Goal: Task Accomplishment & Management: Manage account settings

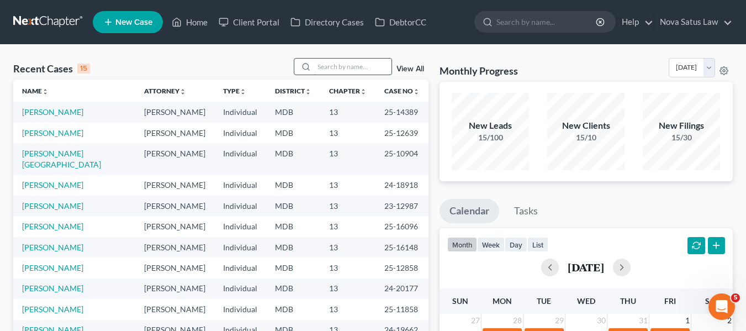
click at [329, 63] on input "search" at bounding box center [352, 66] width 77 height 16
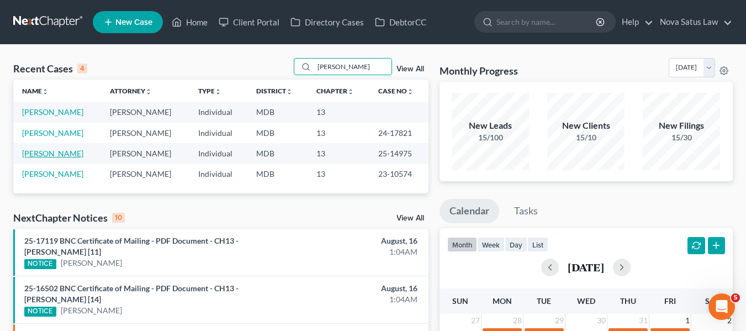
type input "[PERSON_NAME]"
click at [35, 150] on link "[PERSON_NAME]" at bounding box center [52, 152] width 61 height 9
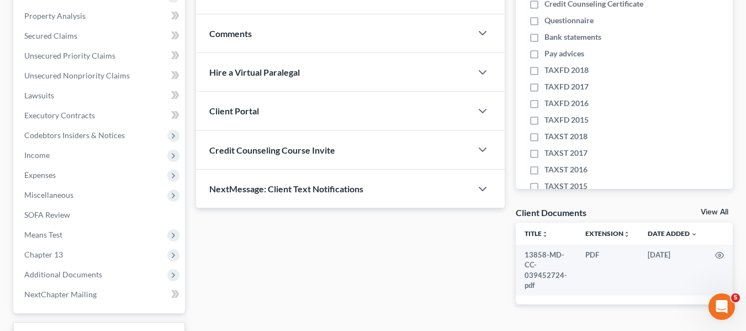
scroll to position [296, 0]
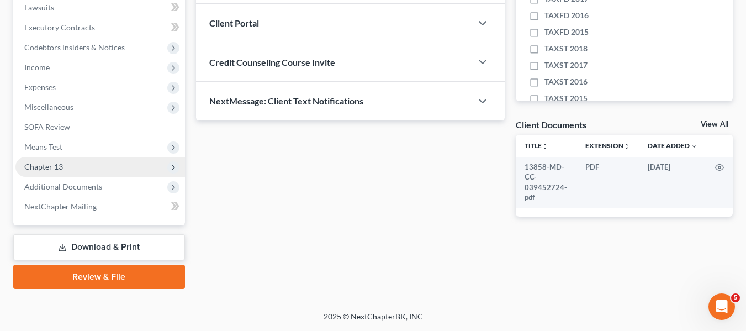
click at [38, 173] on span "Chapter 13" at bounding box center [99, 167] width 169 height 20
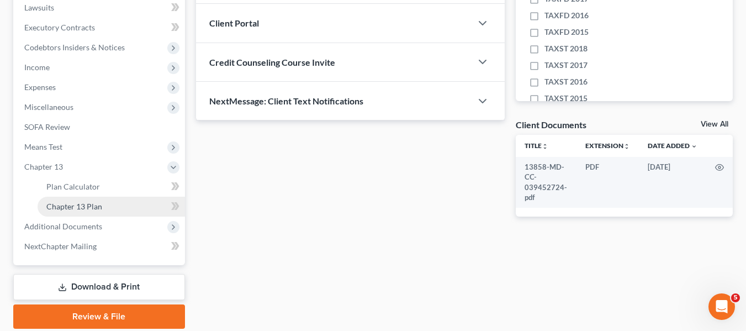
click at [54, 198] on link "Chapter 13 Plan" at bounding box center [111, 206] width 147 height 20
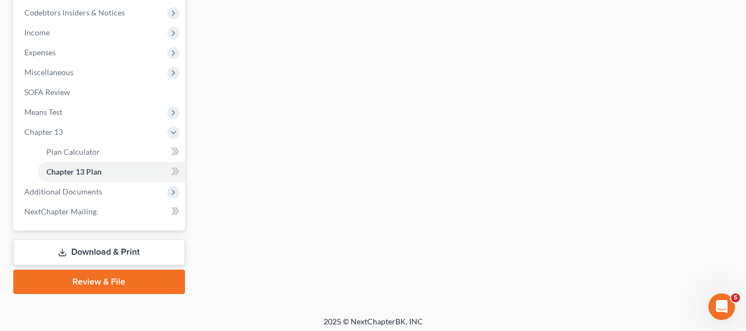
scroll to position [336, 0]
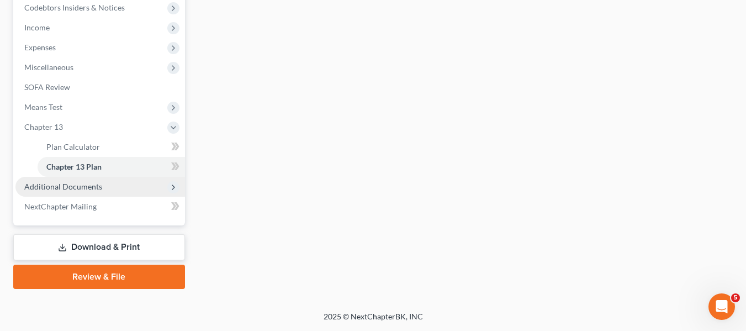
click at [54, 185] on span "Additional Documents" at bounding box center [63, 186] width 78 height 9
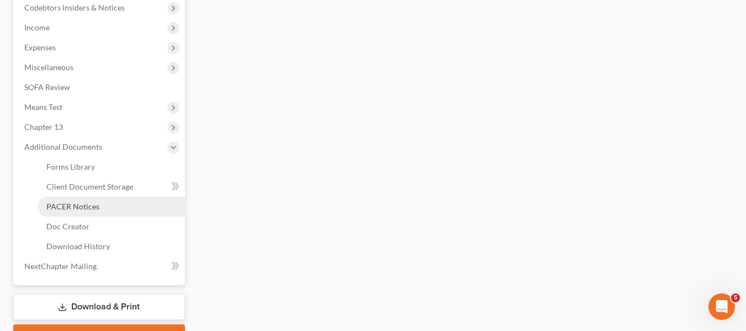
click at [62, 203] on span "PACER Notices" at bounding box center [72, 205] width 53 height 9
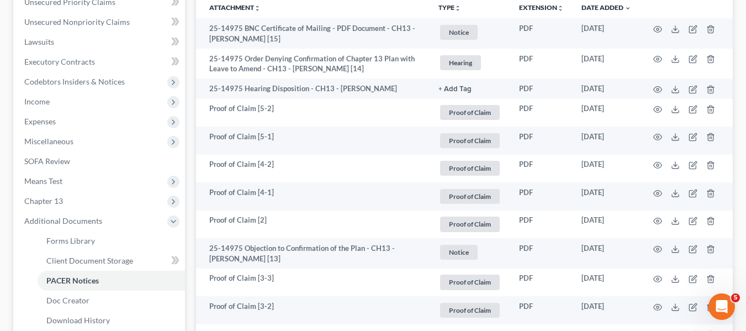
scroll to position [262, 0]
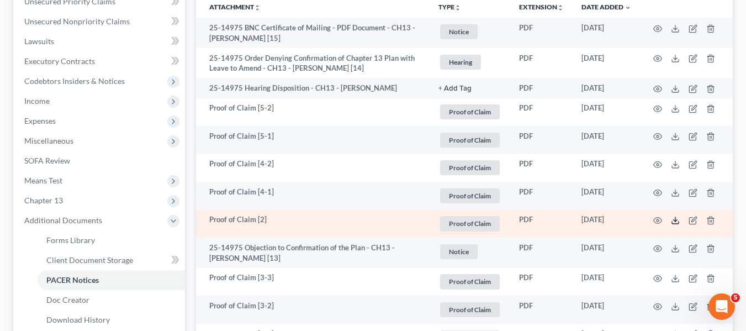
click at [675, 217] on line at bounding box center [675, 219] width 0 height 4
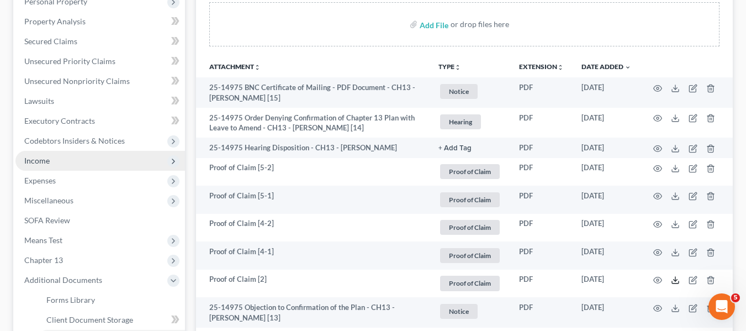
scroll to position [202, 0]
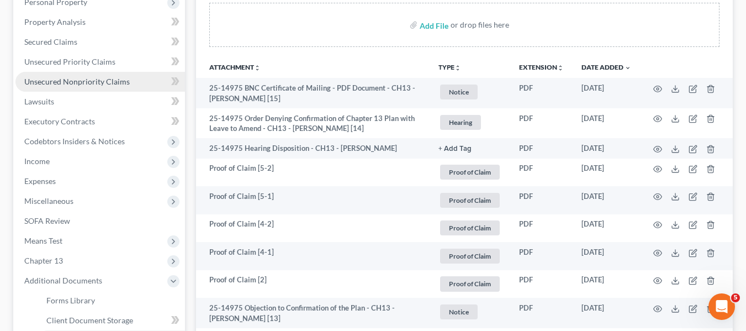
click at [79, 90] on link "Unsecured Nonpriority Claims" at bounding box center [99, 82] width 169 height 20
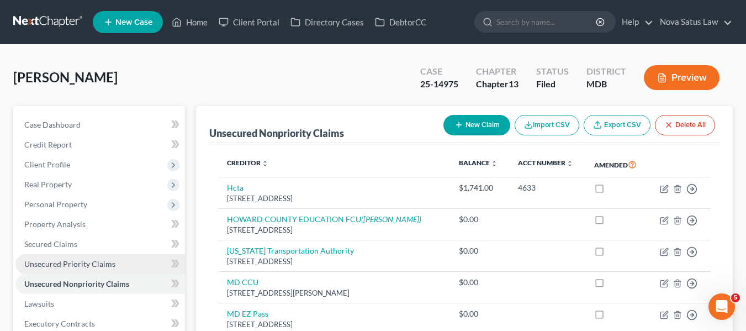
click at [40, 269] on link "Unsecured Priority Claims" at bounding box center [99, 264] width 169 height 20
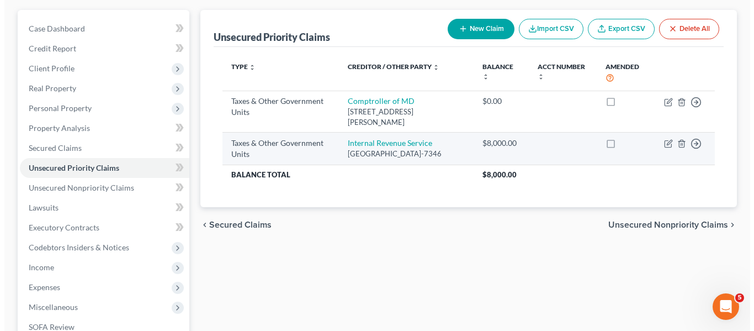
scroll to position [97, 0]
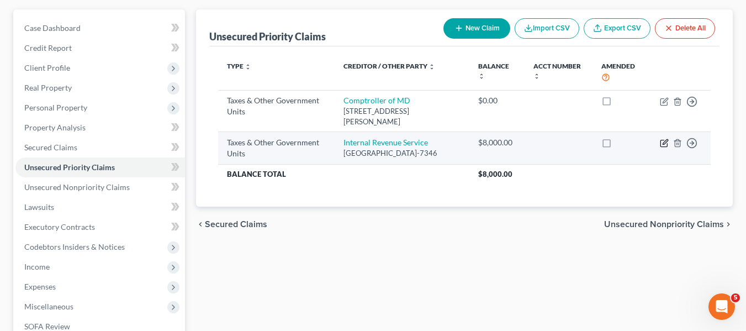
click at [662, 142] on icon "button" at bounding box center [663, 143] width 9 height 9
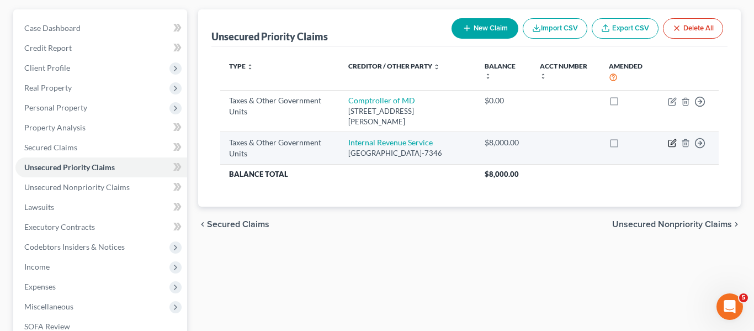
select select "0"
select select "39"
select select "0"
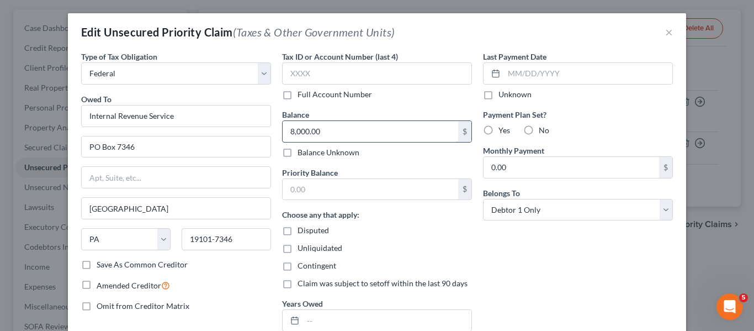
click at [324, 130] on input "8,000.00" at bounding box center [370, 131] width 175 height 21
type input "14,300.56"
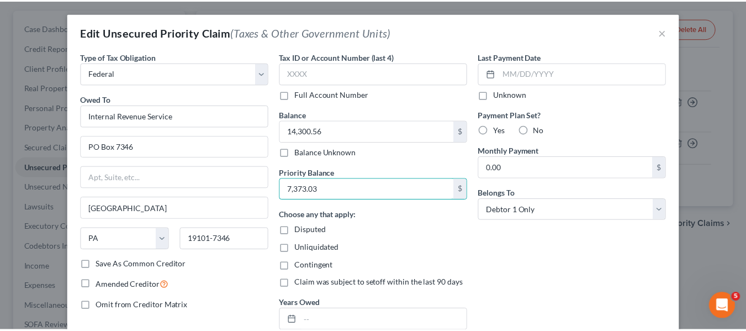
scroll to position [110, 0]
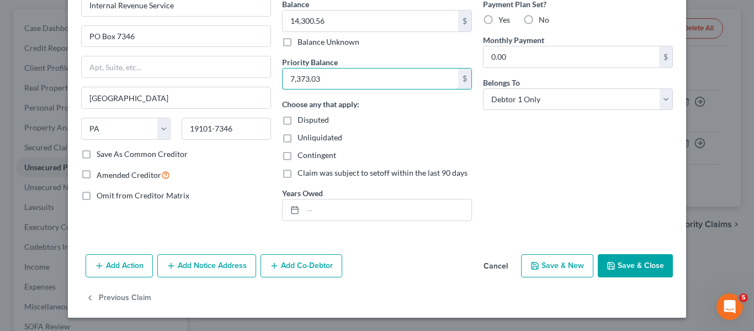
type input "7,373.03"
click at [608, 267] on icon "button" at bounding box center [610, 265] width 9 height 9
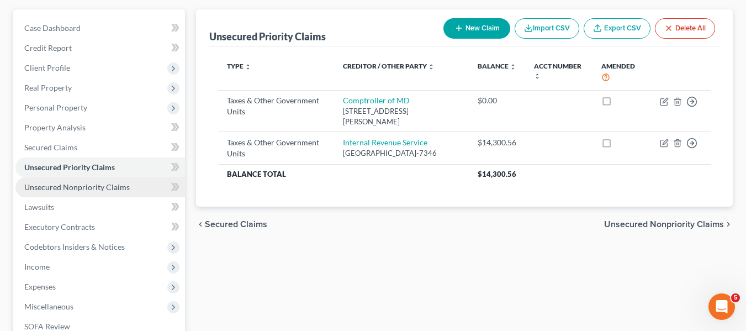
click at [73, 182] on span "Unsecured Nonpriority Claims" at bounding box center [76, 186] width 105 height 9
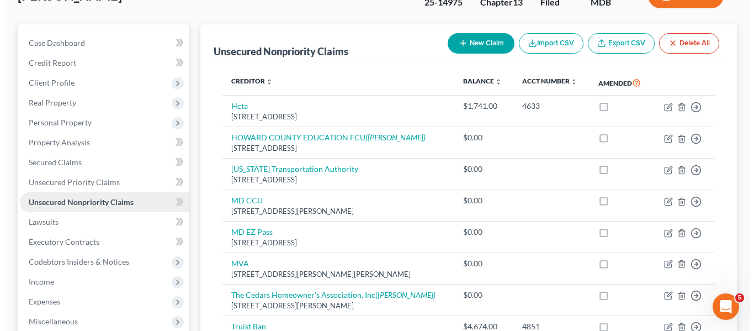
scroll to position [133, 0]
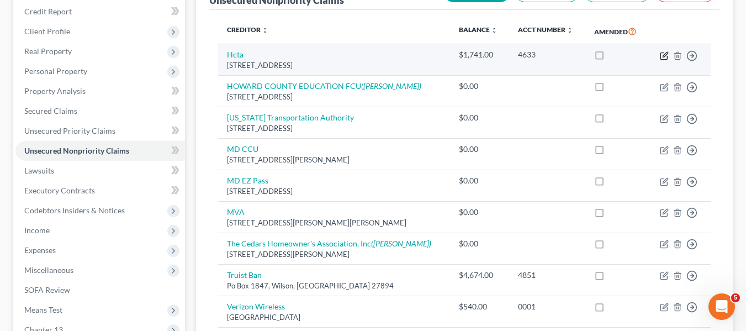
click at [663, 57] on icon "button" at bounding box center [664, 54] width 5 height 5
select select "21"
select select "1"
select select "0"
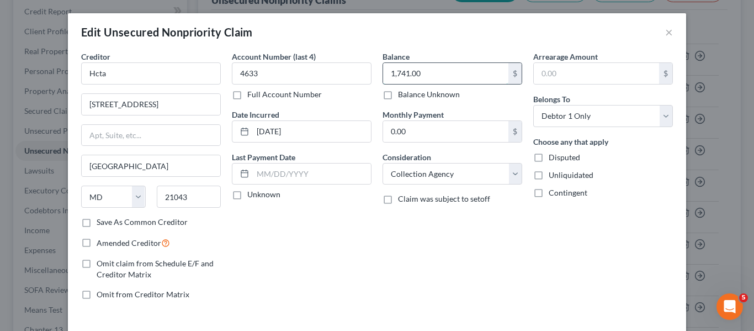
click at [444, 70] on input "1,741.00" at bounding box center [445, 73] width 125 height 21
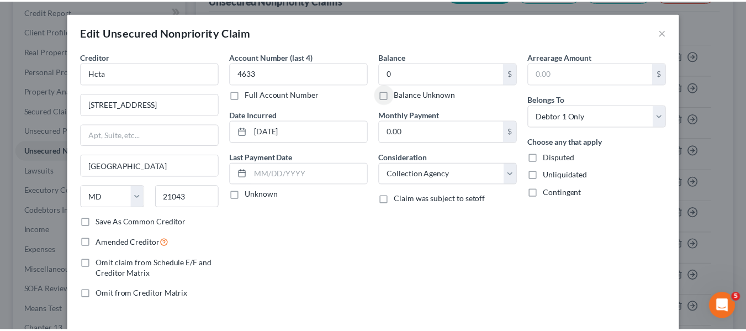
scroll to position [79, 0]
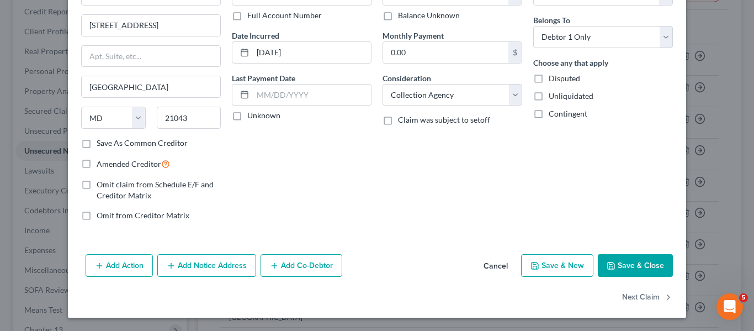
click at [602, 261] on button "Save & Close" at bounding box center [635, 265] width 75 height 23
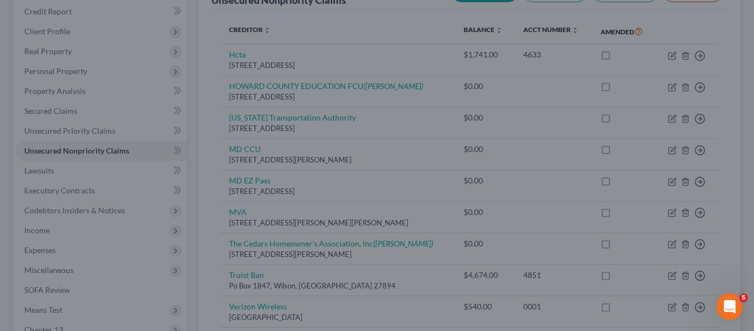
type input "0.00"
type input "0"
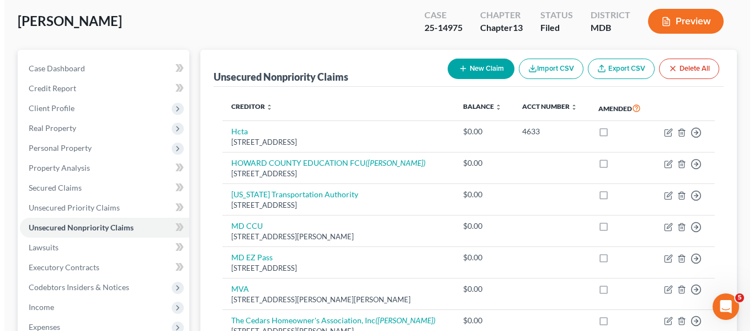
scroll to position [56, 0]
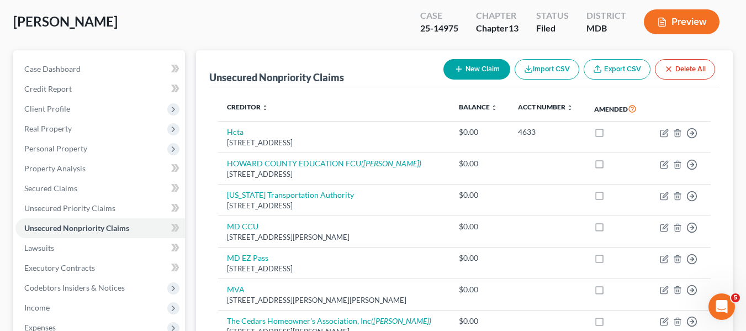
click at [453, 61] on button "New Claim" at bounding box center [476, 69] width 67 height 20
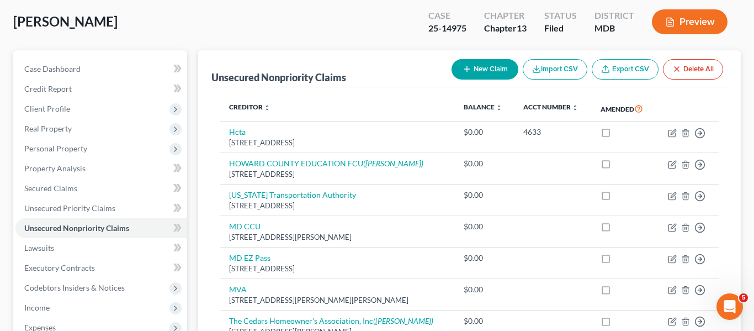
select select "0"
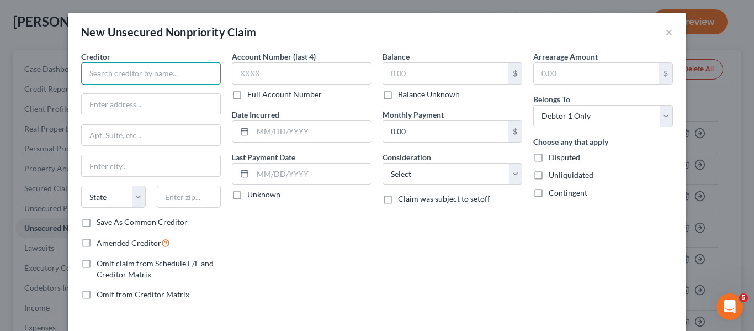
click at [125, 78] on input "text" at bounding box center [151, 73] width 140 height 22
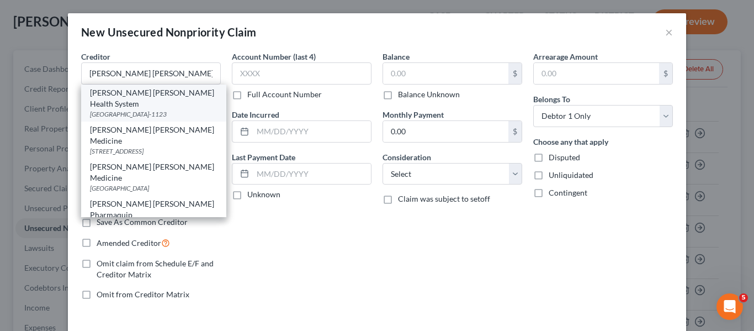
click at [131, 109] on div "[GEOGRAPHIC_DATA]-1123" at bounding box center [153, 113] width 127 height 9
type input "[PERSON_NAME] [PERSON_NAME] Health System"
type input "PO Box 1123"
type input "[GEOGRAPHIC_DATA]"
select select "24"
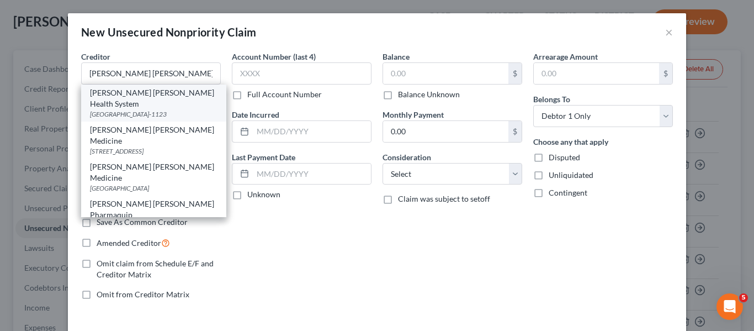
type input "55440-1123"
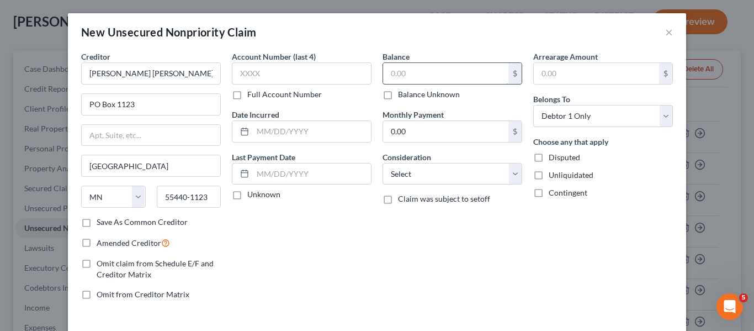
click at [417, 68] on input "text" at bounding box center [445, 73] width 125 height 21
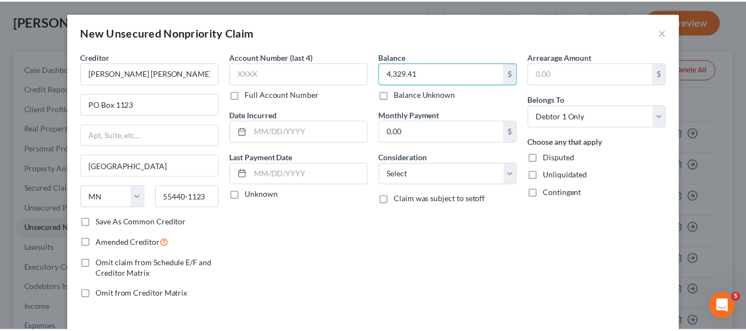
scroll to position [47, 0]
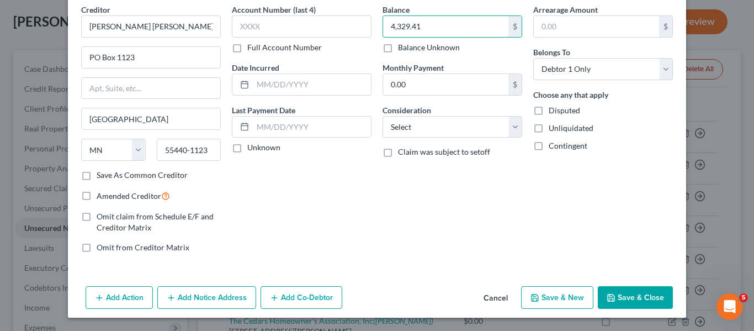
type input "4,329.41"
click at [608, 299] on icon "button" at bounding box center [611, 297] width 7 height 7
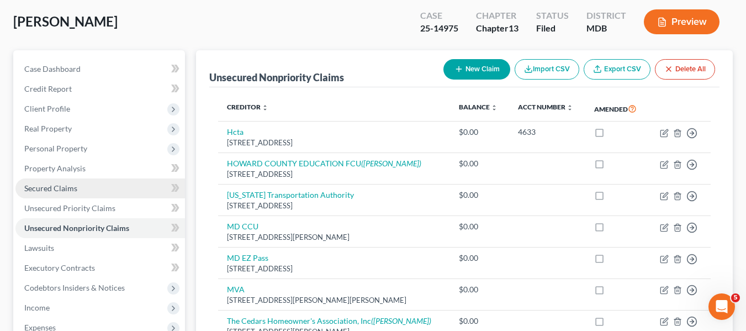
click at [75, 184] on span "Secured Claims" at bounding box center [50, 187] width 53 height 9
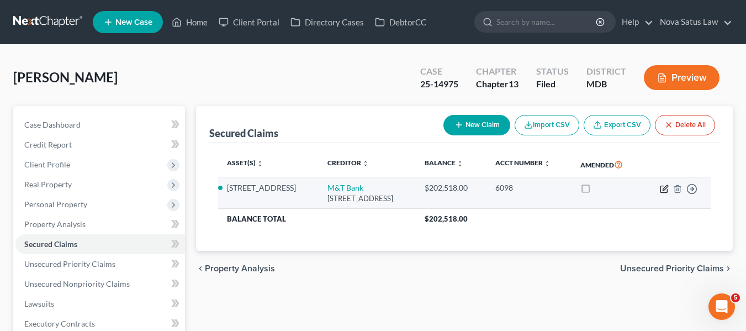
click at [660, 187] on icon "button" at bounding box center [663, 188] width 7 height 7
select select "35"
select select "0"
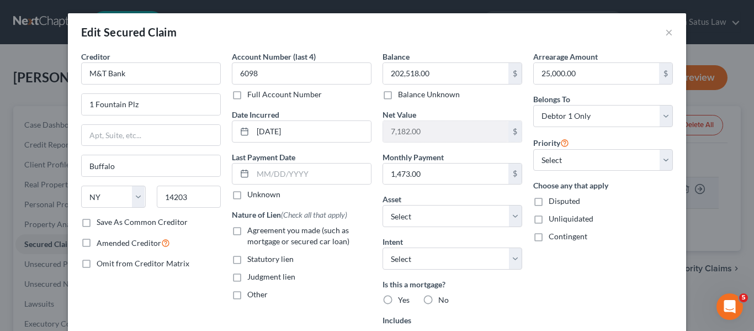
click at [660, 187] on label "Choose any that apply" at bounding box center [603, 185] width 140 height 12
click at [666, 34] on button "×" at bounding box center [669, 31] width 8 height 13
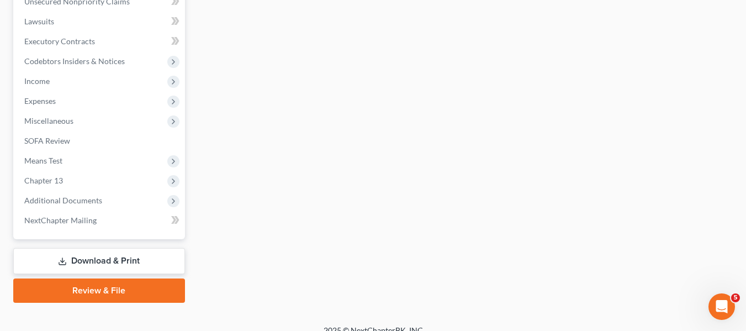
scroll to position [296, 0]
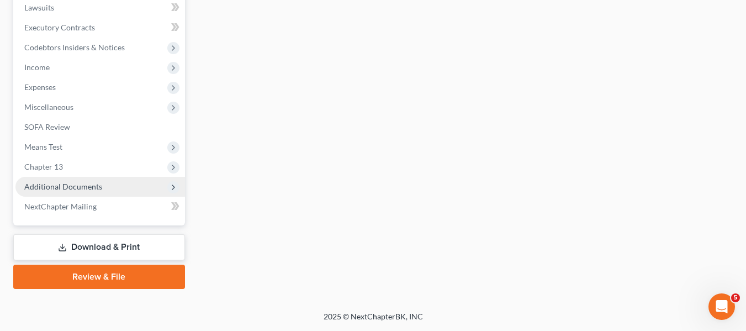
click at [82, 182] on span "Additional Documents" at bounding box center [63, 186] width 78 height 9
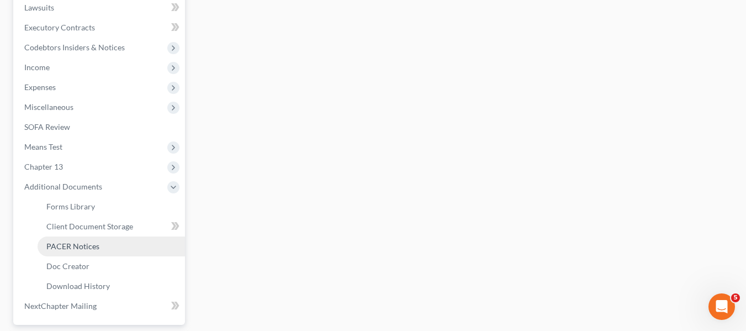
click at [85, 239] on link "PACER Notices" at bounding box center [111, 246] width 147 height 20
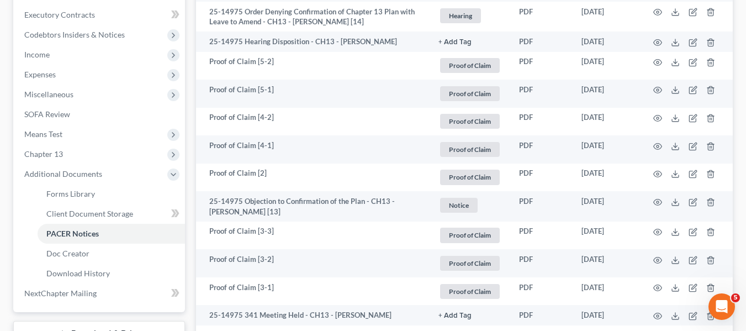
scroll to position [309, 0]
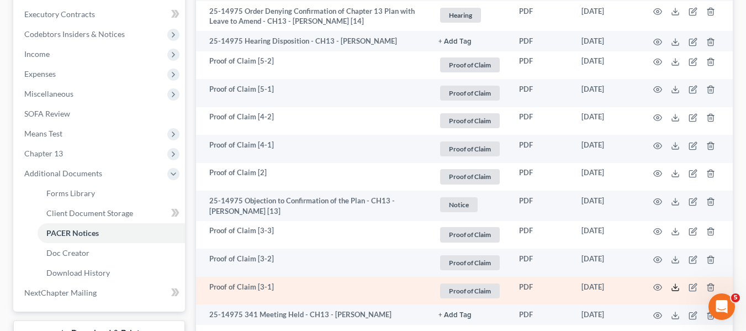
click at [677, 287] on polyline at bounding box center [675, 287] width 4 height 2
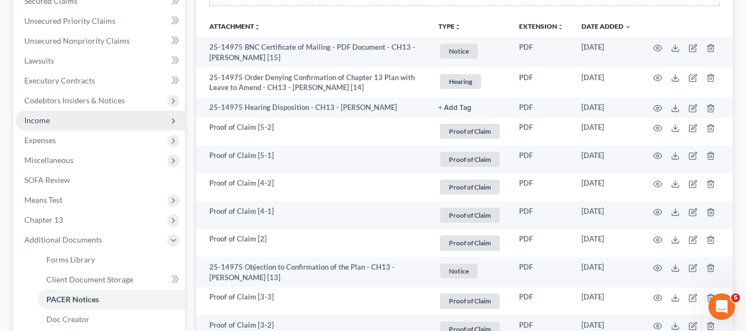
scroll to position [214, 0]
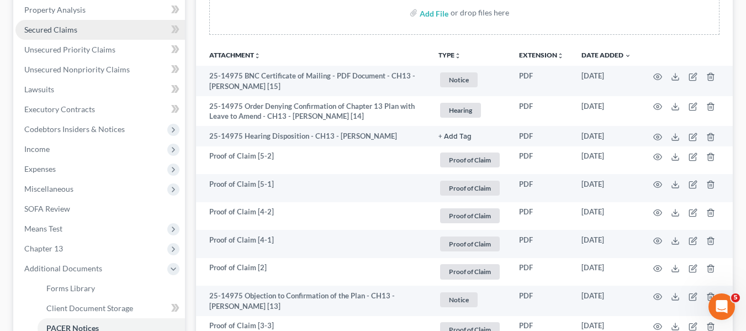
click at [65, 30] on span "Secured Claims" at bounding box center [50, 29] width 53 height 9
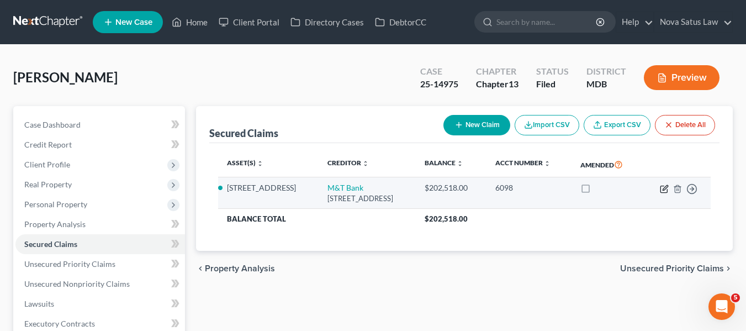
click at [664, 187] on icon "button" at bounding box center [664, 187] width 5 height 5
select select "35"
select select "7"
select select "0"
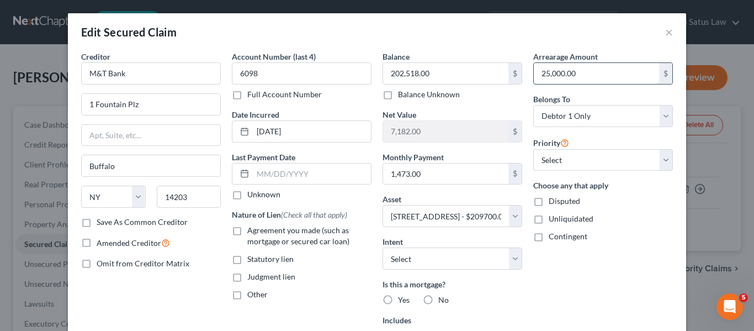
click at [571, 68] on input "25,000.00" at bounding box center [596, 73] width 125 height 21
type input "30,170.62"
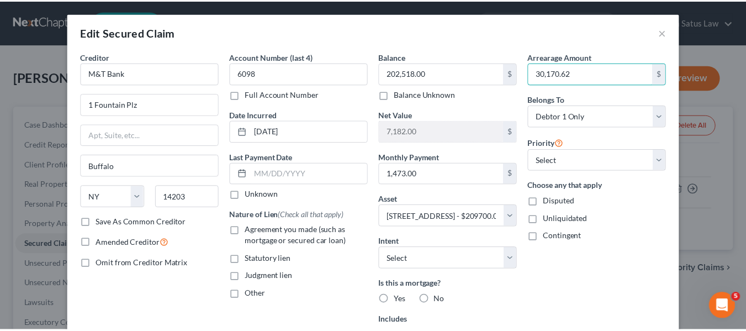
scroll to position [171, 0]
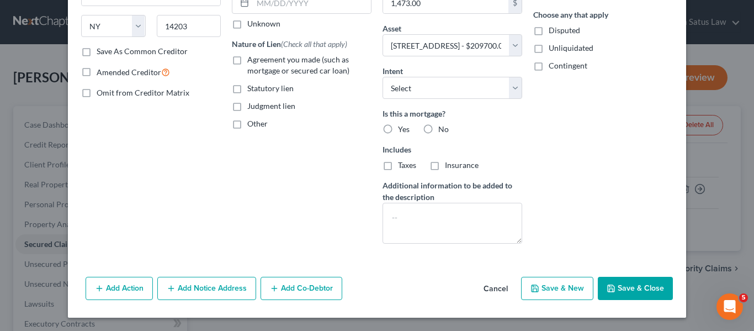
click at [607, 279] on button "Save & Close" at bounding box center [635, 287] width 75 height 23
select select
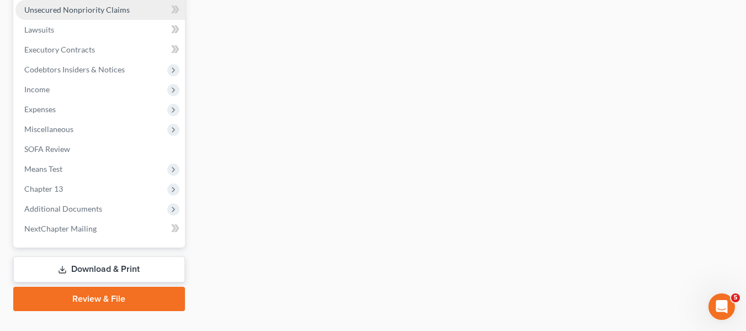
scroll to position [296, 0]
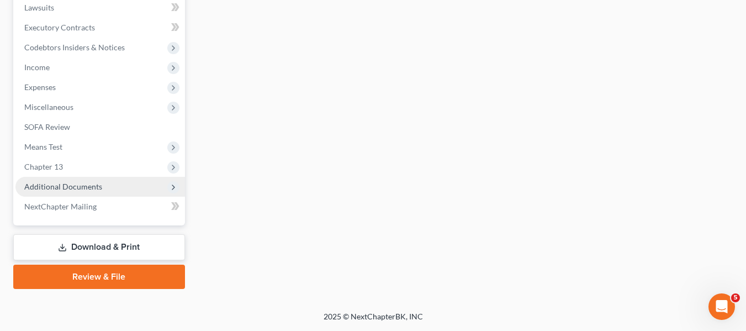
click at [68, 182] on span "Additional Documents" at bounding box center [63, 186] width 78 height 9
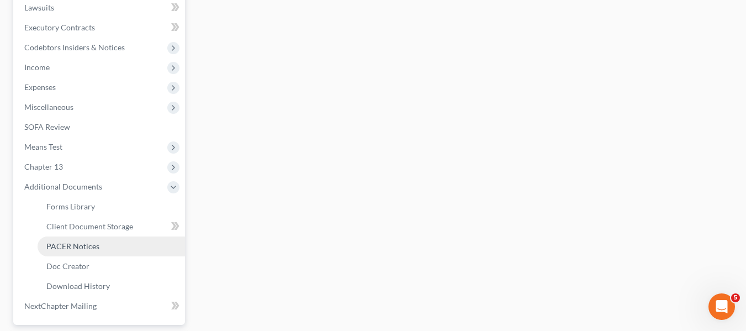
click at [85, 246] on span "PACER Notices" at bounding box center [72, 245] width 53 height 9
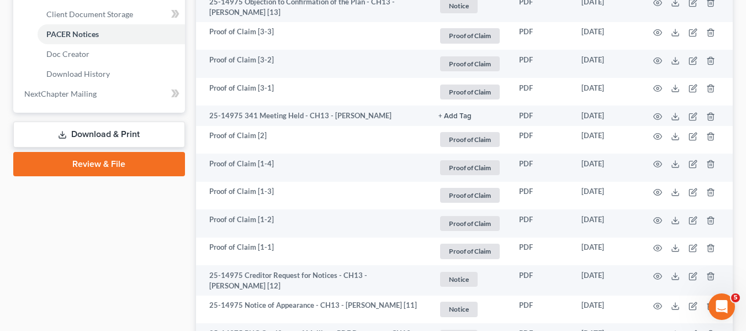
scroll to position [508, 0]
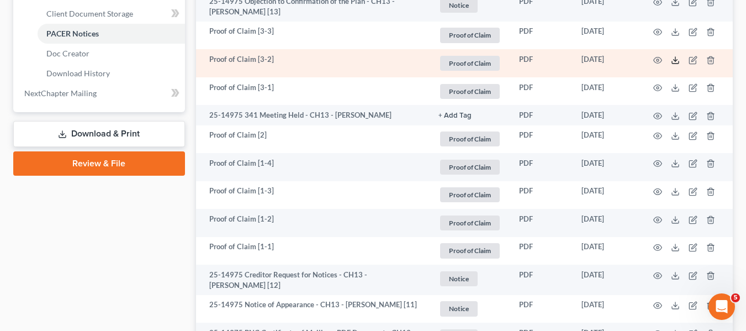
click at [673, 61] on icon at bounding box center [675, 60] width 9 height 9
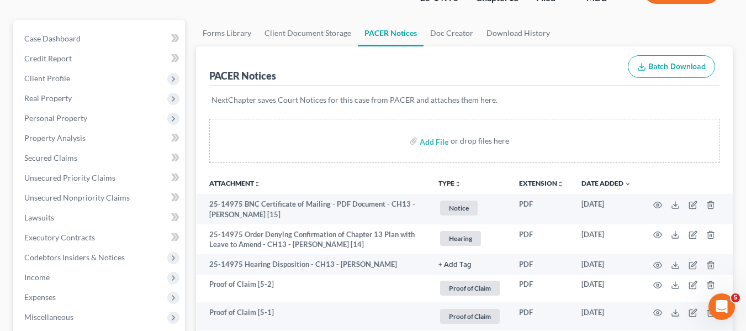
scroll to position [92, 0]
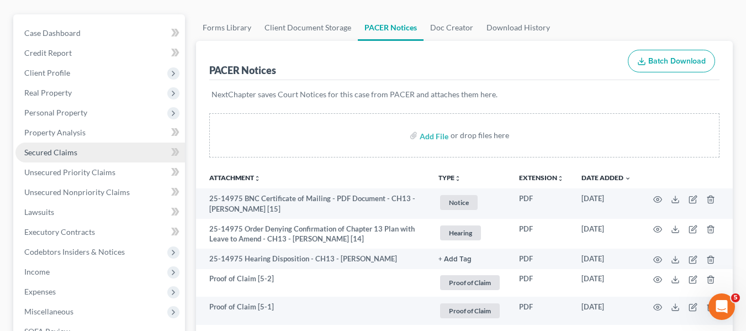
click at [63, 153] on span "Secured Claims" at bounding box center [50, 151] width 53 height 9
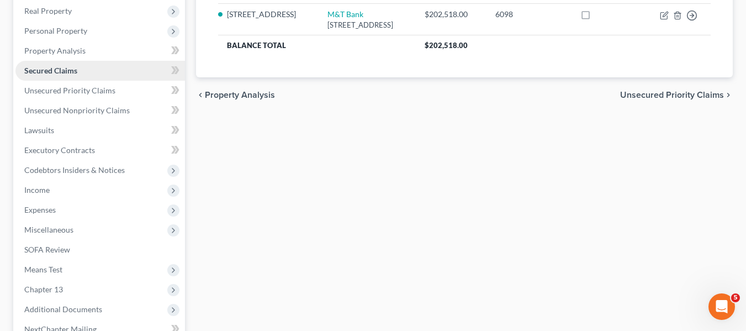
scroll to position [174, 0]
click at [102, 104] on link "Unsecured Nonpriority Claims" at bounding box center [99, 110] width 169 height 20
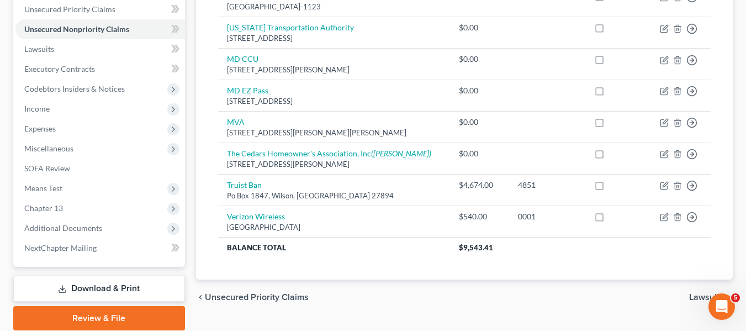
scroll to position [255, 0]
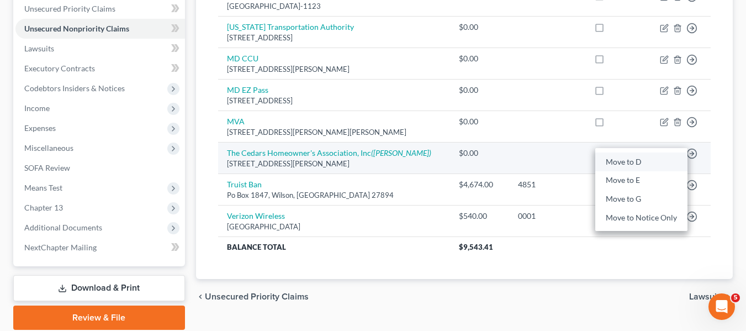
click at [611, 164] on link "Move to D" at bounding box center [641, 161] width 92 height 19
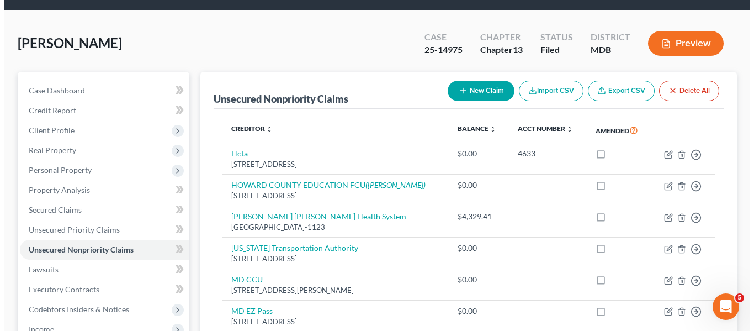
scroll to position [0, 0]
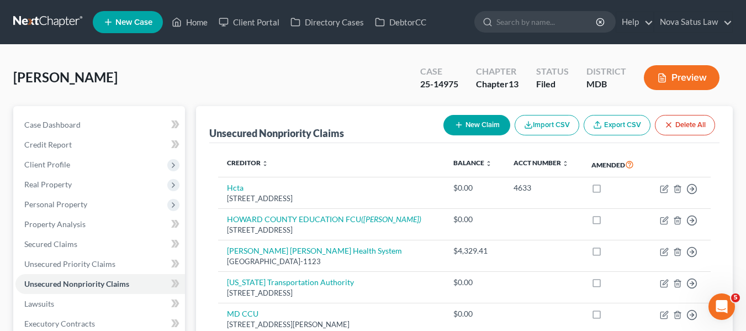
click at [458, 120] on icon "button" at bounding box center [458, 124] width 9 height 9
select select "0"
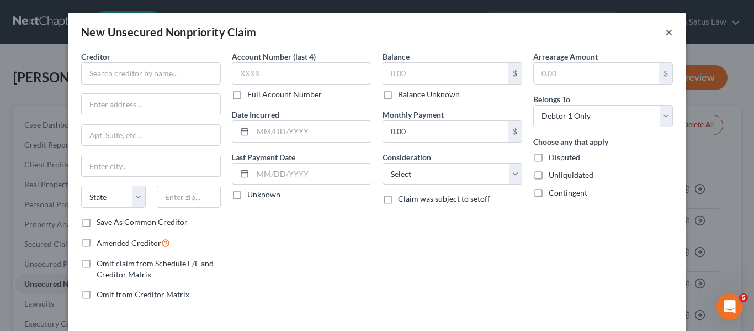
click at [665, 31] on button "×" at bounding box center [669, 31] width 8 height 13
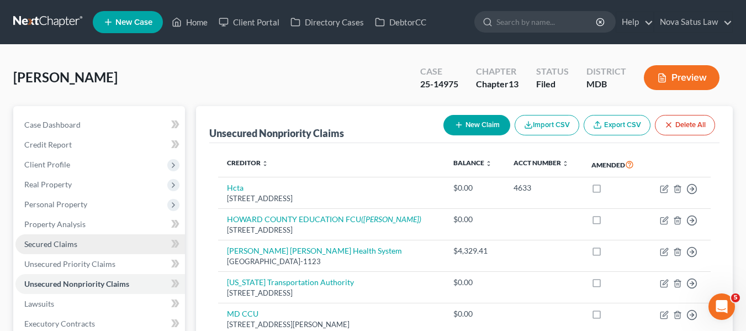
click at [74, 237] on link "Secured Claims" at bounding box center [99, 244] width 169 height 20
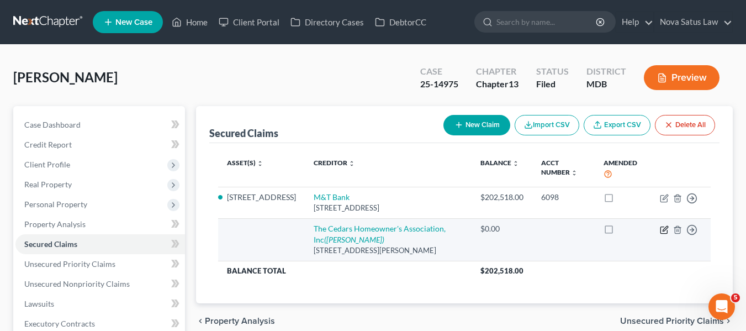
click at [664, 232] on icon "button" at bounding box center [663, 229] width 9 height 9
select select "21"
select select "0"
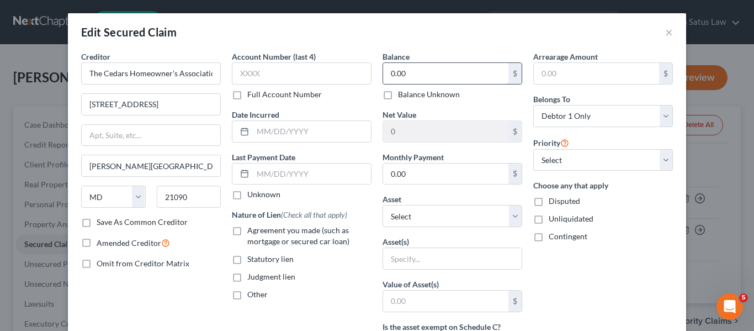
click at [417, 64] on input "0.00" at bounding box center [445, 73] width 125 height 21
type input "6,695.59"
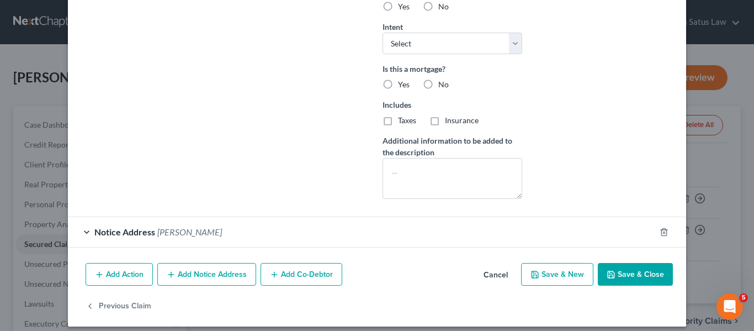
scroll to position [344, 0]
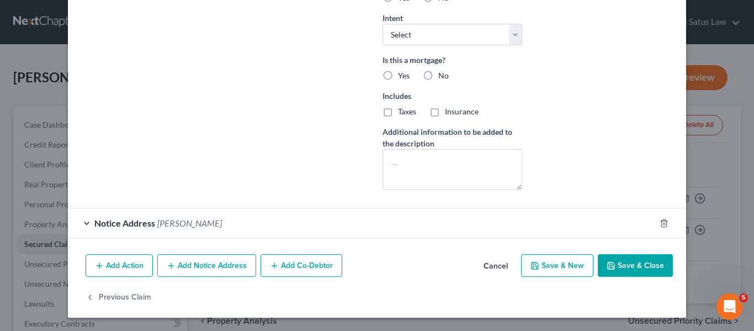
click at [614, 260] on button "Save & Close" at bounding box center [635, 265] width 75 height 23
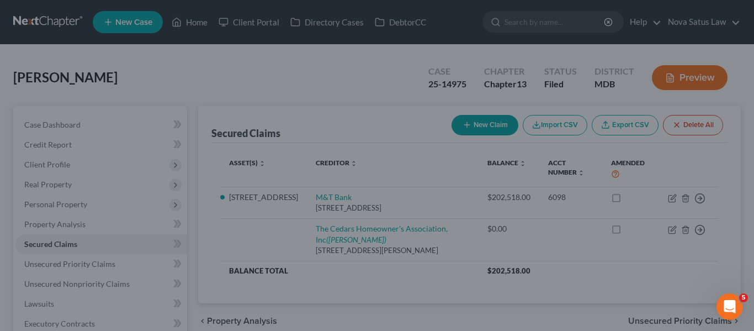
scroll to position [224, 0]
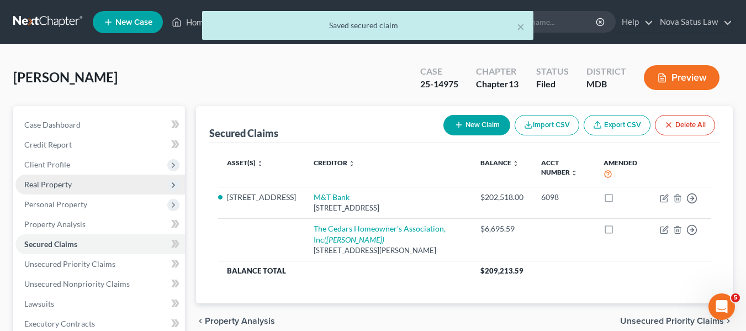
click at [48, 188] on span "Real Property" at bounding box center [47, 183] width 47 height 9
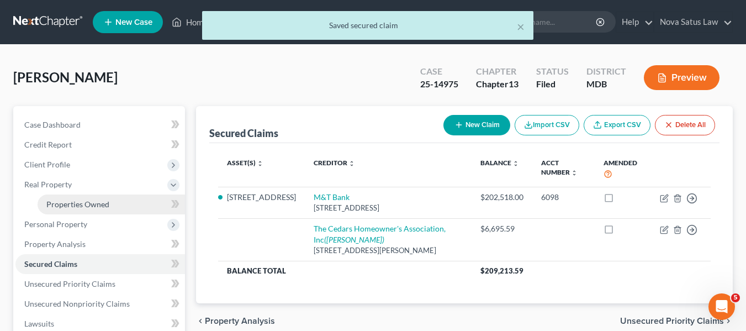
click at [100, 206] on span "Properties Owned" at bounding box center [77, 203] width 63 height 9
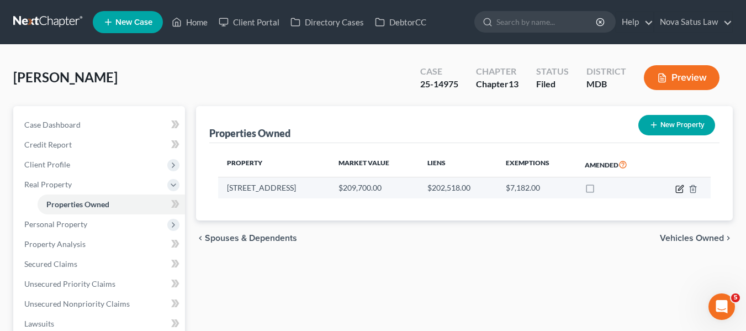
click at [680, 189] on icon "button" at bounding box center [680, 187] width 5 height 5
select select "21"
select select "0"
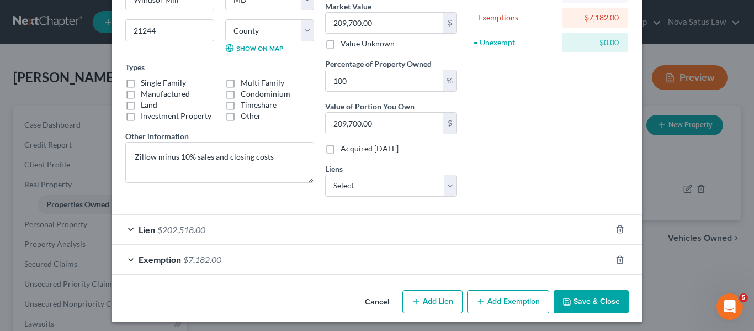
scroll to position [140, 0]
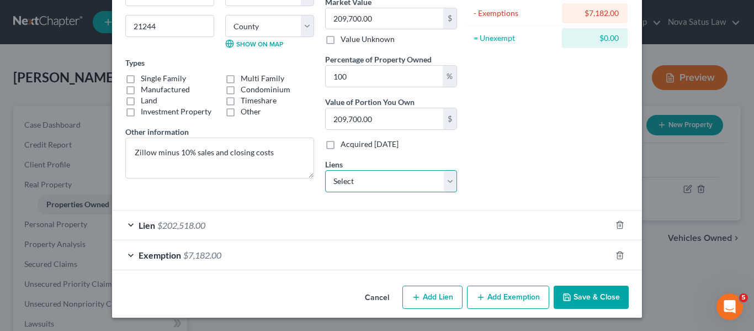
click at [430, 178] on select "Select The Cedars Homeowner's Association, Inc - $6,695.59" at bounding box center [391, 181] width 132 height 22
select select "21"
select select "0"
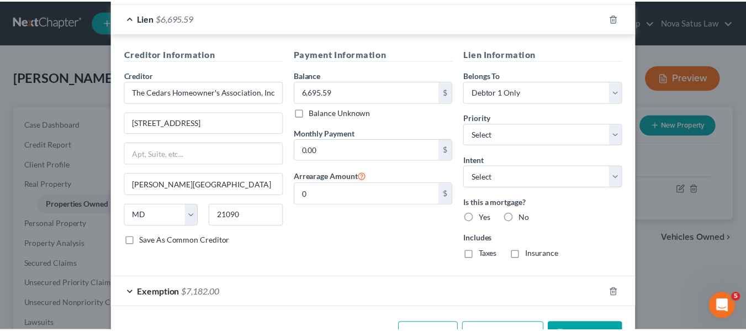
scroll to position [400, 0]
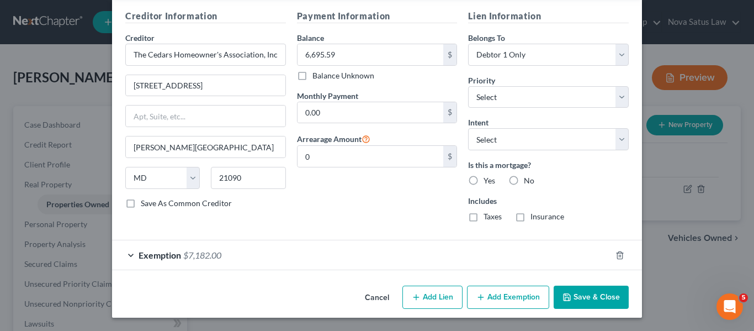
click at [555, 291] on button "Save & Close" at bounding box center [591, 296] width 75 height 23
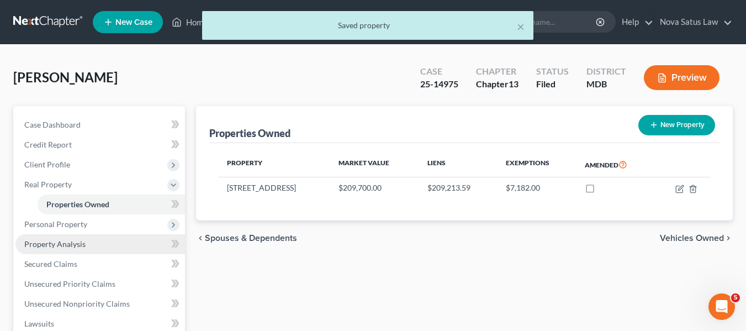
click at [68, 249] on link "Property Analysis" at bounding box center [99, 244] width 169 height 20
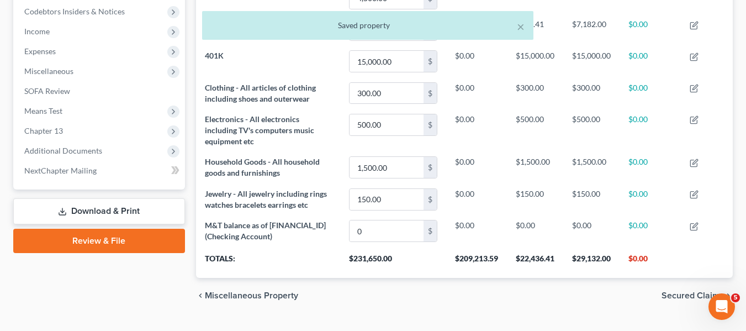
scroll to position [332, 0]
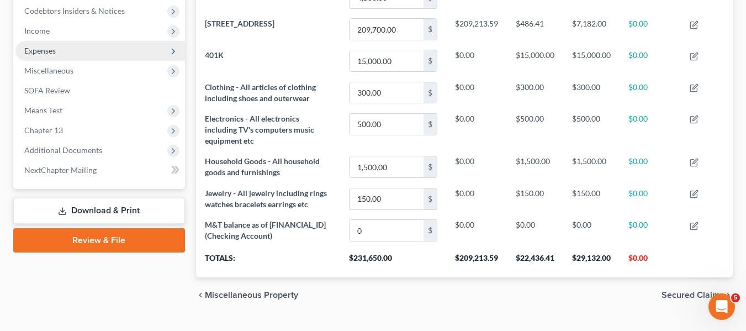
click at [79, 48] on span "Expenses" at bounding box center [99, 51] width 169 height 20
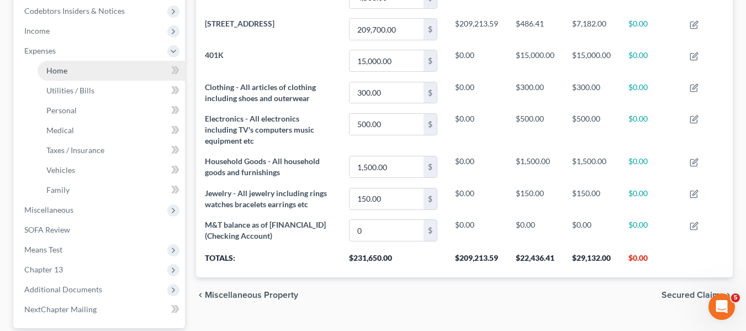
click at [83, 67] on link "Home" at bounding box center [111, 71] width 147 height 20
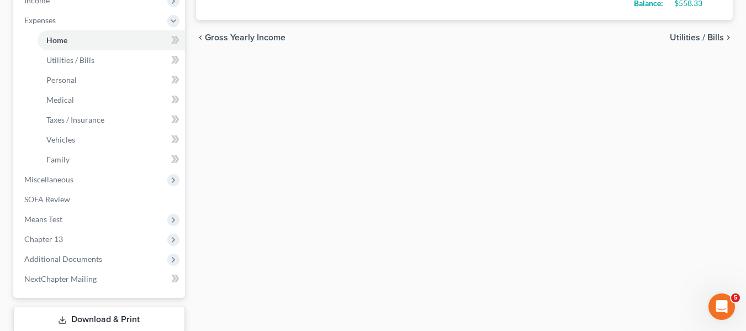
scroll to position [435, 0]
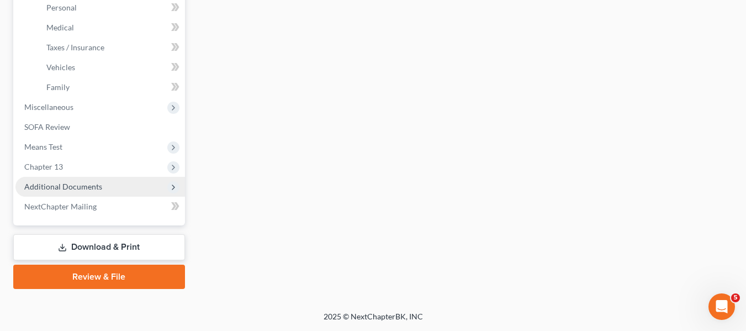
click at [83, 183] on span "Additional Documents" at bounding box center [63, 186] width 78 height 9
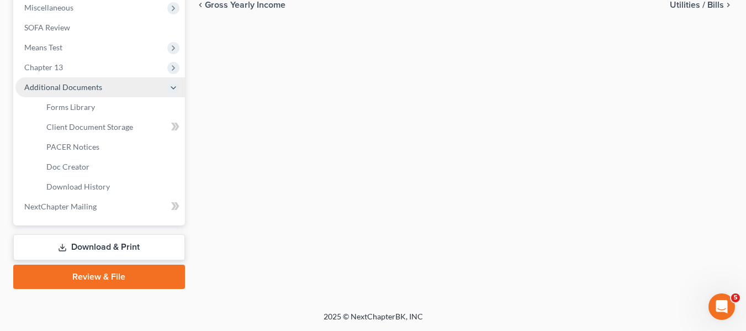
scroll to position [395, 0]
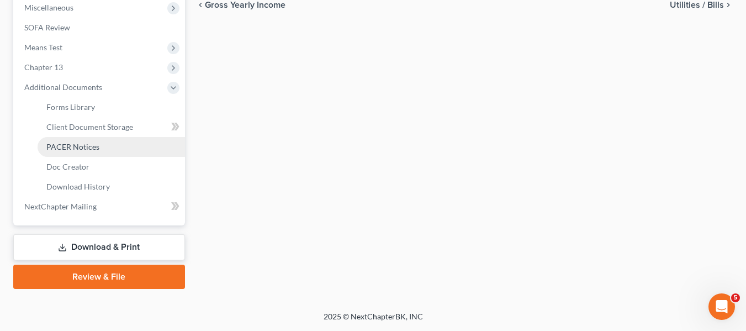
click at [70, 153] on link "PACER Notices" at bounding box center [111, 147] width 147 height 20
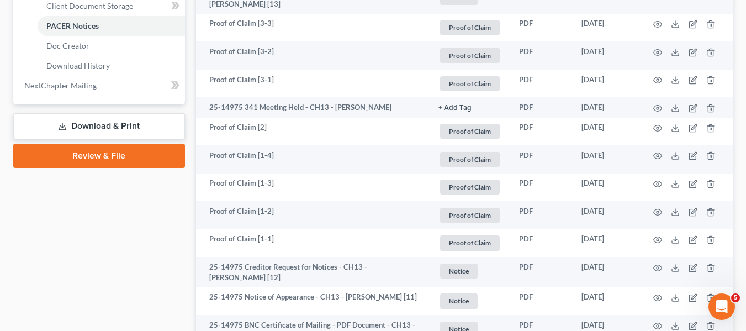
scroll to position [517, 0]
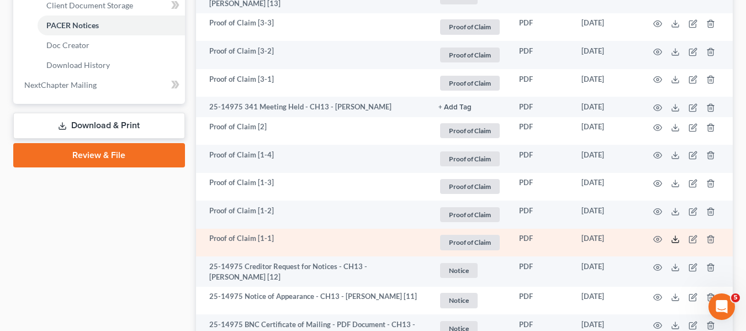
click at [672, 238] on icon at bounding box center [675, 239] width 9 height 9
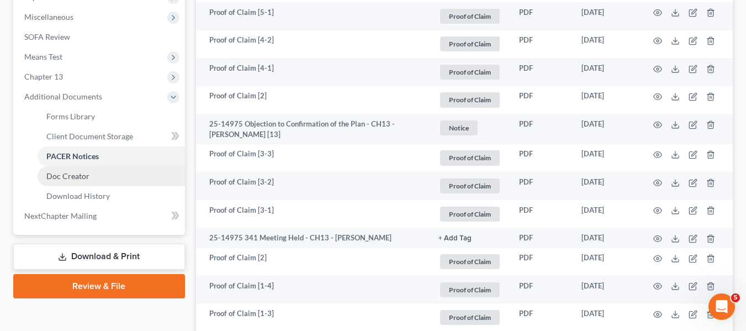
scroll to position [385, 0]
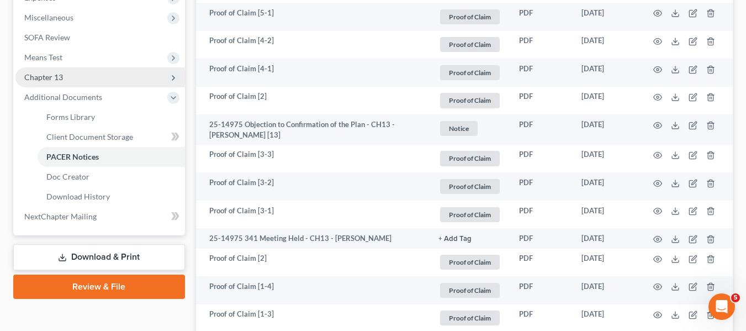
click at [39, 77] on span "Chapter 13" at bounding box center [43, 76] width 39 height 9
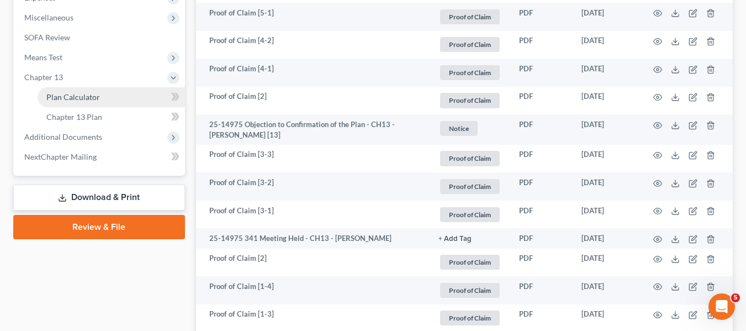
click at [52, 93] on span "Plan Calculator" at bounding box center [73, 96] width 54 height 9
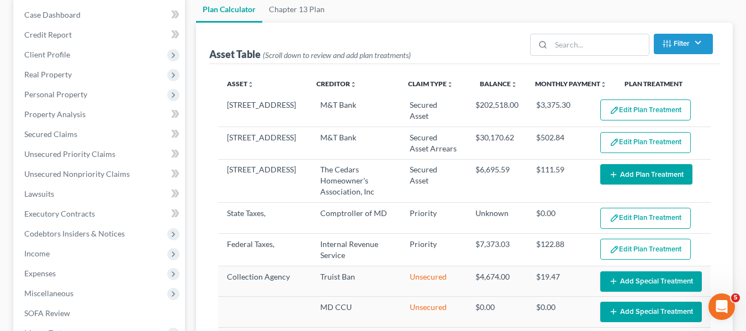
scroll to position [113, 0]
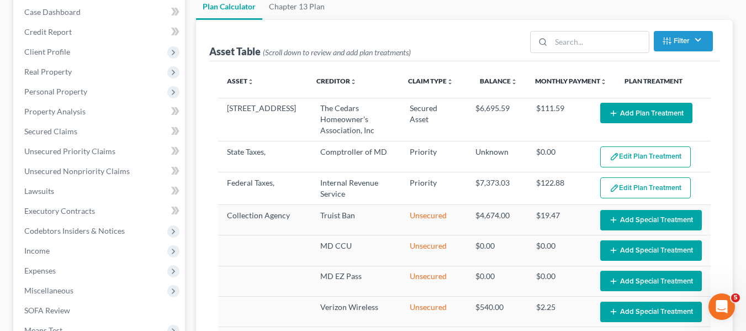
select select "59"
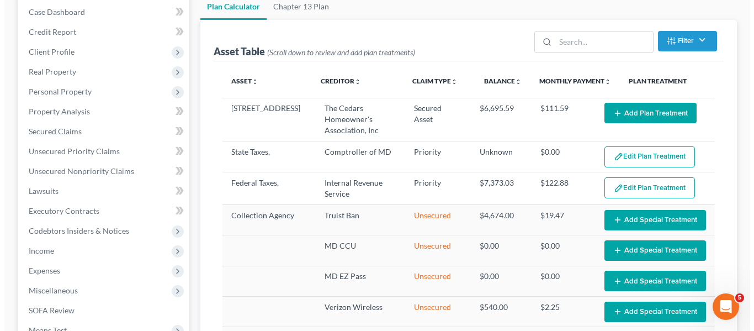
scroll to position [59, 0]
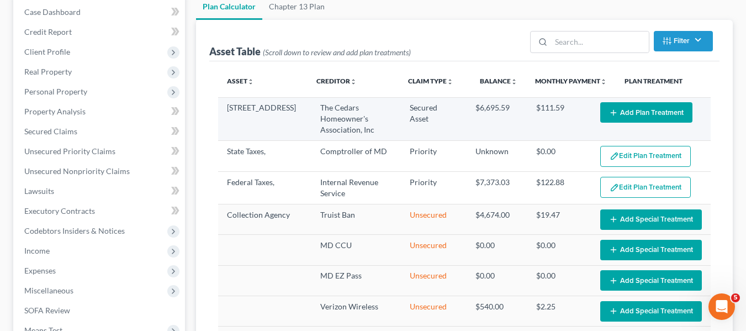
click at [610, 121] on button "Add Plan Treatment" at bounding box center [646, 112] width 92 height 20
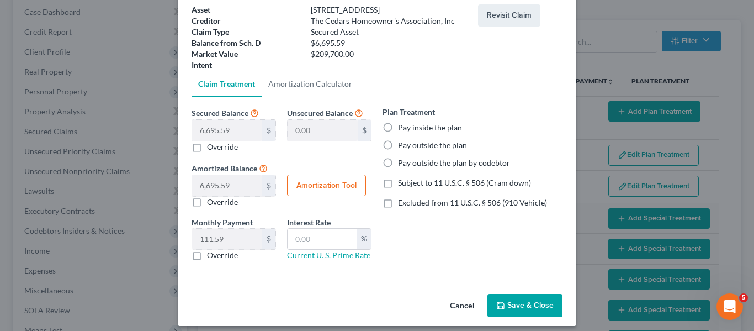
scroll to position [70, 0]
click at [321, 232] on input "text" at bounding box center [323, 238] width 70 height 21
type input "6.0"
click at [398, 127] on label "Pay inside the plan" at bounding box center [430, 126] width 64 height 11
click at [402, 127] on input "Pay inside the plan" at bounding box center [405, 124] width 7 height 7
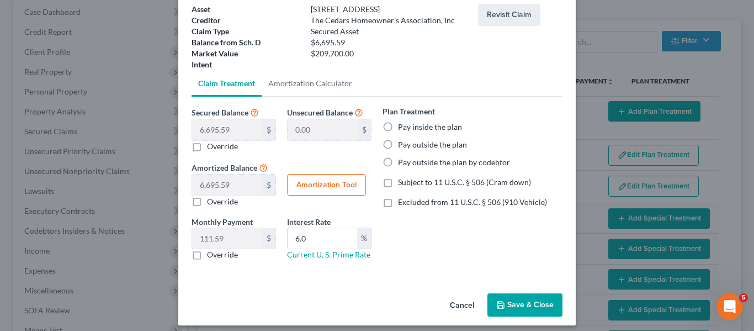
radio input "true"
click at [320, 181] on button "Amortization Tool" at bounding box center [326, 185] width 79 height 22
type input "6,695.59"
type input "6.0"
type input "60"
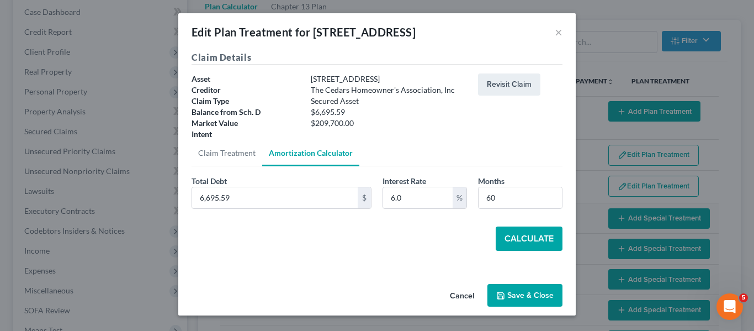
scroll to position [0, 0]
click at [517, 232] on button "Calculate" at bounding box center [529, 238] width 67 height 24
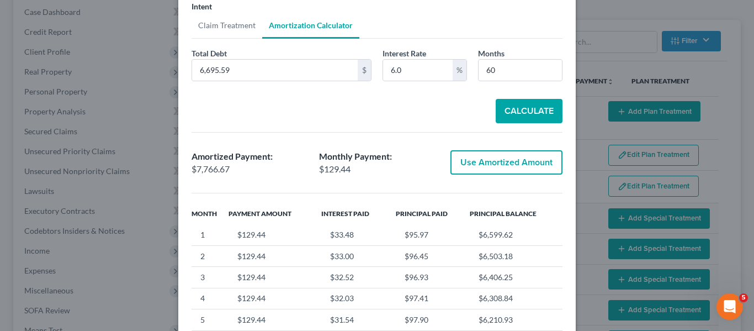
scroll to position [131, 0]
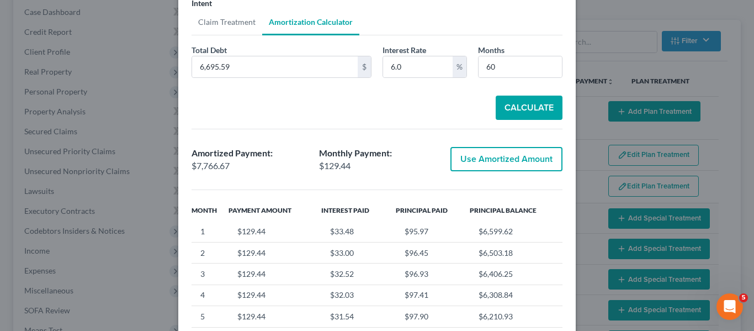
click at [460, 157] on button "Use Amortized Amount" at bounding box center [506, 159] width 112 height 24
type input "7,766.67"
checkbox input "true"
type input "129.44"
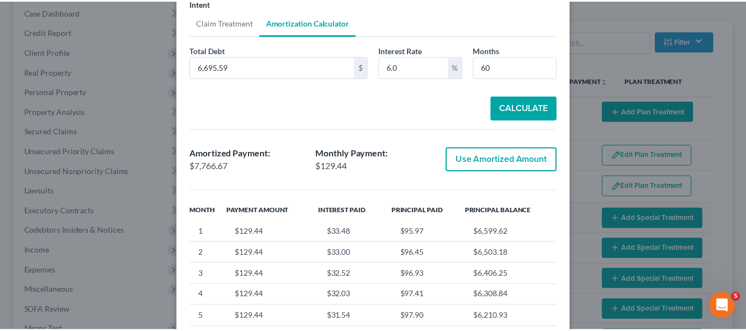
scroll to position [77, 0]
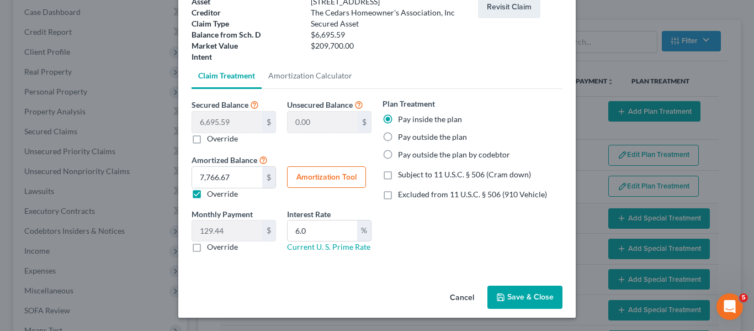
click at [500, 289] on button "Save & Close" at bounding box center [524, 296] width 75 height 23
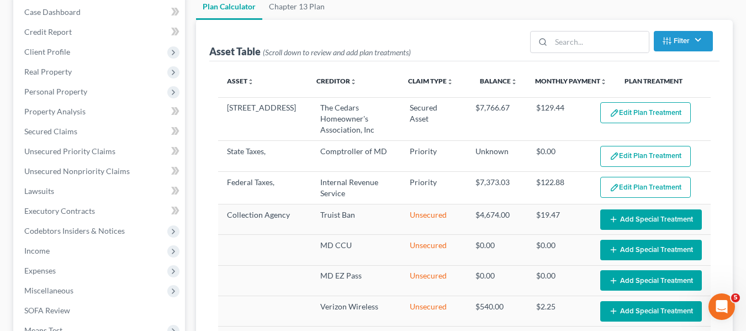
select select "59"
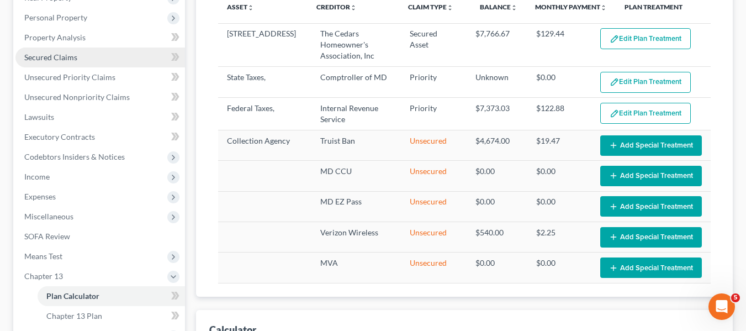
scroll to position [187, 0]
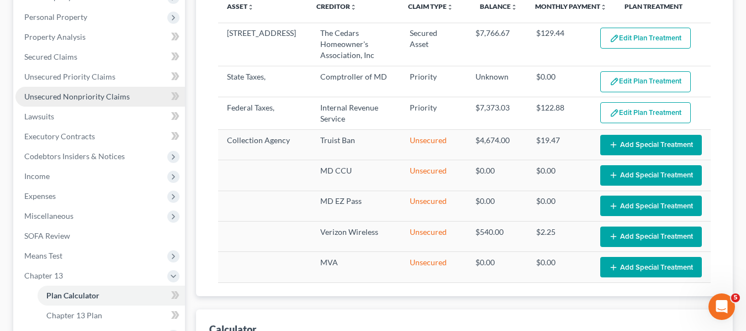
click at [62, 92] on span "Unsecured Nonpriority Claims" at bounding box center [76, 96] width 105 height 9
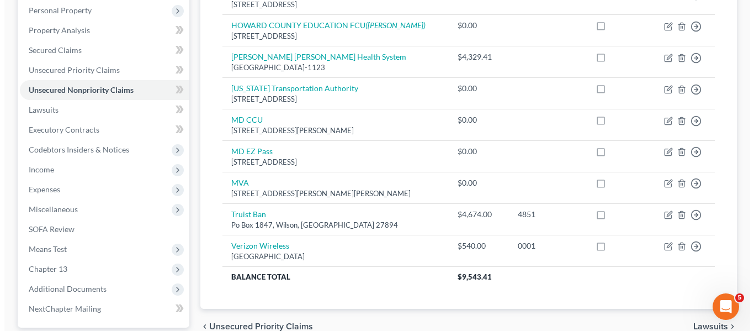
scroll to position [194, 0]
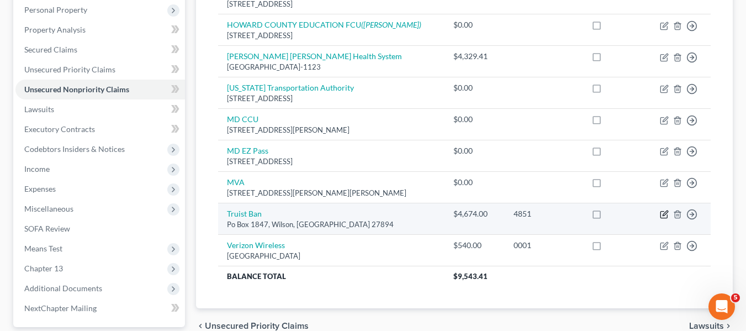
click at [660, 215] on icon "button" at bounding box center [663, 214] width 7 height 7
select select "28"
select select "1"
select select "0"
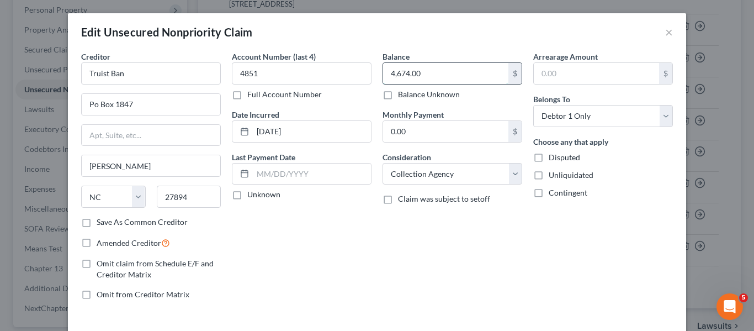
click at [456, 83] on input "4,674.00" at bounding box center [445, 73] width 125 height 21
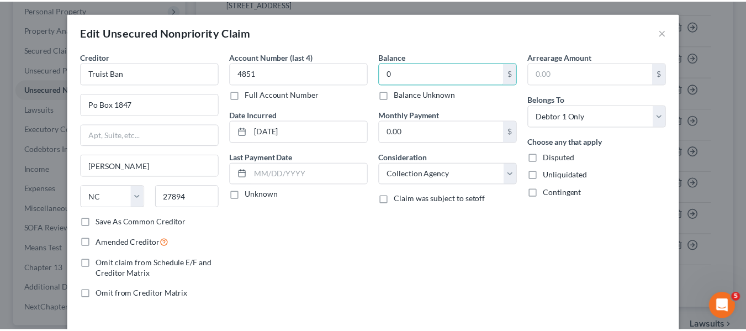
scroll to position [79, 0]
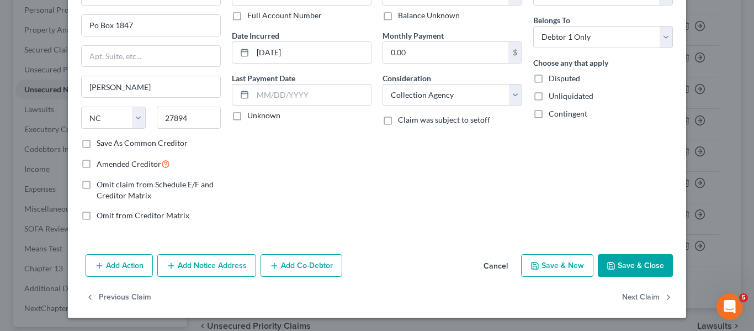
click at [609, 265] on polyline "button" at bounding box center [611, 266] width 4 height 3
type input "0.00"
type input "0"
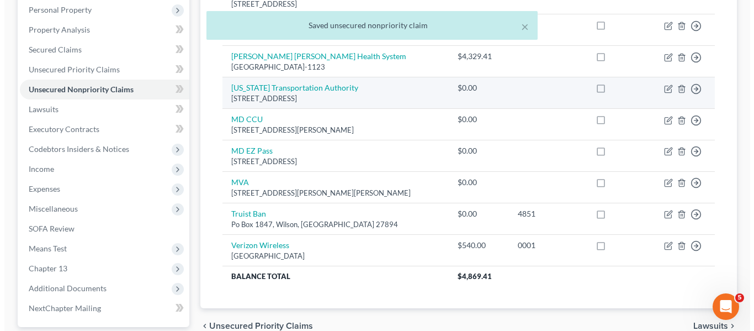
scroll to position [232, 0]
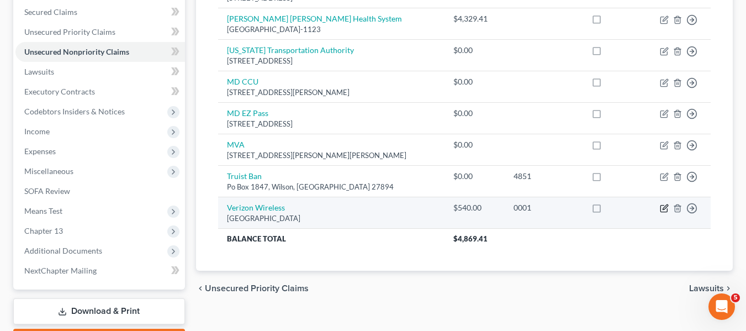
click at [661, 209] on icon "button" at bounding box center [663, 208] width 7 height 7
select select "10"
select select "0"
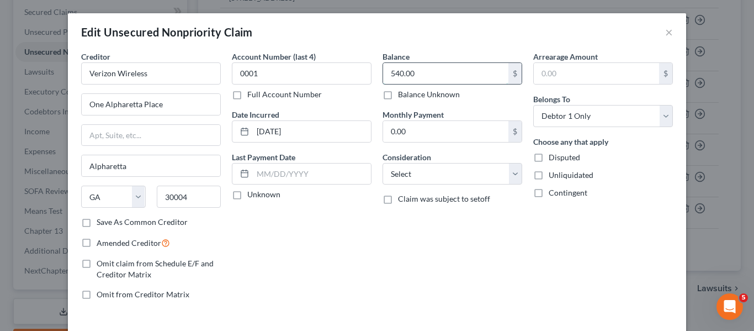
click at [434, 78] on input "540.00" at bounding box center [445, 73] width 125 height 21
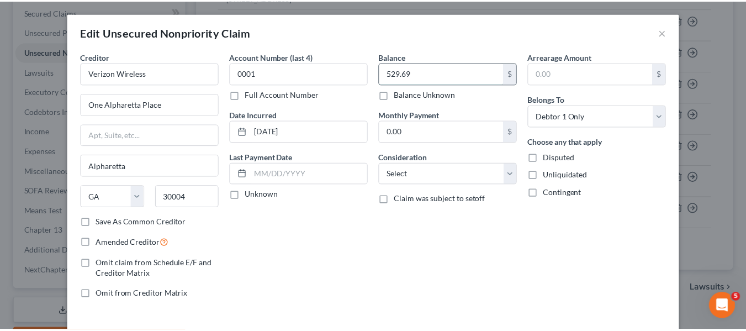
scroll to position [79, 0]
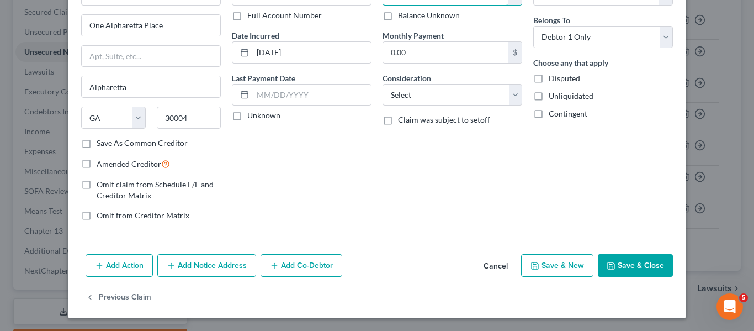
type input "529.69"
click at [607, 258] on button "Save & Close" at bounding box center [635, 265] width 75 height 23
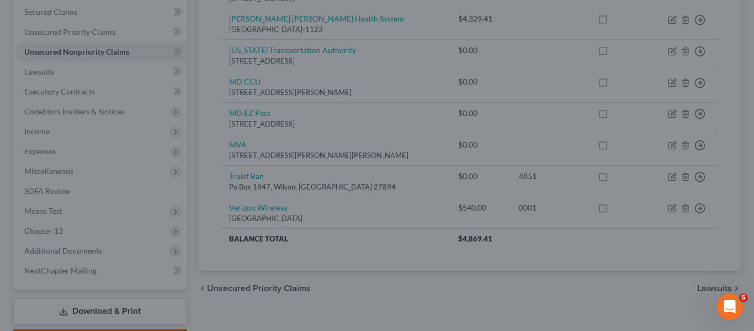
type input "0"
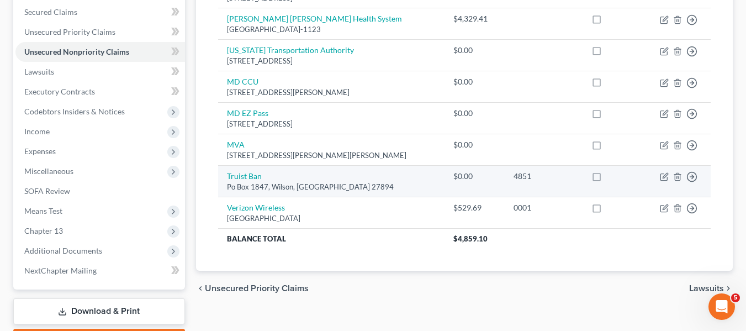
scroll to position [296, 0]
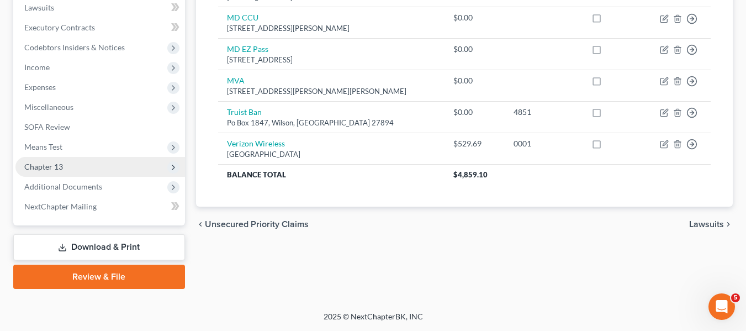
click at [58, 173] on span "Chapter 13" at bounding box center [99, 167] width 169 height 20
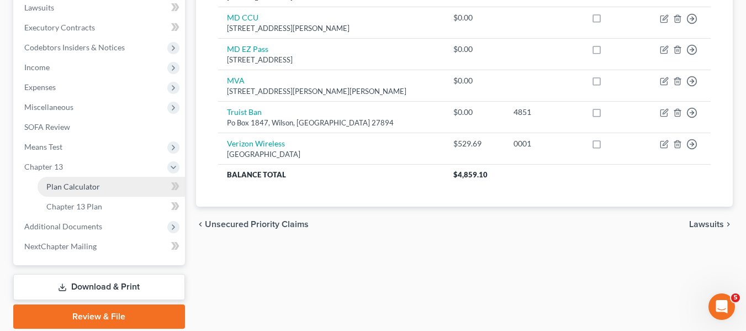
click at [64, 182] on span "Plan Calculator" at bounding box center [73, 186] width 54 height 9
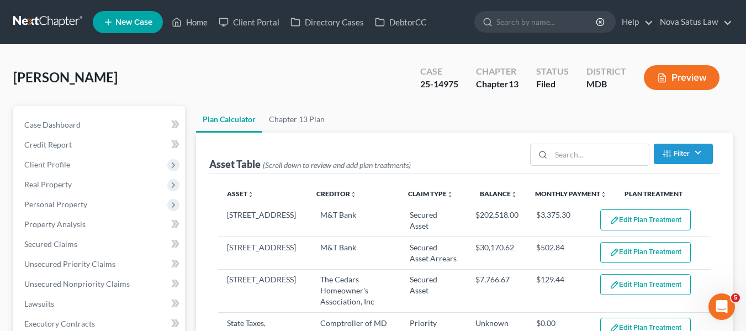
select select "59"
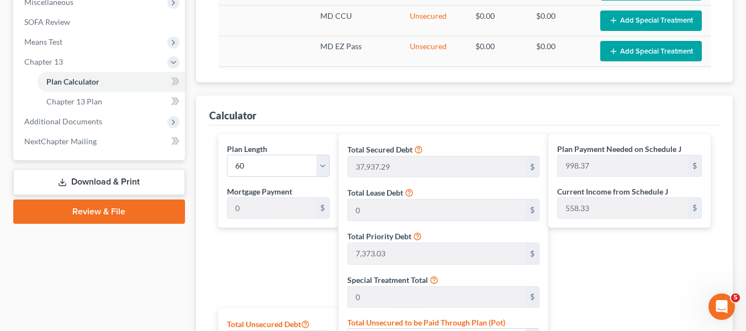
scroll to position [690, 0]
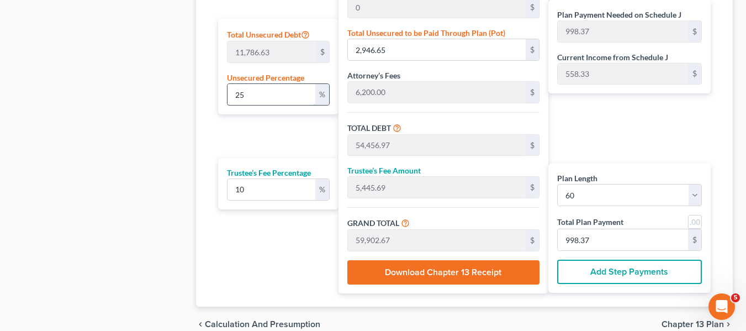
click at [274, 99] on input "25" at bounding box center [271, 94] width 88 height 21
type input "1"
type input "117.86"
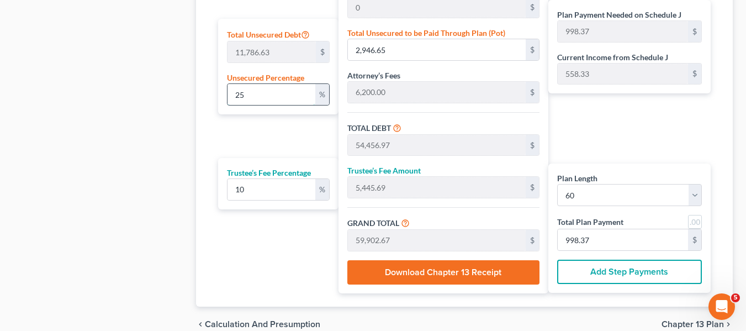
type input "51,628.18"
type input "5,162.81"
type input "56,791.00"
type input "946.51"
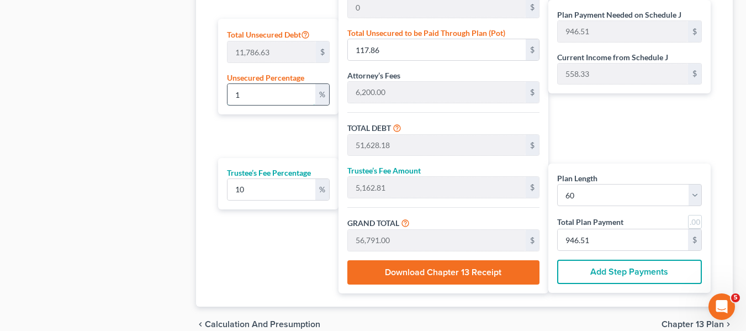
type input "10"
type input "1,178.66"
type input "52,688.98"
type input "5,268.89"
type input "57,957.88"
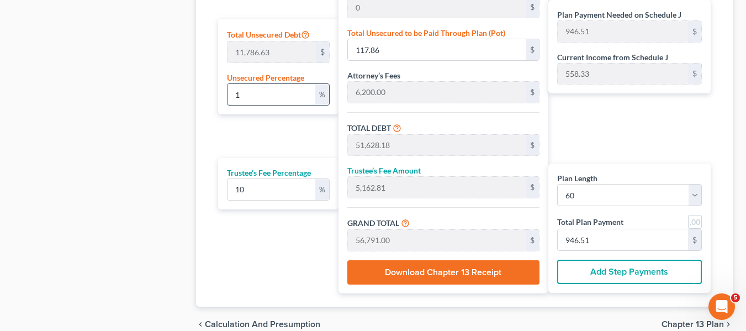
type input "965.96"
type input "1"
type input "117.86"
type input "51,628.18"
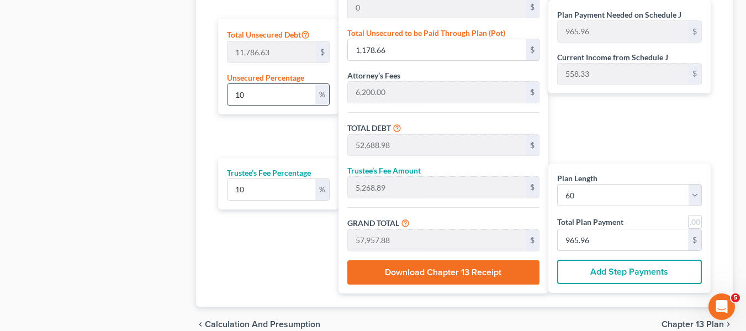
type input "5,162.81"
type input "56,791.00"
type input "946.51"
type input "51,510.32"
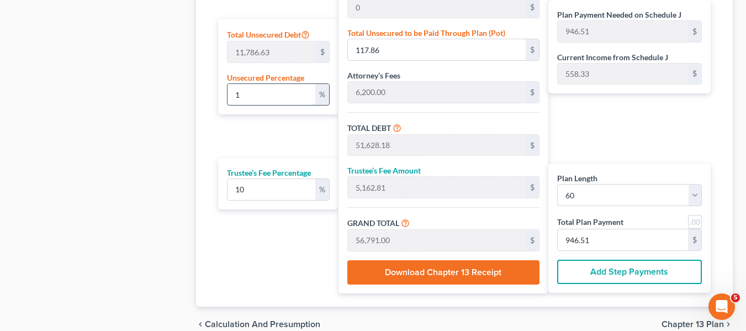
type input "5,151.03"
type input "56,661.35"
type input "944.35"
type input "2"
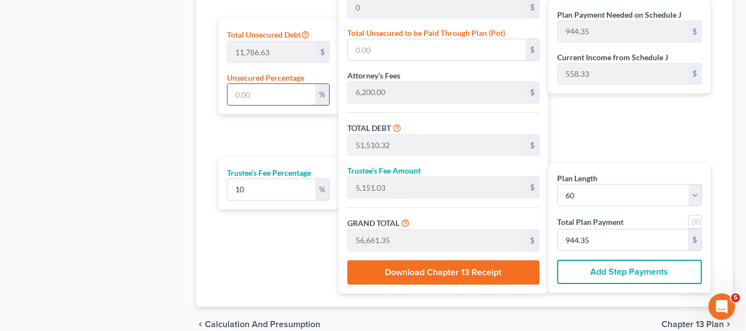
type input "235.73"
type input "51,746.05"
type input "5,174.60"
type input "56,920.65"
type input "948.67"
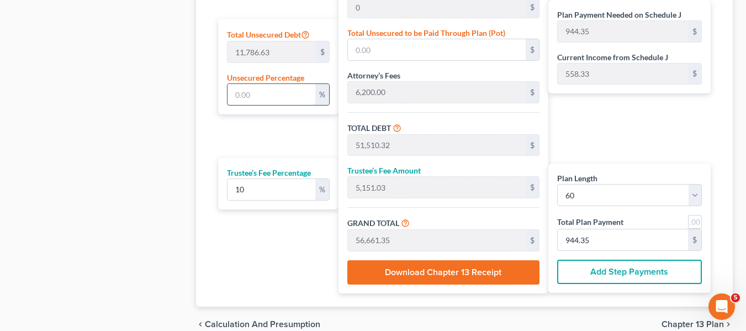
type input "948.67"
type input "25"
type input "2,946.65"
type input "54,456.97"
type input "5,445.69"
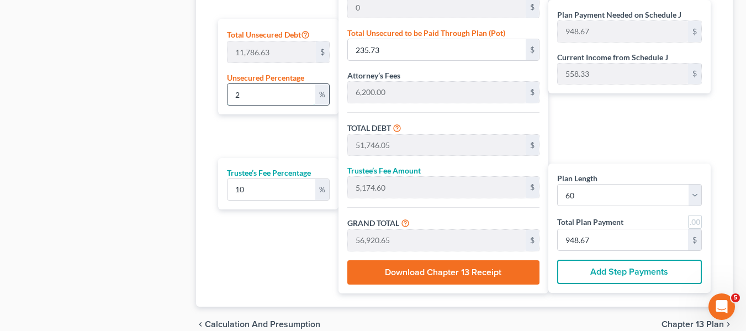
type input "59,902.67"
type input "998.37"
click at [274, 99] on input "25" at bounding box center [271, 94] width 88 height 21
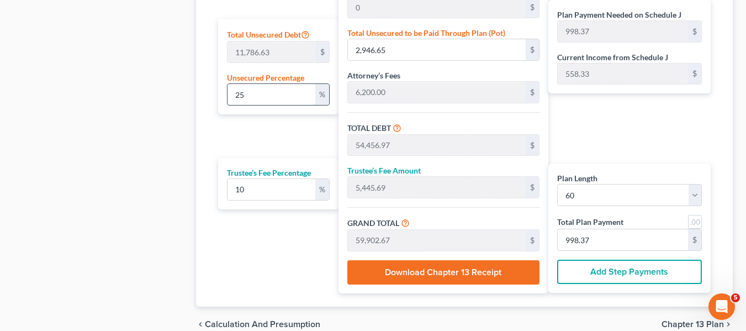
type input "1"
type input "117.86"
type input "51,628.18"
type input "5,162.81"
type input "56,791.00"
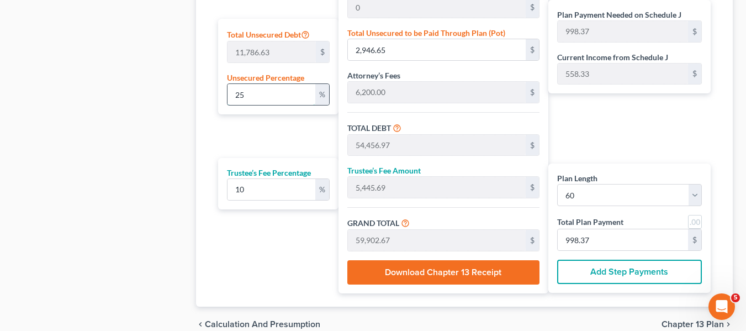
type input "946.51"
type input "10"
type input "1,178.66"
type input "52,688.98"
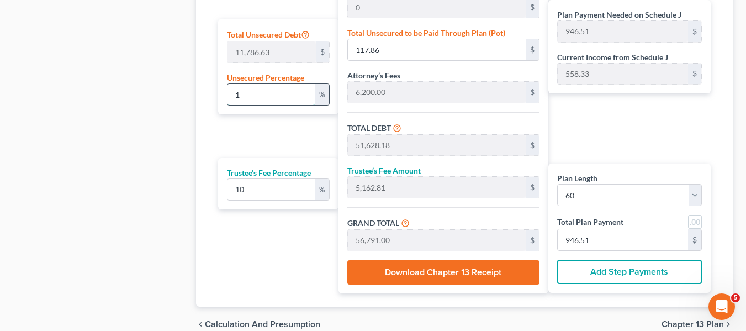
type input "5,268.89"
type input "57,957.88"
type input "965.96"
type input "10"
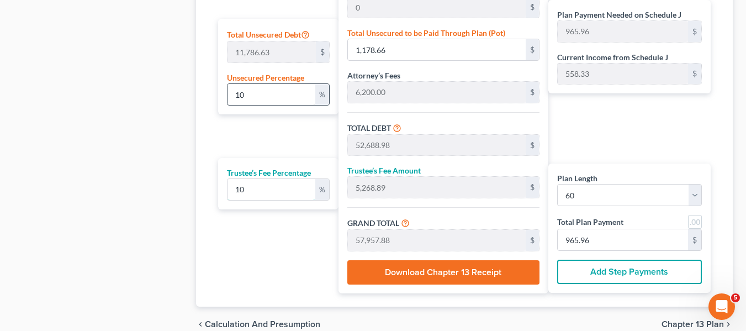
click at [274, 99] on input "10" at bounding box center [271, 94] width 88 height 21
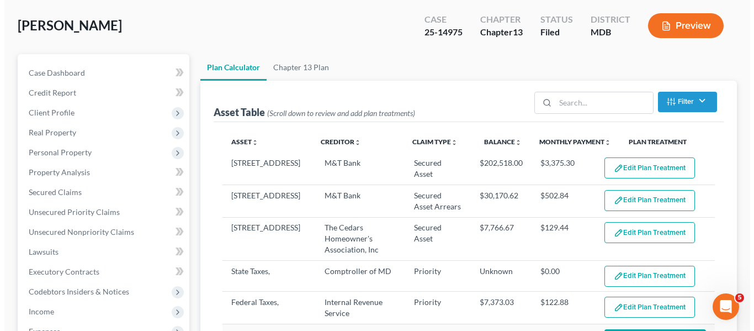
scroll to position [0, 0]
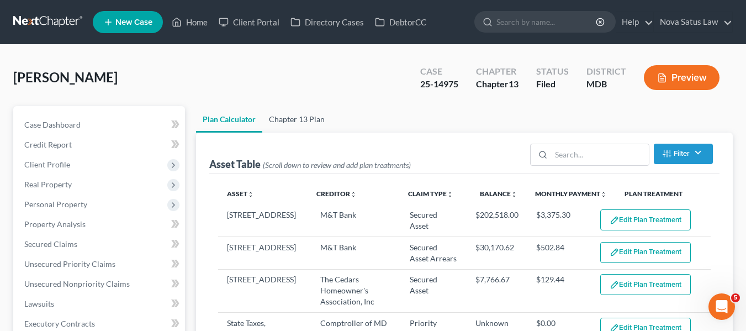
click at [299, 121] on link "Chapter 13 Plan" at bounding box center [296, 119] width 69 height 26
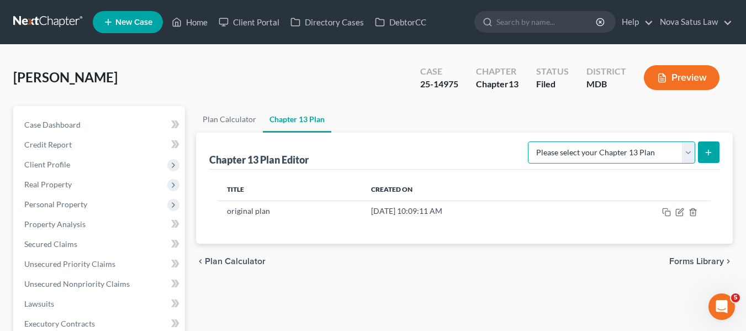
click at [674, 156] on select "Please select your Chapter 13 Plan District of [US_STATE][GEOGRAPHIC_DATA] of […" at bounding box center [611, 152] width 167 height 22
select select "1"
click at [531, 141] on select "Please select your Chapter 13 Plan District of [US_STATE][GEOGRAPHIC_DATA] of […" at bounding box center [611, 152] width 167 height 22
click at [703, 157] on button "submit" at bounding box center [709, 152] width 22 height 22
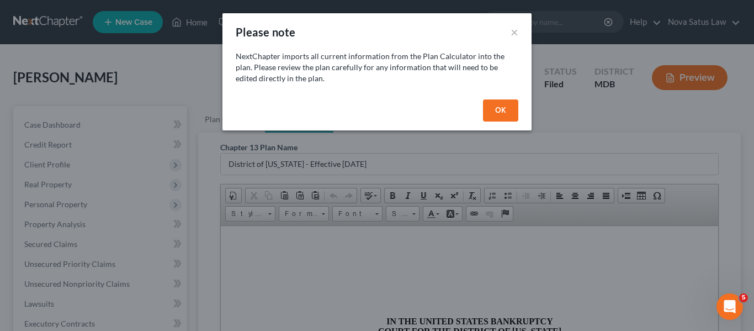
click at [501, 106] on button "OK" at bounding box center [500, 110] width 35 height 22
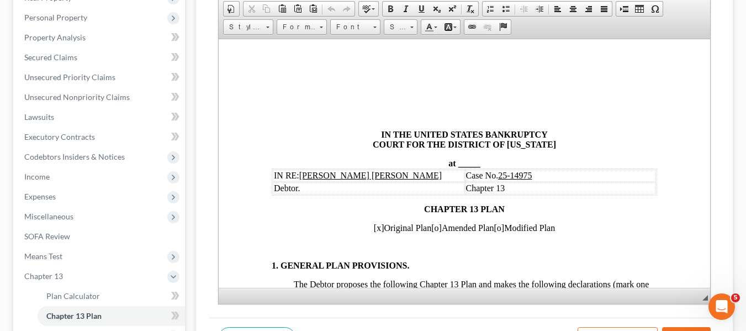
scroll to position [187, 0]
click at [457, 158] on span "_____" at bounding box center [468, 161] width 22 height 9
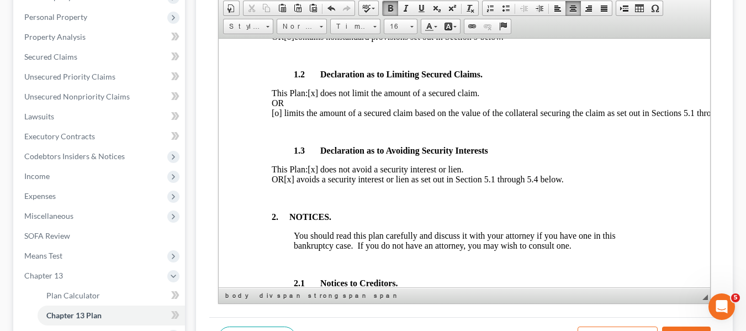
scroll to position [343, 0]
click at [323, 183] on span "[x] avoids a security interest or lien as set out in Section 5.1 through 5.4 be…" at bounding box center [422, 177] width 279 height 9
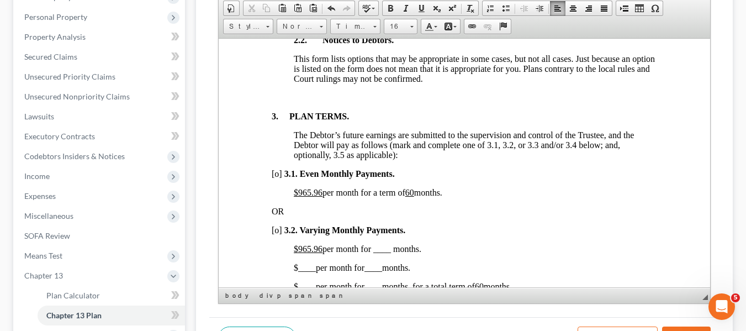
scroll to position [711, 0]
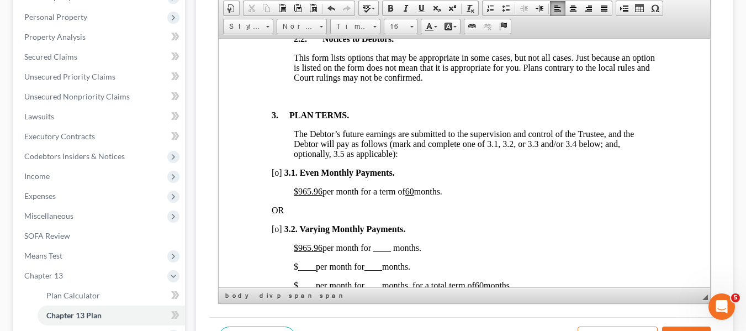
click at [297, 195] on u "$965.96" at bounding box center [307, 190] width 29 height 9
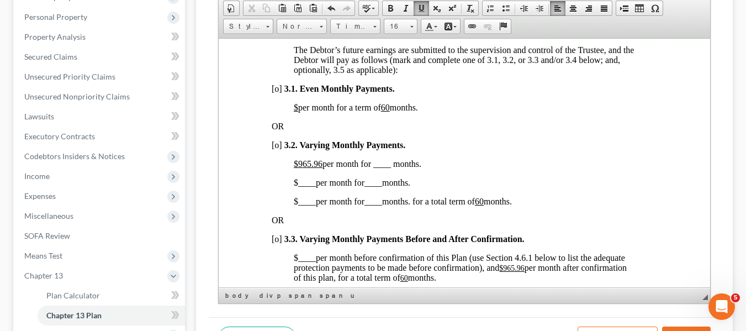
scroll to position [796, 0]
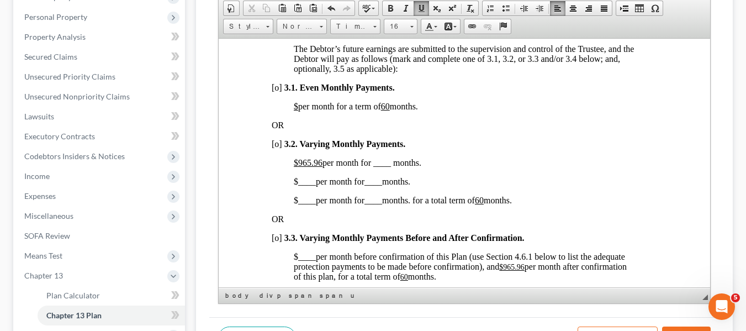
click at [389, 110] on u "60" at bounding box center [384, 105] width 9 height 9
click at [273, 148] on span "[o]" at bounding box center [276, 143] width 10 height 9
click at [297, 167] on u "$965.96" at bounding box center [307, 161] width 29 height 9
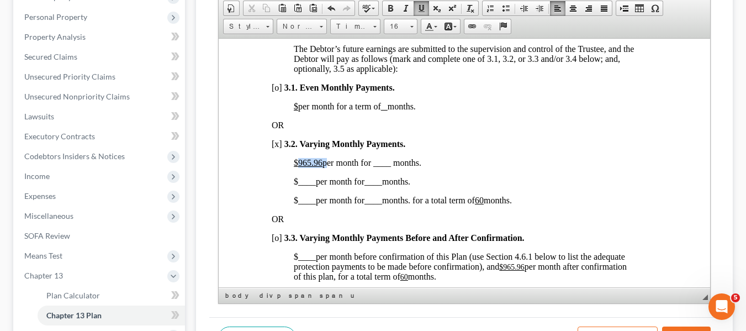
click at [297, 167] on u "$965.96" at bounding box center [307, 161] width 29 height 9
click at [373, 167] on span "$500.00 per month for ____ months." at bounding box center [356, 161] width 127 height 9
click at [297, 185] on span "____" at bounding box center [306, 180] width 18 height 9
click at [376, 185] on span "____" at bounding box center [379, 180] width 18 height 9
click at [424, 186] on p "$700.00 per month for 12 _ months." at bounding box center [474, 181] width 363 height 10
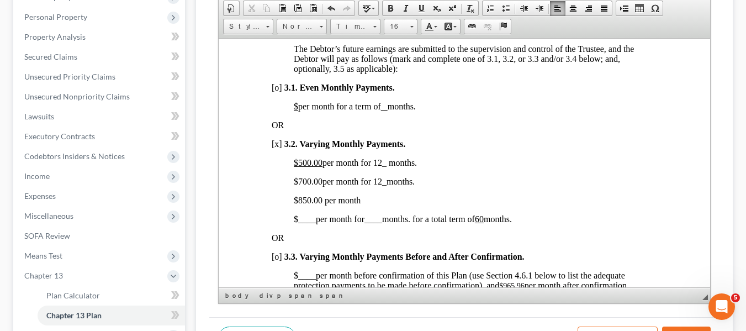
click at [424, 186] on p "$700.00 per month for 12 _ months." at bounding box center [474, 181] width 363 height 10
click at [365, 205] on p "$850.00 per month" at bounding box center [474, 200] width 363 height 10
click at [296, 223] on span "$ ____ per month for ____ months. for a total term of 60 months." at bounding box center [402, 218] width 218 height 9
click at [382, 223] on span "____" at bounding box center [386, 218] width 18 height 9
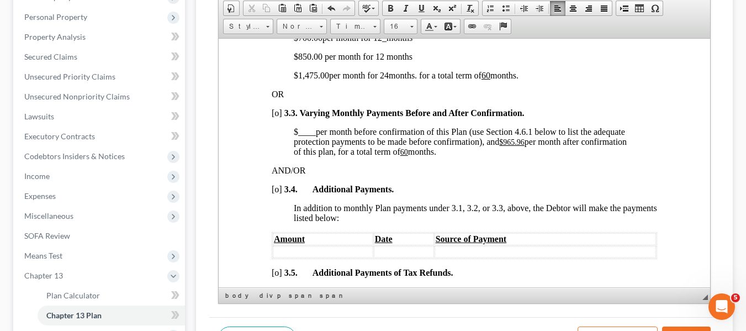
scroll to position [940, 0]
click at [504, 145] on u "$965.96" at bounding box center [510, 141] width 25 height 8
click at [363, 155] on u "60" at bounding box center [359, 151] width 8 height 8
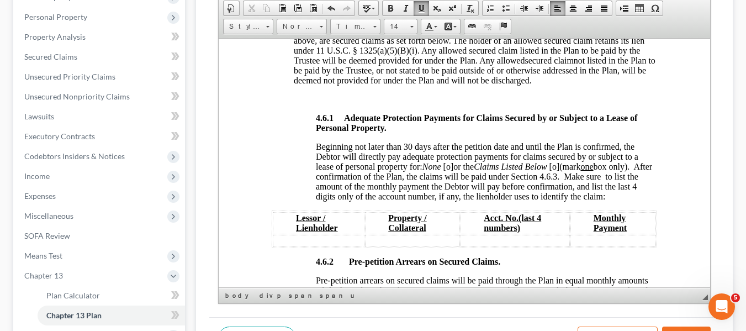
scroll to position [1800, 0]
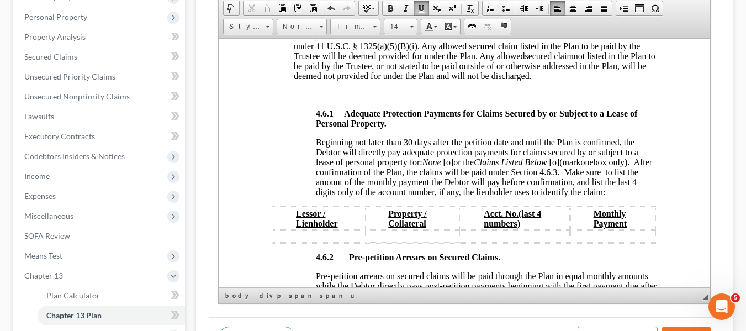
click at [449, 166] on span "[o]" at bounding box center [448, 161] width 10 height 9
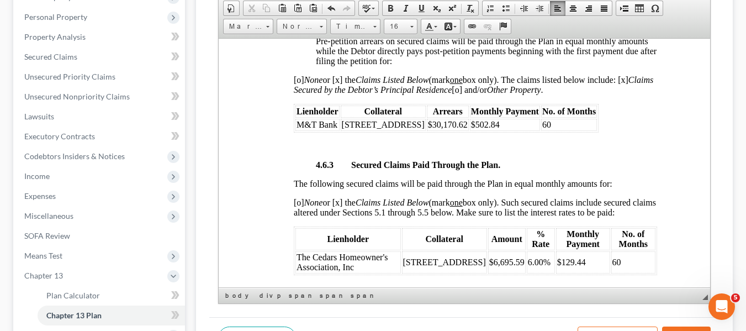
scroll to position [2015, 0]
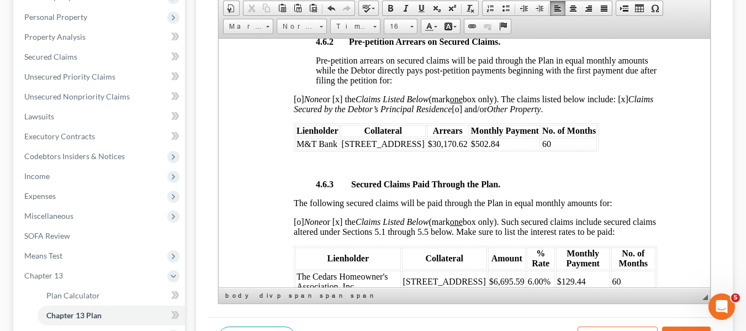
click at [512, 150] on td "$502.84" at bounding box center [504, 143] width 70 height 12
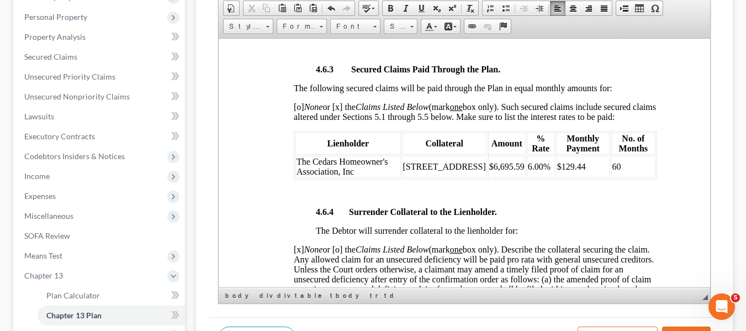
scroll to position [2130, 0]
click at [576, 177] on td "$129.44" at bounding box center [582, 166] width 54 height 22
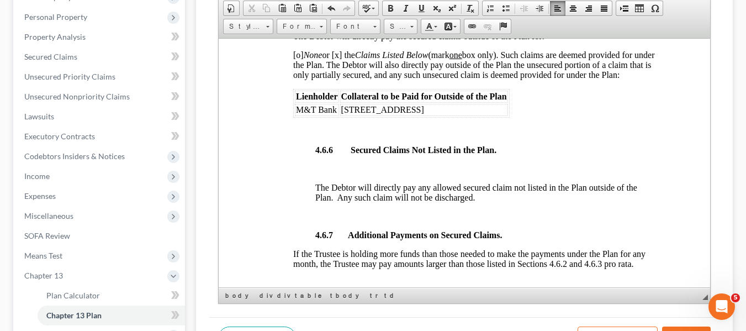
scroll to position [2515, 1]
click at [296, 74] on span "[o] None or [x] the Claims Listed Below (mark one box only). Such claims are de…" at bounding box center [472, 64] width 361 height 29
click at [338, 75] on span "[x] None or [x] the Claims Listed Below (mark one box only). Such claims are de…" at bounding box center [472, 64] width 361 height 29
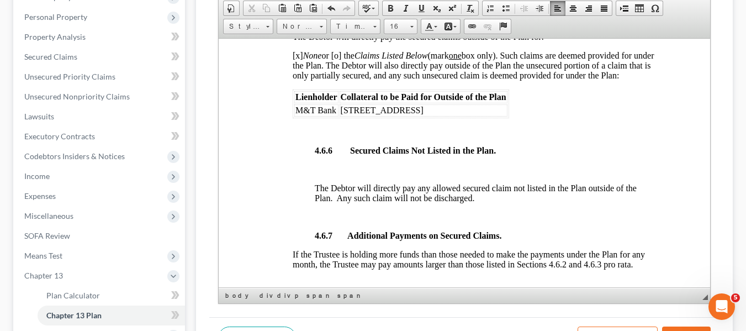
click at [296, 114] on span "M&T Bank" at bounding box center [315, 109] width 41 height 9
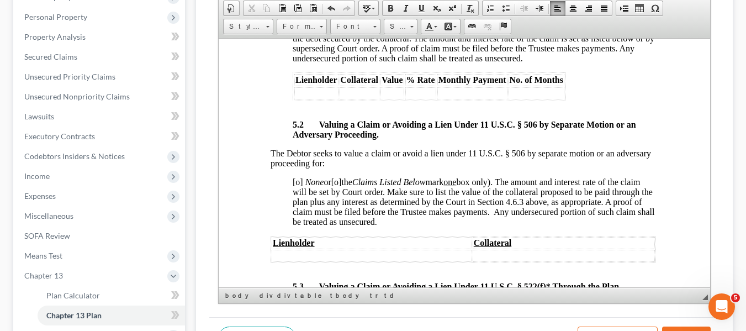
scroll to position [3170, 1]
click at [296, 185] on span "[o]" at bounding box center [297, 180] width 10 height 9
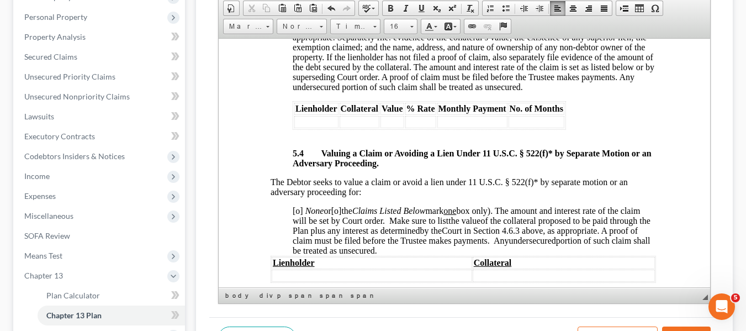
scroll to position [3497, 1]
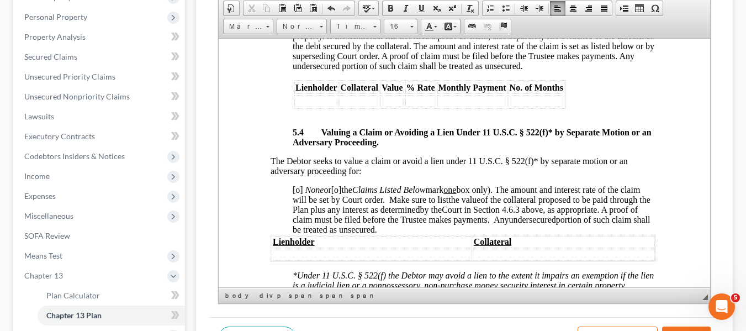
click at [296, 194] on span "[o]" at bounding box center [297, 188] width 10 height 9
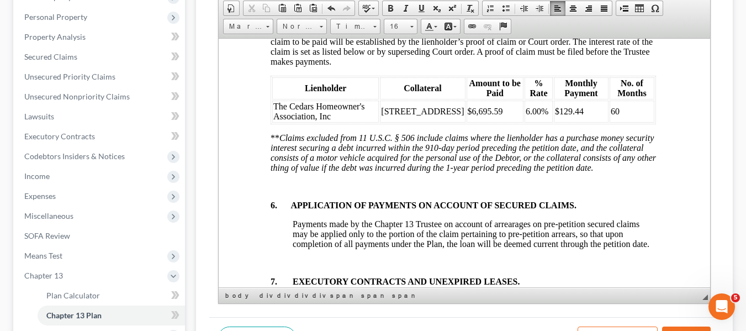
scroll to position [3845, 1]
click at [274, 61] on span "[o] None or [x] the Claims Listed Below (mark one box only). Make sure to list …" at bounding box center [461, 40] width 382 height 49
click at [315, 58] on span "[x] None or [x] the Claims Listed Below (mark one box only). Make sure to list …" at bounding box center [461, 40] width 382 height 49
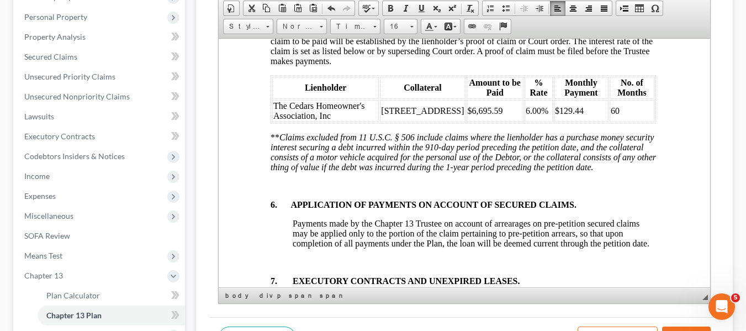
click at [315, 58] on span "[x] None or [x] the Claims Listed Below (mark one box only). Make sure to list …" at bounding box center [461, 40] width 382 height 49
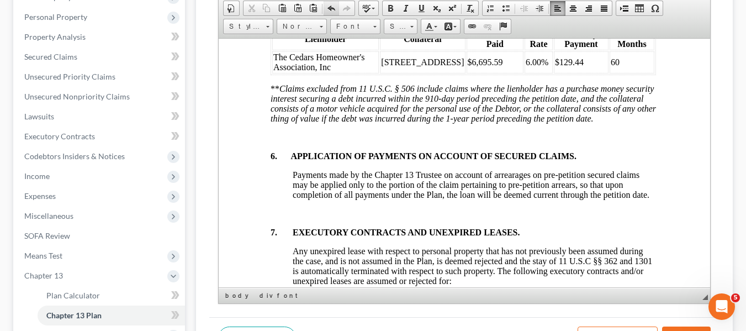
click at [331, 8] on span at bounding box center [331, 8] width 9 height 9
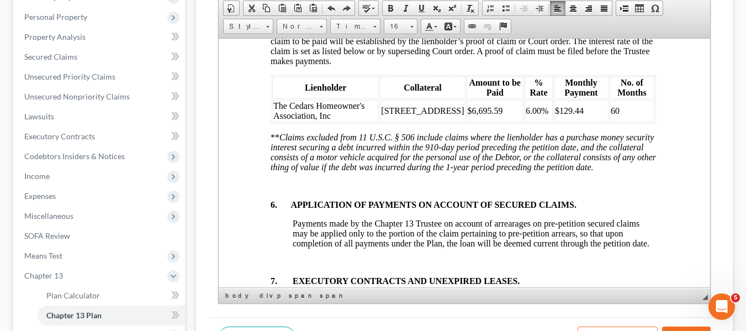
click at [301, 65] on span "[x] None or [x] the Claims Listed Below (mark one box only). Make sure to list …" at bounding box center [461, 40] width 382 height 49
click at [317, 60] on span "[x] None or [x] the Claims Listed Below (mark one box only). Make sure to list …" at bounding box center [461, 40] width 382 height 49
click at [274, 120] on span "The Cedars Homeowner's Association, Inc" at bounding box center [319, 109] width 92 height 19
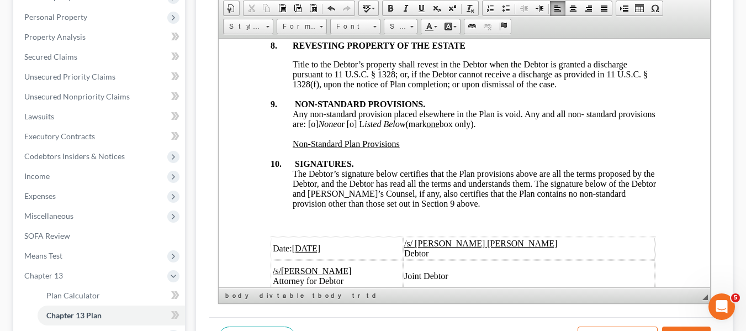
scroll to position [4206, 1]
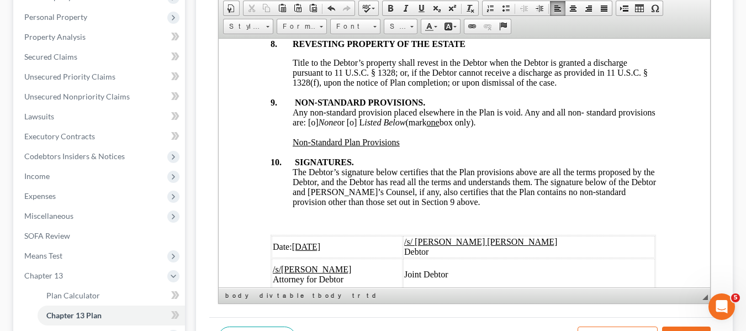
click at [350, 126] on span "Any non-standard provision placed elsewhere in the Plan is void. Any and all no…" at bounding box center [473, 116] width 363 height 19
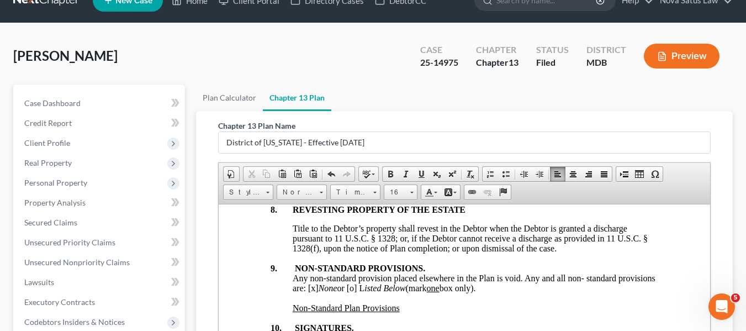
scroll to position [0, 0]
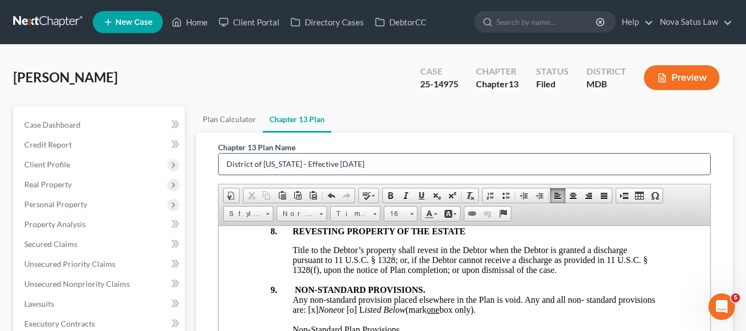
click at [373, 160] on input "District of [US_STATE] - Effective [DATE]" at bounding box center [464, 163] width 491 height 21
type input "D"
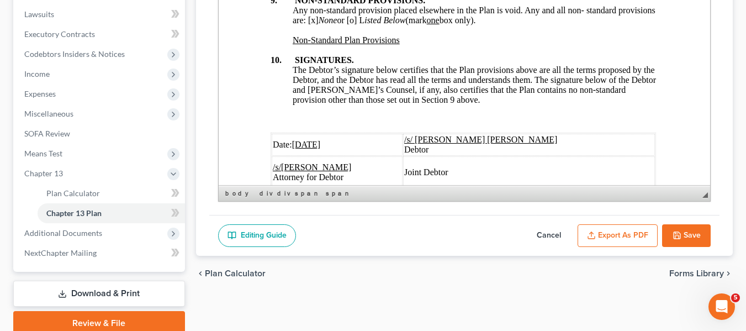
type input "amended plan 081625"
click at [584, 236] on button "Export as PDF" at bounding box center [617, 235] width 80 height 23
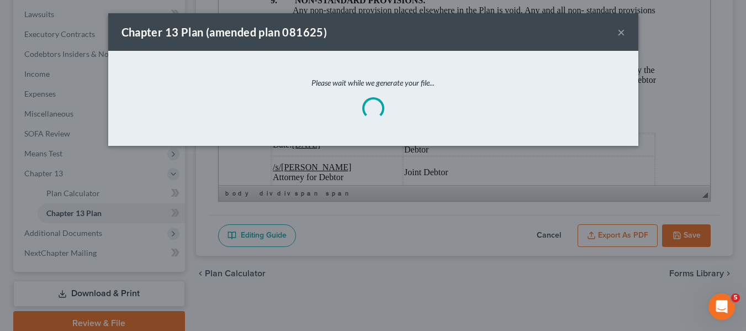
scroll to position [4166, 1]
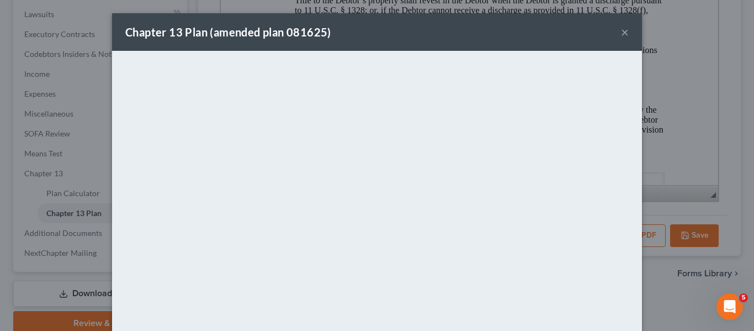
click at [418, 25] on div "Chapter 13 Plan (amended plan 081625) ×" at bounding box center [377, 32] width 530 height 38
click at [621, 34] on button "×" at bounding box center [625, 31] width 8 height 13
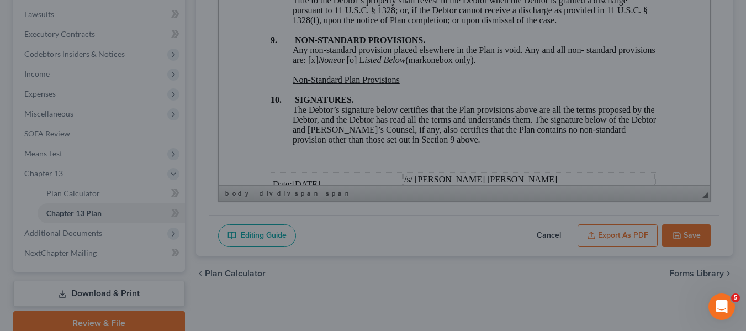
scroll to position [4206, 1]
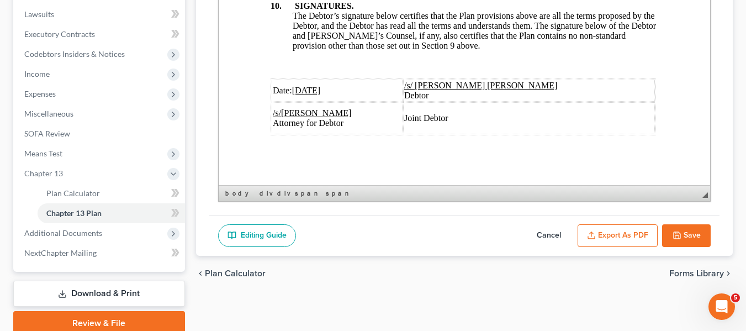
click at [675, 242] on button "Save" at bounding box center [686, 235] width 49 height 23
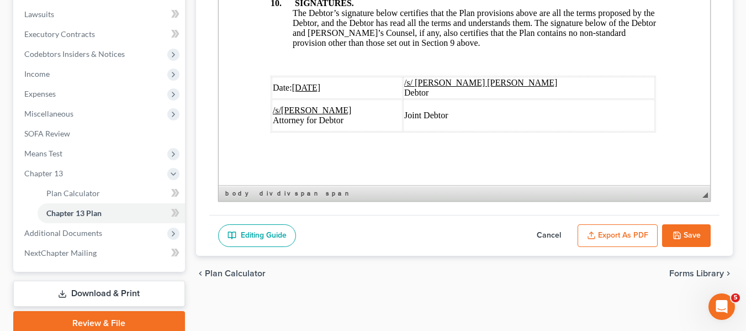
scroll to position [4263, 1]
select select "1"
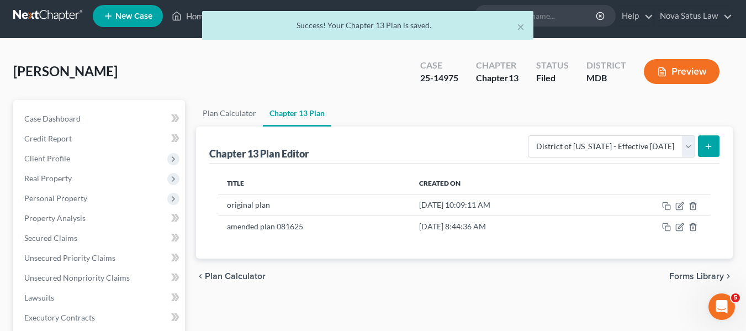
scroll to position [0, 0]
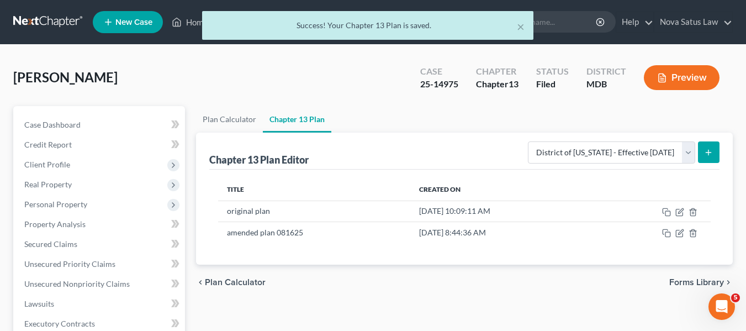
click at [188, 23] on div "× Success! Your Chapter 13 Plan is saved." at bounding box center [367, 28] width 746 height 34
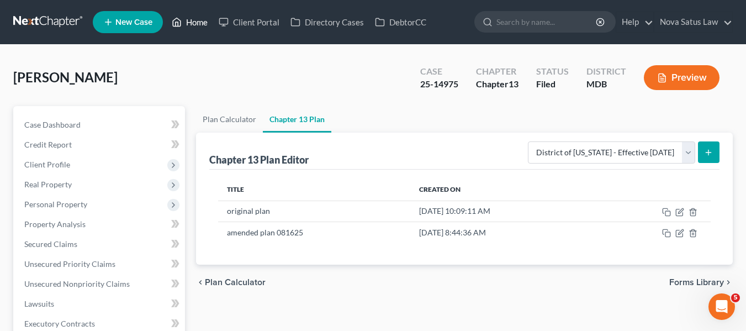
click at [191, 23] on link "Home" at bounding box center [189, 22] width 47 height 20
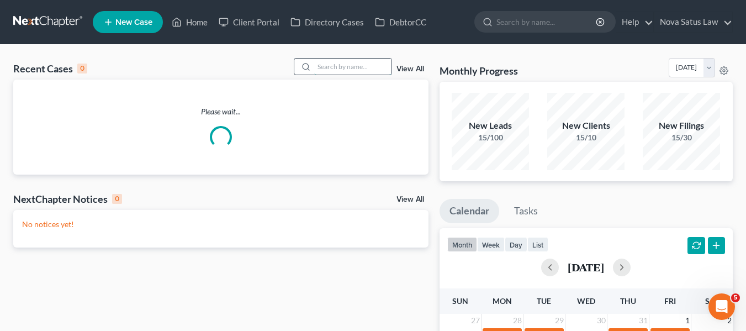
click at [342, 62] on input "search" at bounding box center [352, 66] width 77 height 16
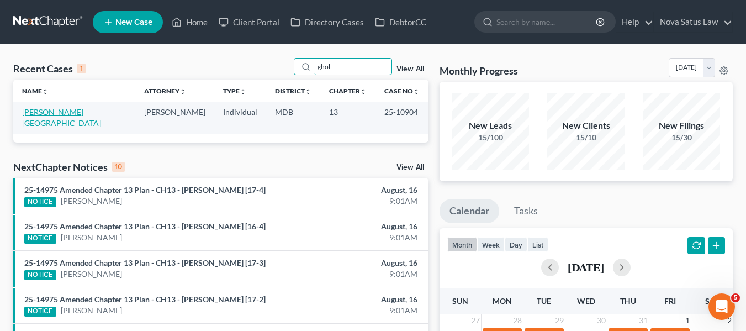
type input "ghol"
click at [49, 110] on link "[PERSON_NAME][GEOGRAPHIC_DATA]" at bounding box center [61, 117] width 79 height 20
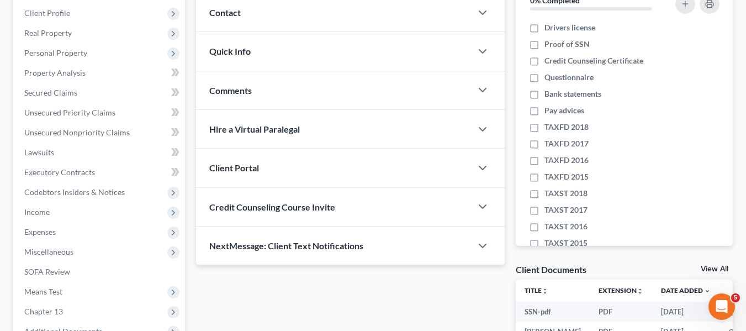
scroll to position [152, 0]
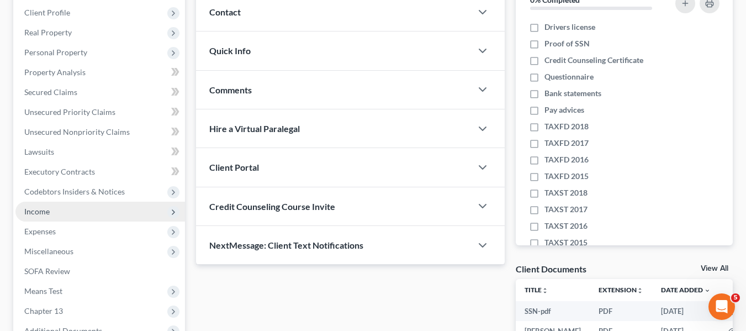
click at [58, 211] on span "Income" at bounding box center [99, 211] width 169 height 20
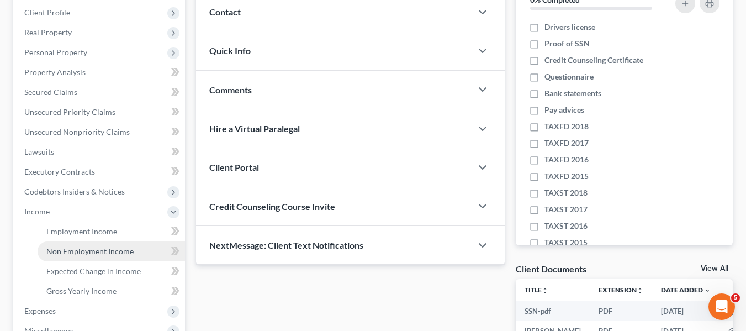
click at [75, 249] on span "Non Employment Income" at bounding box center [89, 250] width 87 height 9
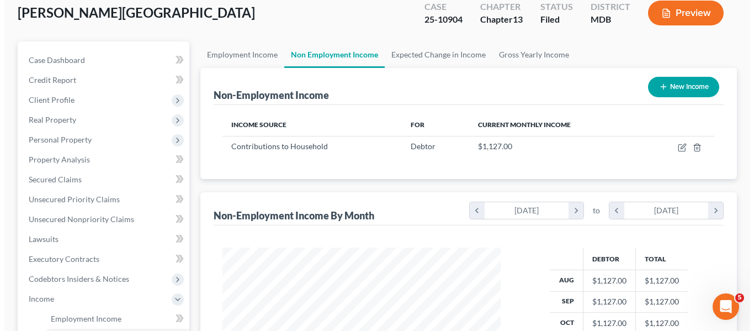
scroll to position [68, 0]
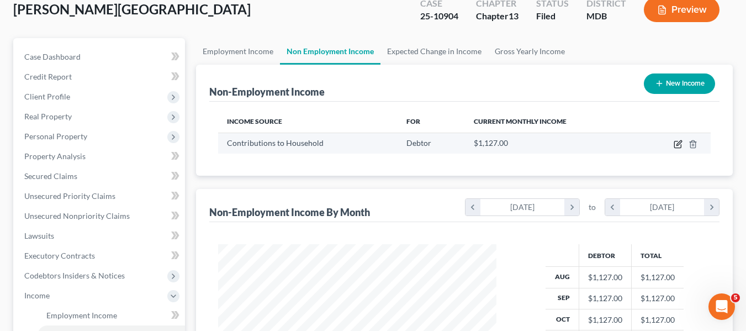
click at [675, 145] on icon "button" at bounding box center [677, 144] width 9 height 9
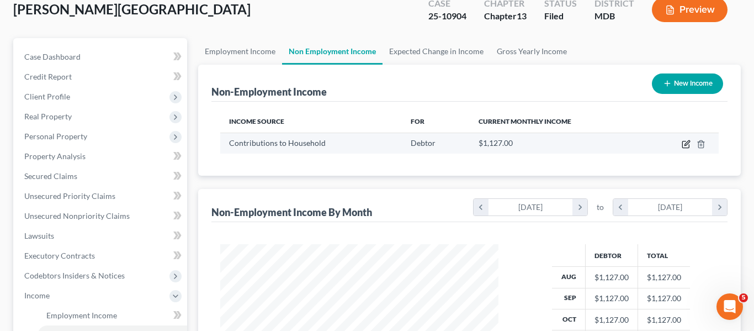
scroll to position [198, 304]
select select "8"
select select "0"
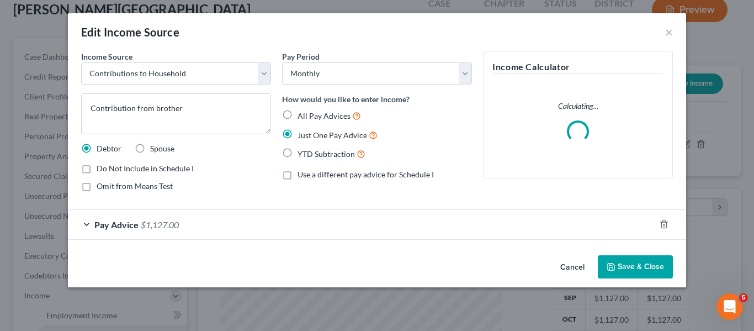
click at [114, 225] on span "Pay Advice" at bounding box center [116, 224] width 44 height 10
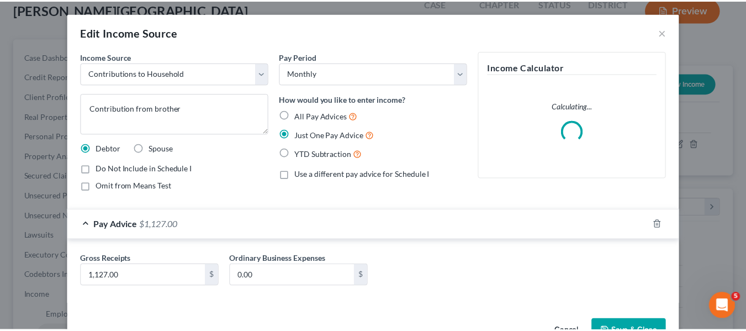
scroll to position [34, 0]
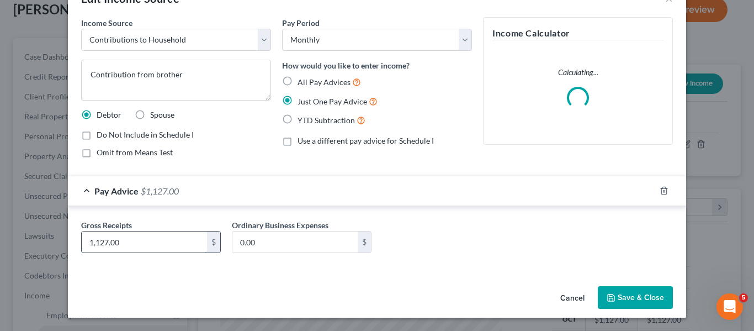
click at [120, 240] on input "1,127.00" at bounding box center [144, 241] width 125 height 21
type input "1,220"
click at [609, 297] on polyline "button" at bounding box center [611, 298] width 4 height 3
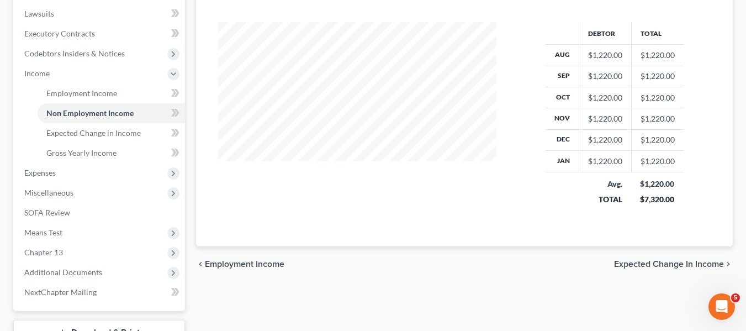
scroll to position [292, 0]
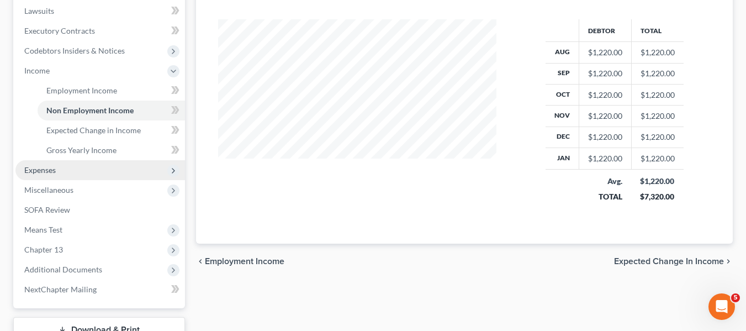
click at [78, 171] on span "Expenses" at bounding box center [99, 170] width 169 height 20
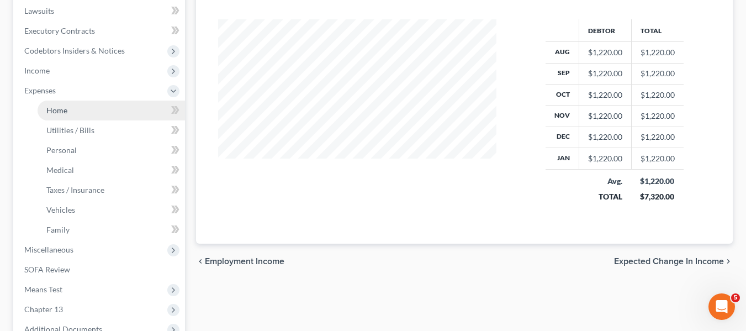
click at [70, 117] on link "Home" at bounding box center [111, 110] width 147 height 20
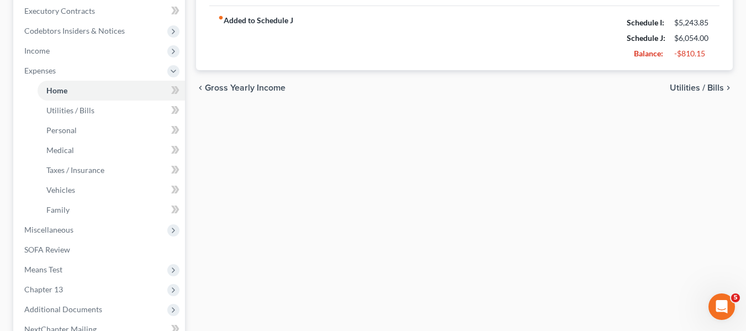
scroll to position [435, 0]
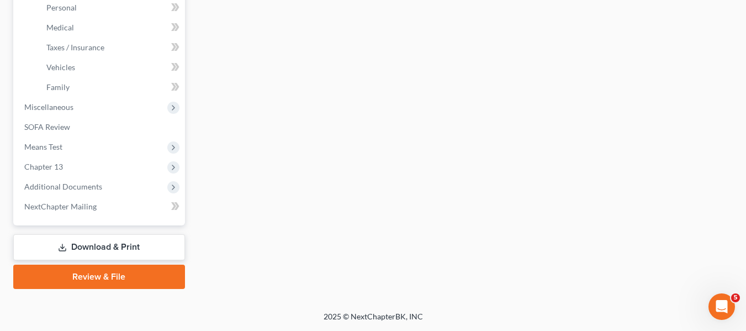
click at [91, 240] on link "Download & Print" at bounding box center [99, 247] width 172 height 26
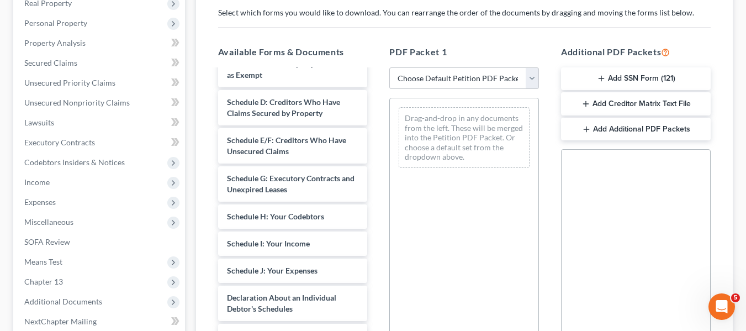
scroll to position [199, 0]
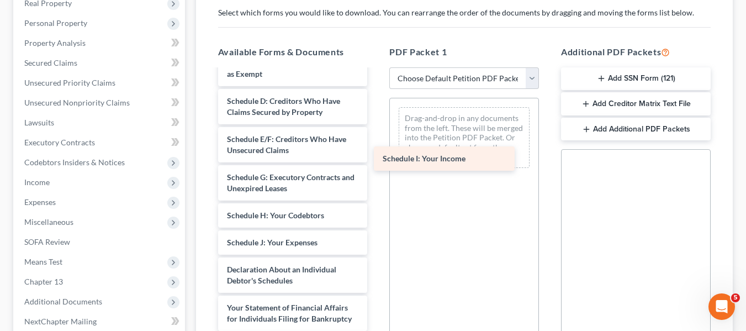
drag, startPoint x: 265, startPoint y: 229, endPoint x: 420, endPoint y: 157, distance: 170.9
click at [376, 157] on div "Schedule I: Your Income SSN-pdf [PERSON_NAME] Jr, [PERSON_NAME] 15317-MD-CC-039…" at bounding box center [292, 204] width 167 height 666
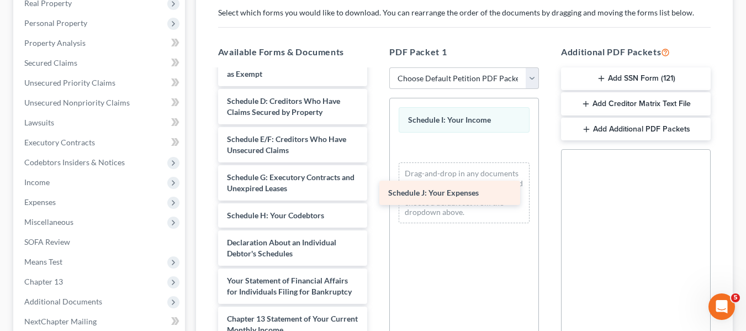
drag, startPoint x: 253, startPoint y: 238, endPoint x: 412, endPoint y: 201, distance: 163.7
click at [376, 201] on div "Schedule J: Your Expenses SSN-pdf [PERSON_NAME] Jr, [PERSON_NAME] 15317-MD-CC-0…" at bounding box center [292, 190] width 167 height 638
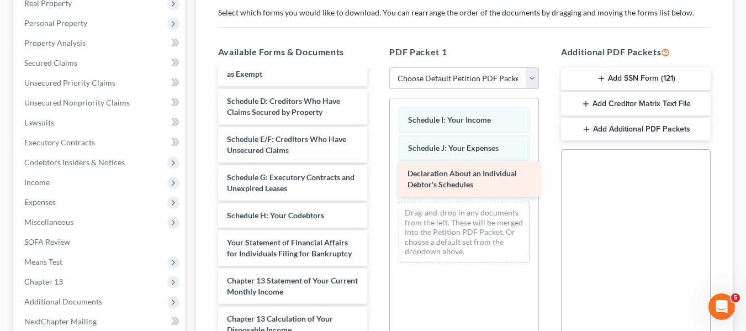
drag, startPoint x: 275, startPoint y: 236, endPoint x: 455, endPoint y: 178, distance: 188.5
click at [376, 178] on div "Declaration About an Individual Debtor's Schedules SSN-pdf [PERSON_NAME] Jr, [P…" at bounding box center [292, 171] width 167 height 600
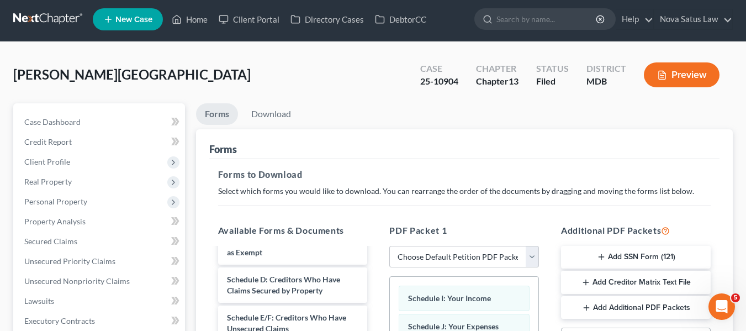
scroll to position [0, 0]
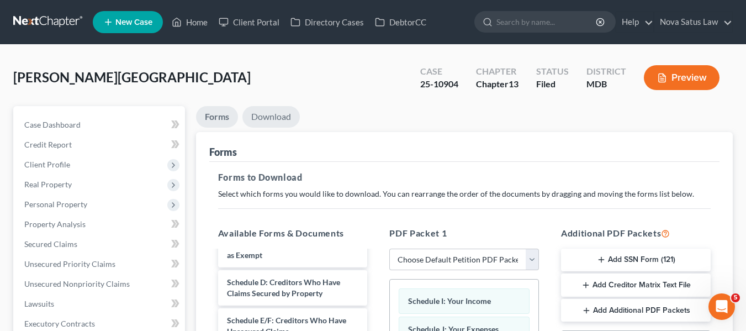
click at [271, 117] on link "Download" at bounding box center [270, 117] width 57 height 22
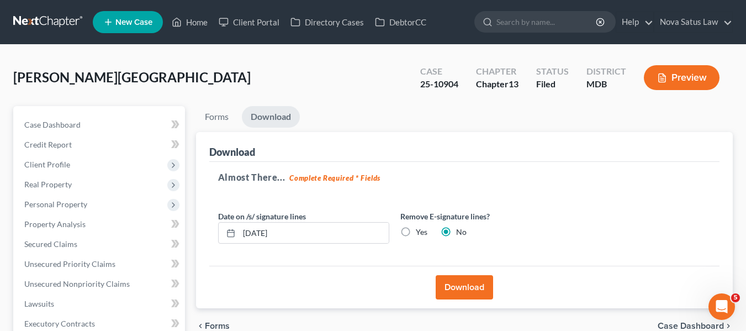
click at [459, 294] on button "Download" at bounding box center [463, 287] width 57 height 24
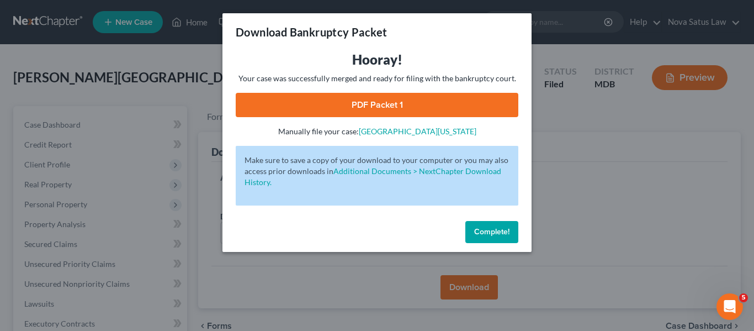
click at [378, 99] on link "PDF Packet 1" at bounding box center [377, 105] width 283 height 24
click at [482, 226] on button "Complete!" at bounding box center [491, 232] width 53 height 22
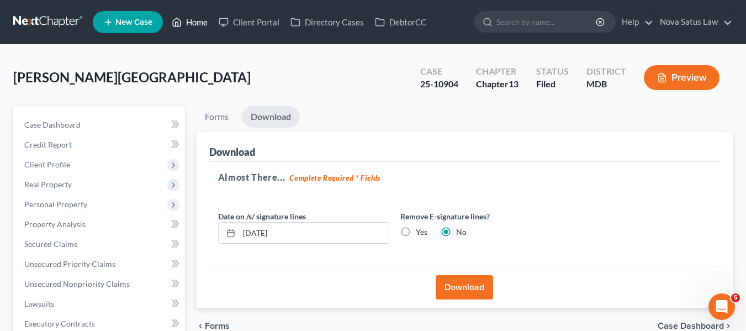
click at [199, 23] on link "Home" at bounding box center [189, 22] width 47 height 20
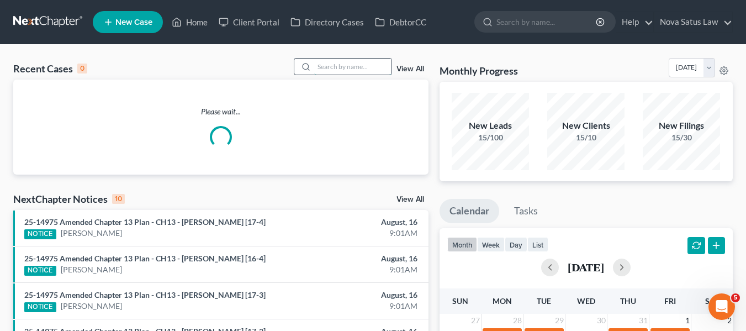
click at [353, 65] on input "search" at bounding box center [352, 66] width 77 height 16
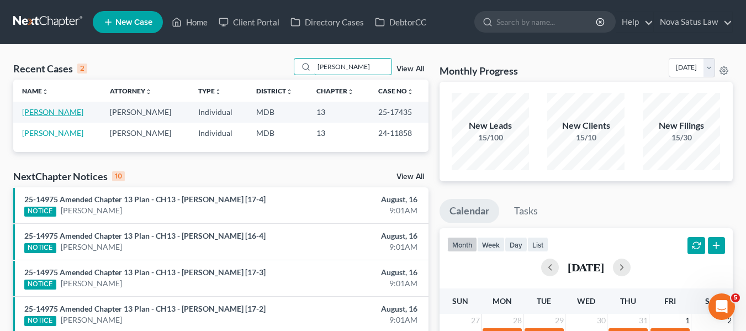
type input "[PERSON_NAME]"
click at [58, 110] on link "[PERSON_NAME]" at bounding box center [52, 111] width 61 height 9
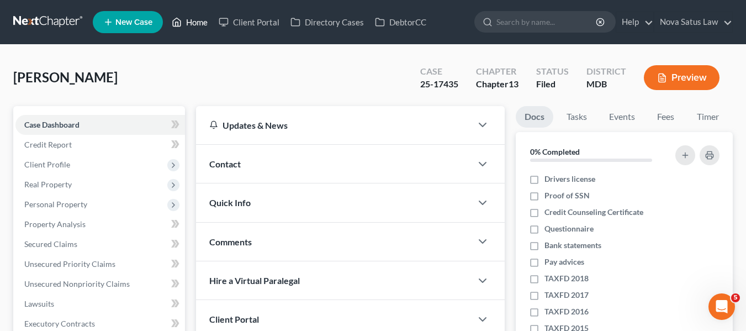
click at [199, 25] on link "Home" at bounding box center [189, 22] width 47 height 20
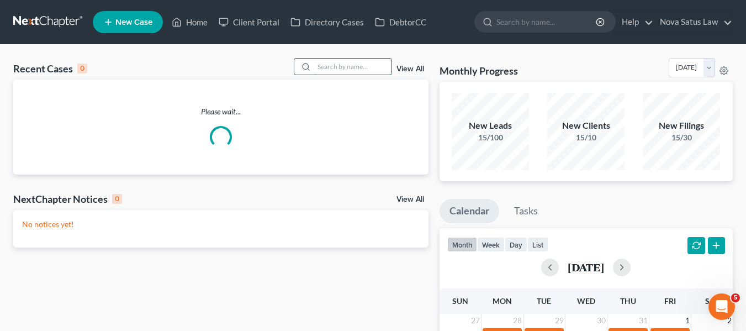
click at [356, 63] on input "search" at bounding box center [352, 66] width 77 height 16
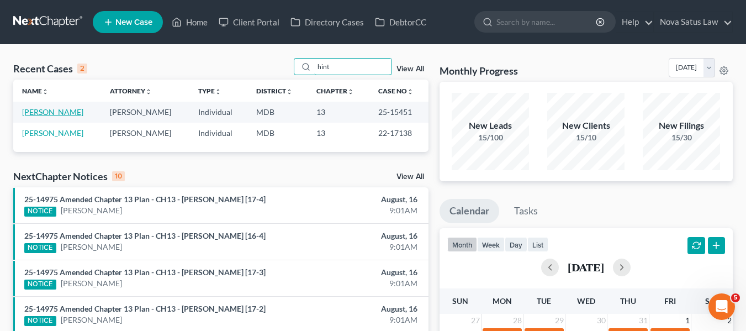
type input "hint"
click at [50, 114] on link "[PERSON_NAME]" at bounding box center [52, 111] width 61 height 9
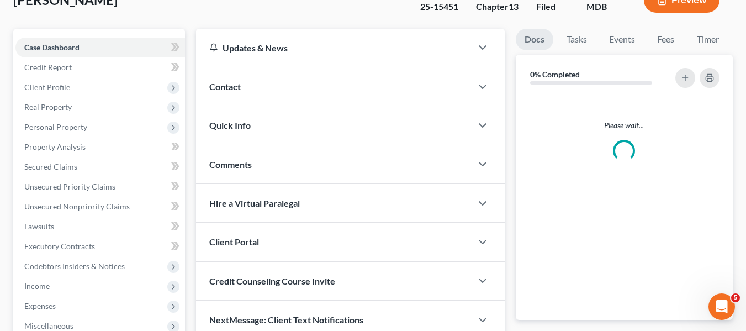
scroll to position [80, 0]
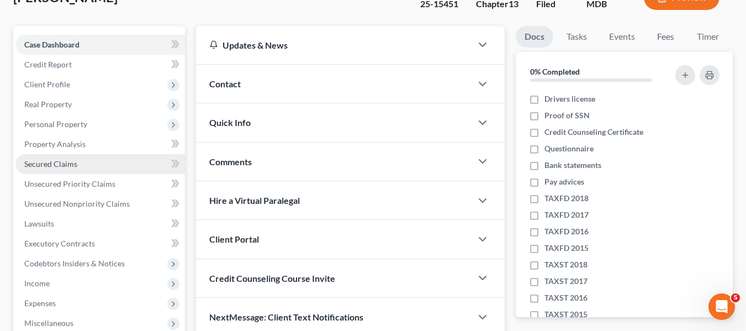
click at [54, 162] on span "Secured Claims" at bounding box center [50, 163] width 53 height 9
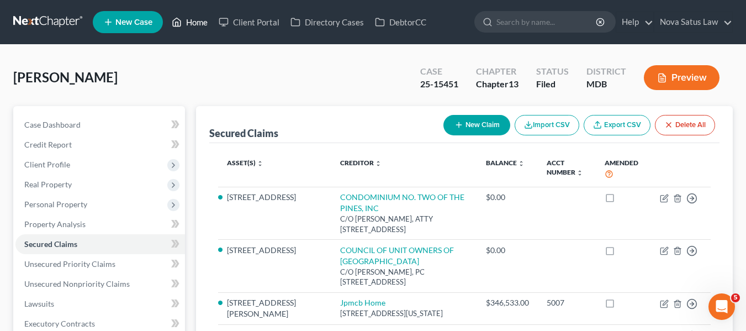
click at [193, 23] on link "Home" at bounding box center [189, 22] width 47 height 20
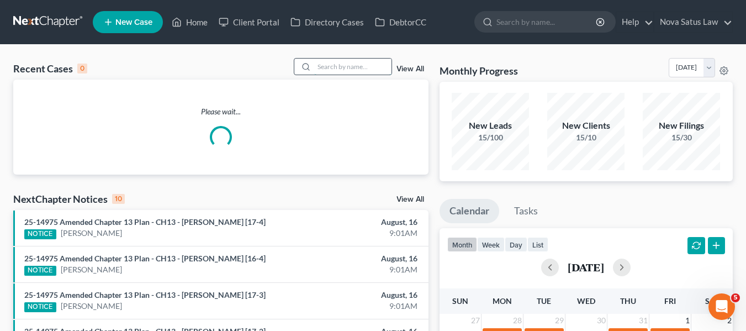
click at [349, 66] on input "search" at bounding box center [352, 66] width 77 height 16
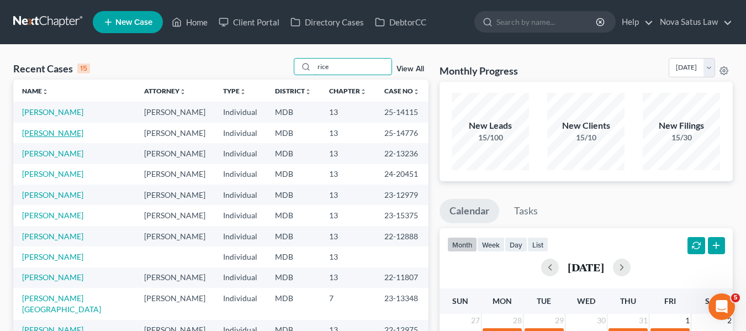
type input "rice"
click at [46, 132] on link "[PERSON_NAME]" at bounding box center [52, 132] width 61 height 9
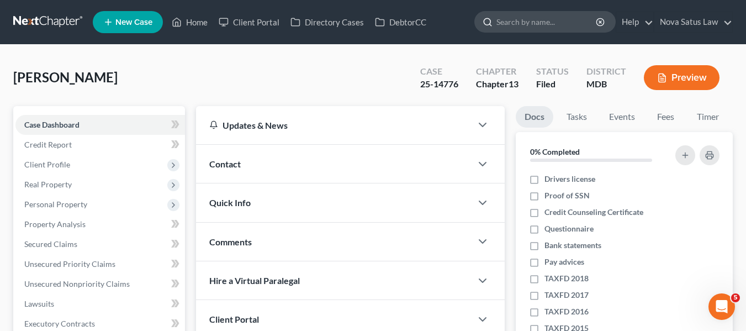
click at [504, 24] on input "search" at bounding box center [546, 22] width 101 height 20
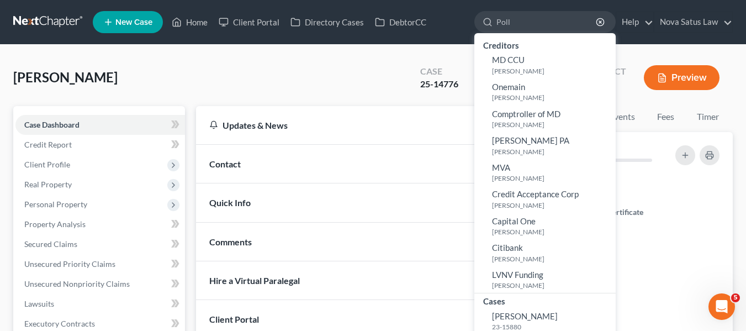
type input "Poll"
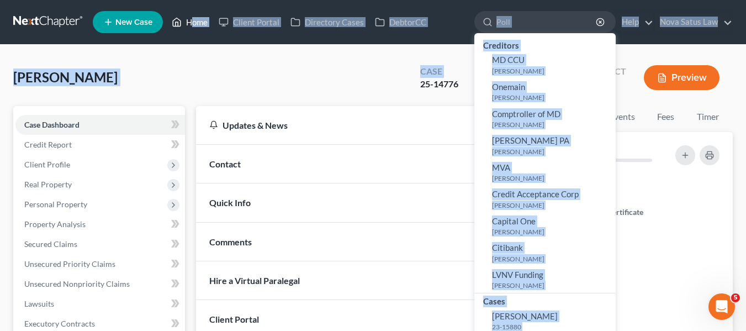
drag, startPoint x: 375, startPoint y: 94, endPoint x: 193, endPoint y: 23, distance: 195.5
click at [193, 23] on div "Home New Case Client Portal Directory Cases DebtorCC Nova Satus Law [PERSON_NAM…" at bounding box center [373, 313] width 746 height 626
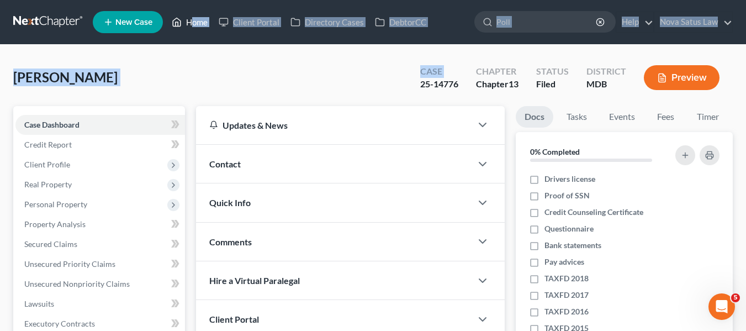
click at [193, 23] on link "Home" at bounding box center [189, 22] width 47 height 20
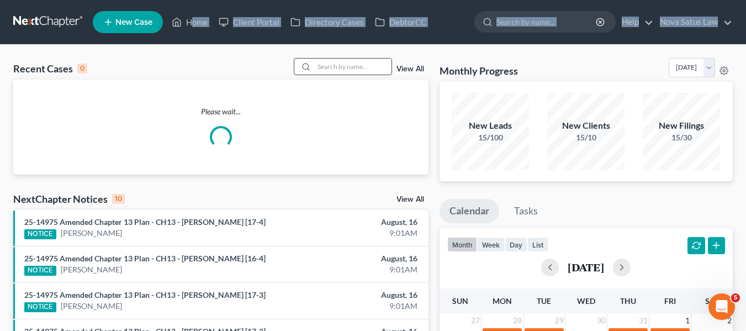
click at [318, 65] on input "search" at bounding box center [352, 66] width 77 height 16
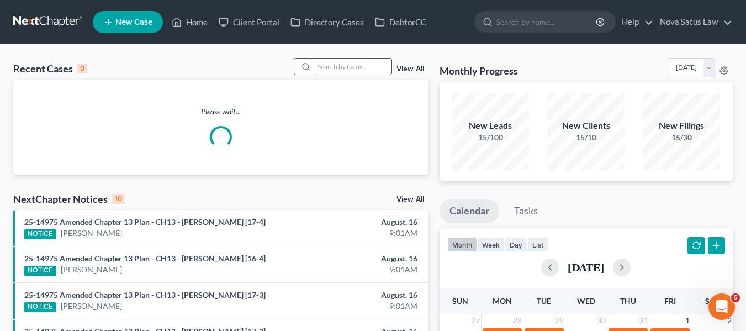
click at [318, 65] on input "search" at bounding box center [352, 66] width 77 height 16
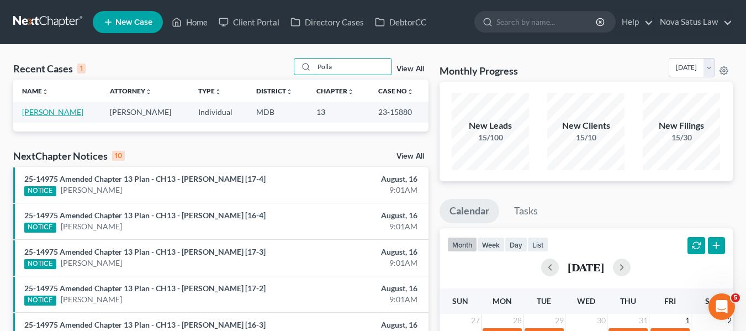
type input "Polla"
click at [52, 113] on link "[PERSON_NAME]" at bounding box center [52, 111] width 61 height 9
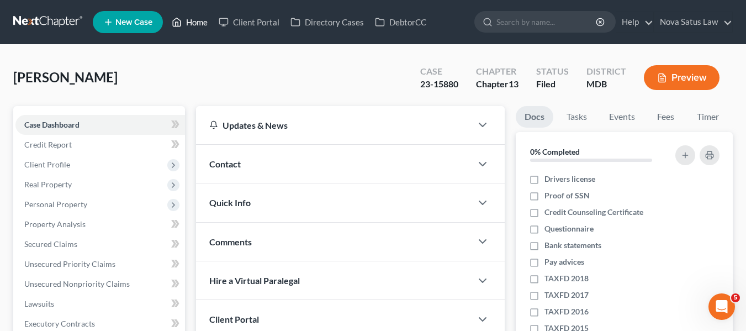
click at [199, 20] on link "Home" at bounding box center [189, 22] width 47 height 20
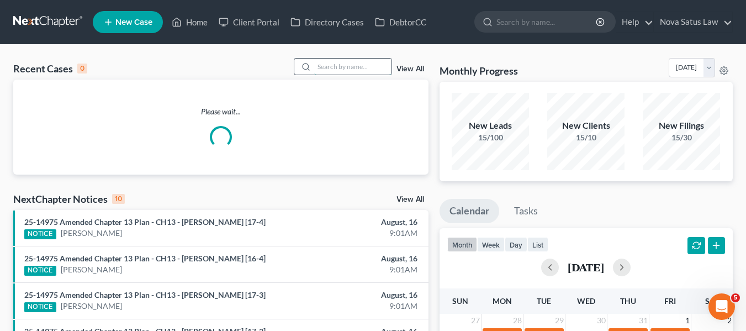
click at [345, 61] on input "search" at bounding box center [352, 66] width 77 height 16
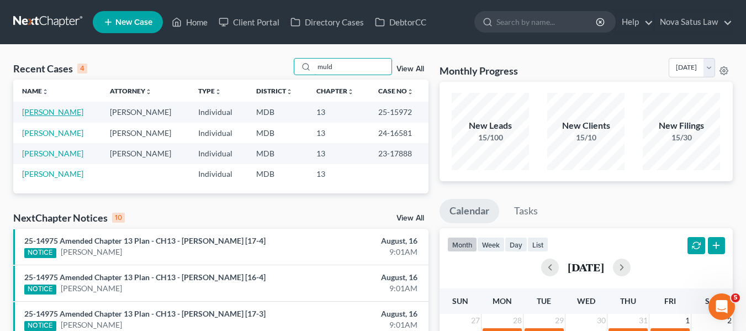
type input "muld"
click at [30, 116] on link "[PERSON_NAME]" at bounding box center [52, 111] width 61 height 9
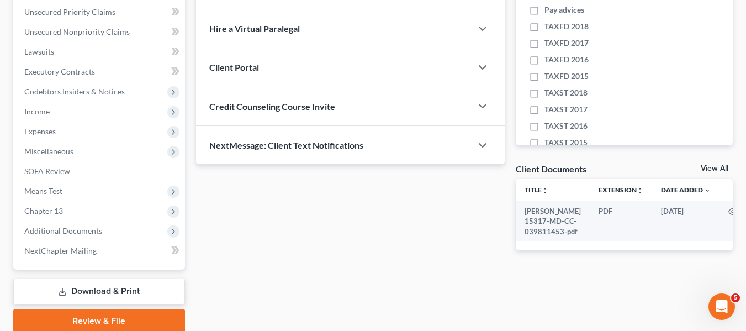
scroll to position [296, 0]
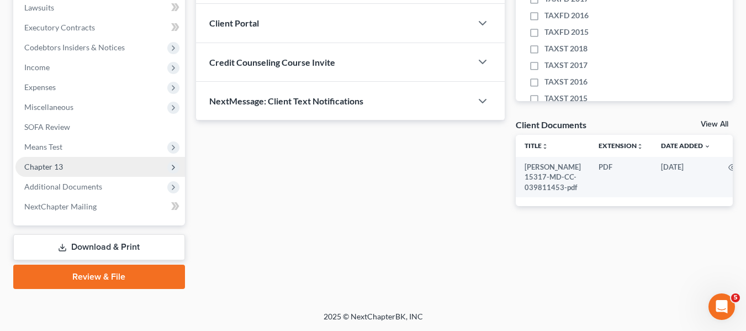
click at [40, 163] on span "Chapter 13" at bounding box center [43, 166] width 39 height 9
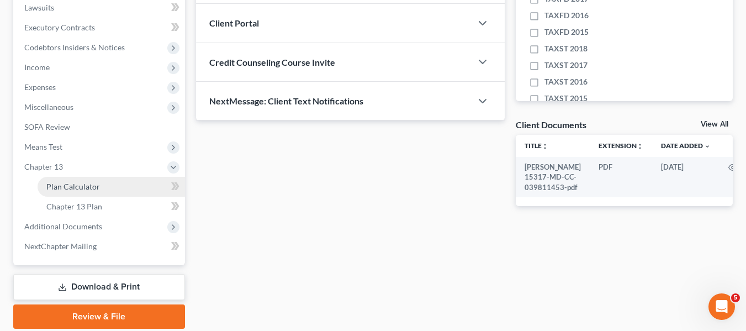
click at [52, 185] on span "Plan Calculator" at bounding box center [73, 186] width 54 height 9
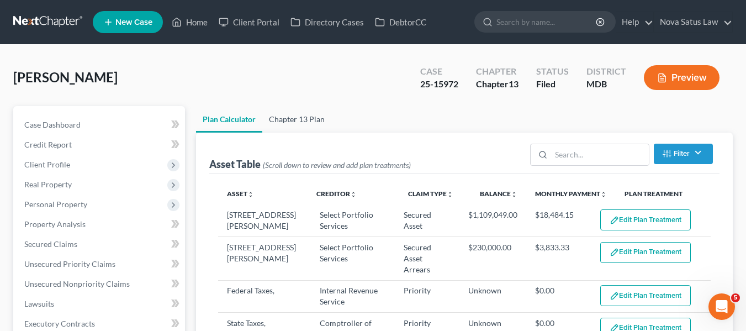
select select "59"
click at [297, 115] on link "Chapter 13 Plan" at bounding box center [296, 119] width 69 height 26
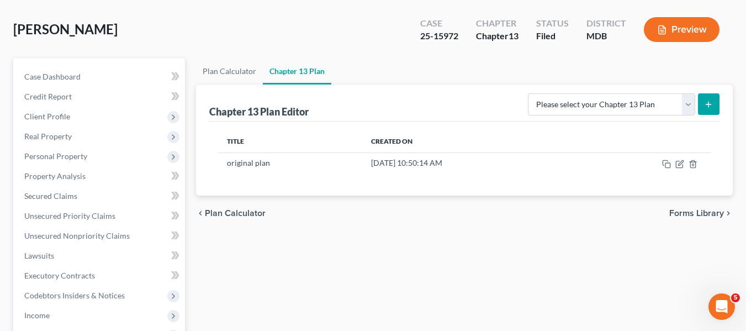
scroll to position [49, 0]
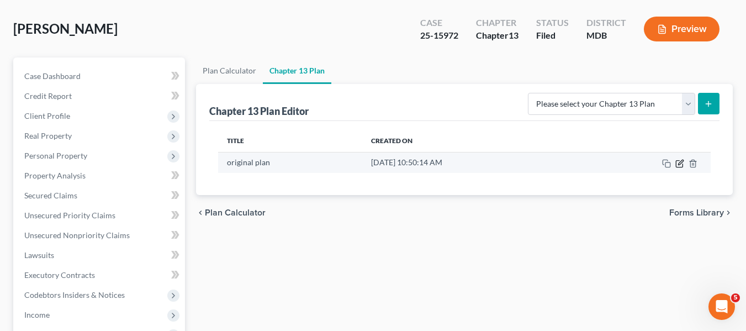
click at [675, 165] on icon "button" at bounding box center [678, 163] width 7 height 7
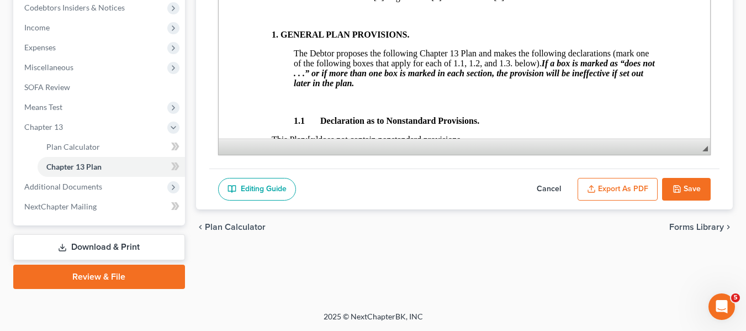
scroll to position [82, 0]
click at [680, 183] on button "Save" at bounding box center [686, 189] width 49 height 23
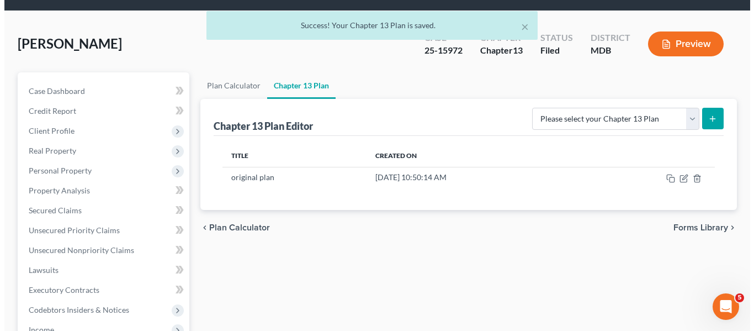
scroll to position [0, 0]
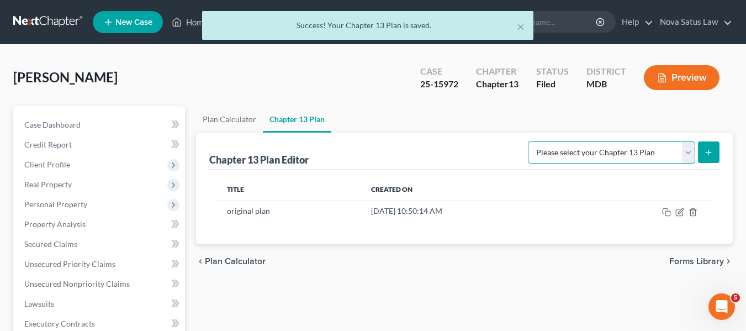
click at [666, 155] on select "Please select your Chapter 13 Plan District of [US_STATE][GEOGRAPHIC_DATA] of […" at bounding box center [611, 152] width 167 height 22
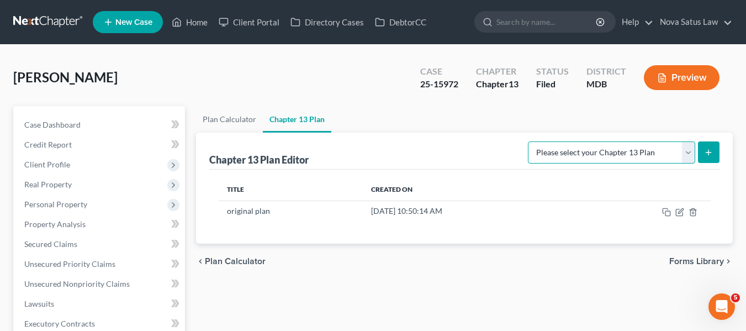
select select "2"
click at [531, 141] on select "Please select your Chapter 13 Plan District of [US_STATE][GEOGRAPHIC_DATA] of […" at bounding box center [611, 152] width 167 height 22
click at [706, 145] on button "submit" at bounding box center [709, 152] width 22 height 22
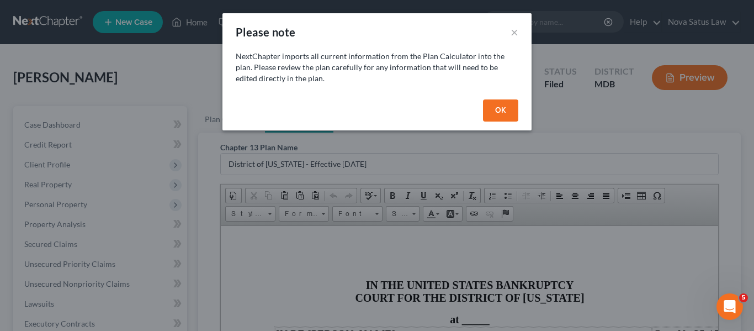
click at [505, 111] on button "OK" at bounding box center [500, 110] width 35 height 22
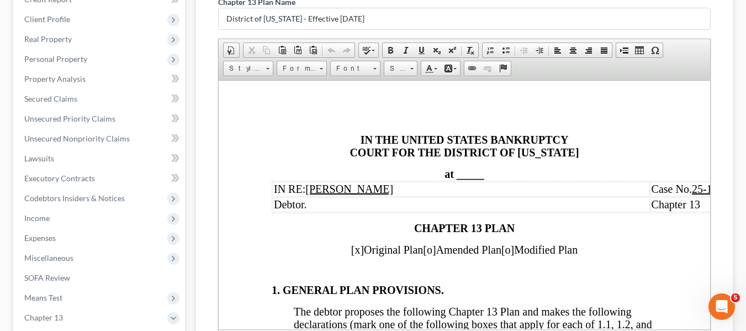
scroll to position [36, 0]
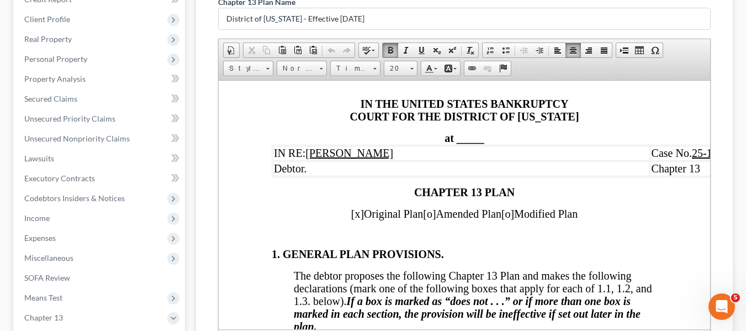
click at [453, 139] on span at bounding box center [454, 137] width 3 height 12
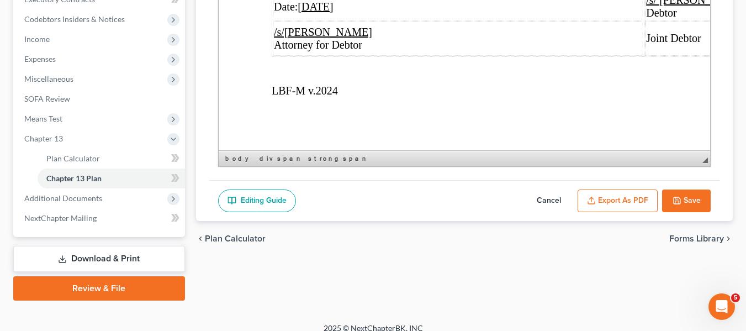
scroll to position [325, 0]
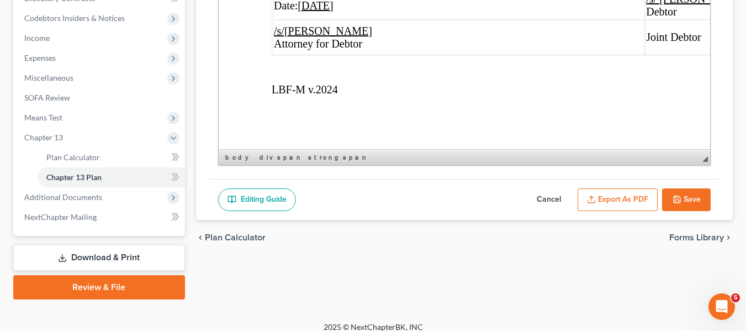
click at [632, 201] on button "Export as PDF" at bounding box center [617, 199] width 80 height 23
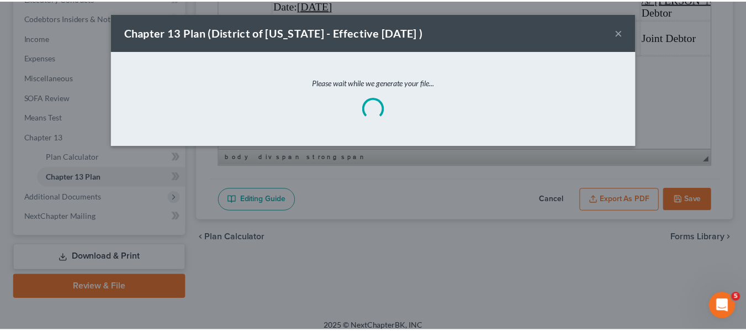
scroll to position [5406, 0]
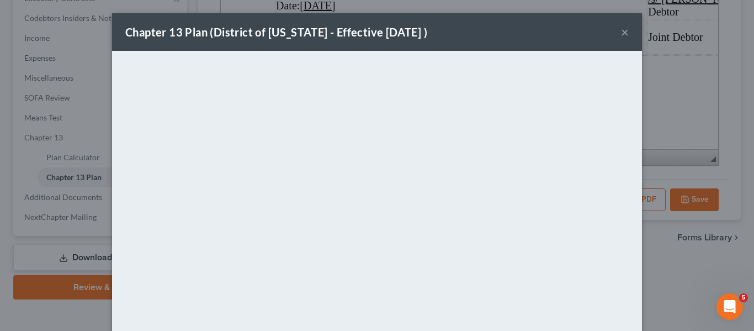
click at [445, 31] on div "Chapter 13 Plan (District of [US_STATE] - Effective [DATE] ) ×" at bounding box center [377, 32] width 530 height 38
click at [621, 33] on button "×" at bounding box center [625, 31] width 8 height 13
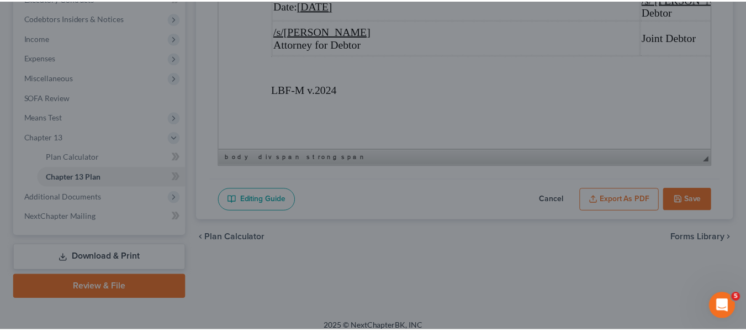
scroll to position [5507, 0]
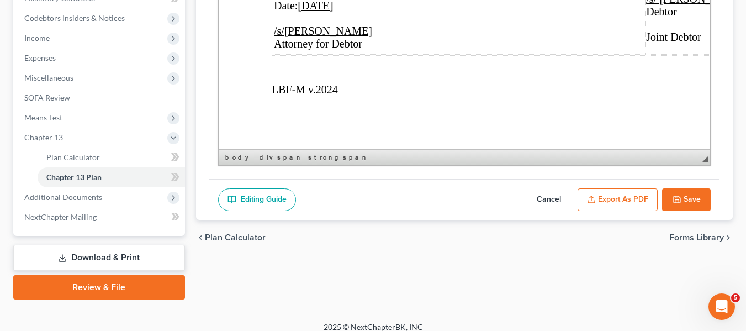
click at [545, 195] on button "Cancel" at bounding box center [548, 199] width 49 height 23
select select "2"
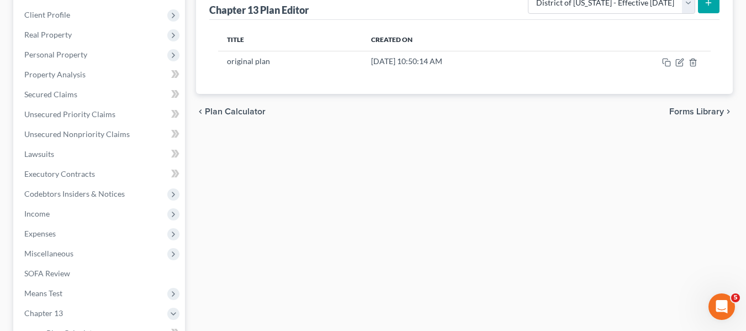
scroll to position [0, 0]
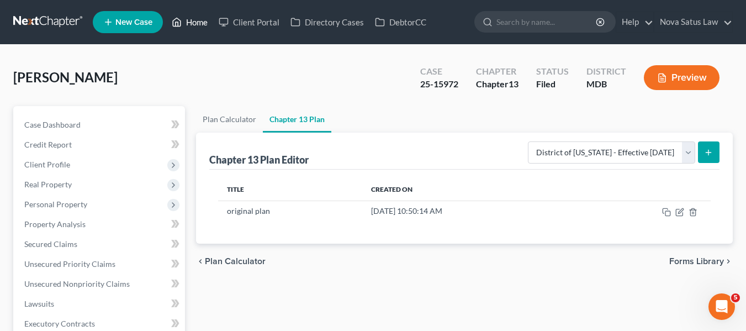
click at [194, 25] on link "Home" at bounding box center [189, 22] width 47 height 20
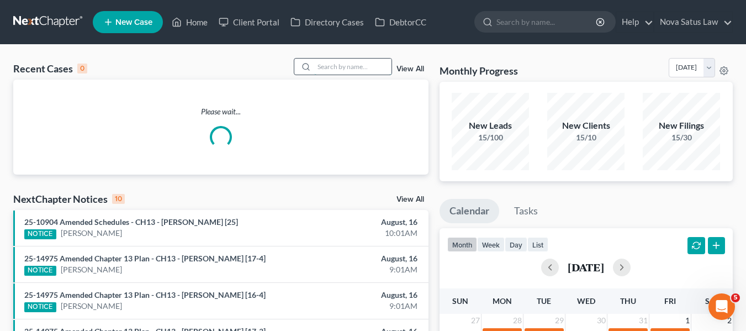
click at [321, 66] on input "search" at bounding box center [352, 66] width 77 height 16
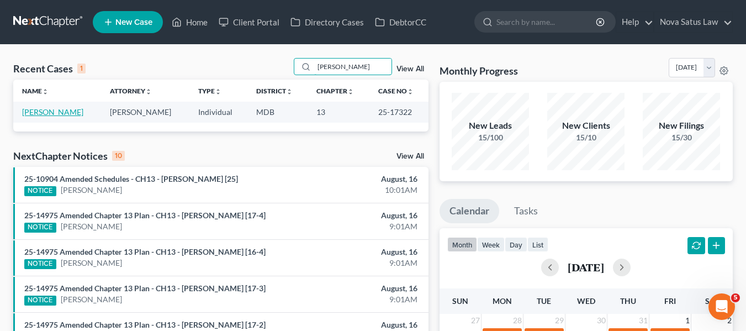
type input "[PERSON_NAME]"
click at [44, 114] on link "[PERSON_NAME]" at bounding box center [52, 111] width 61 height 9
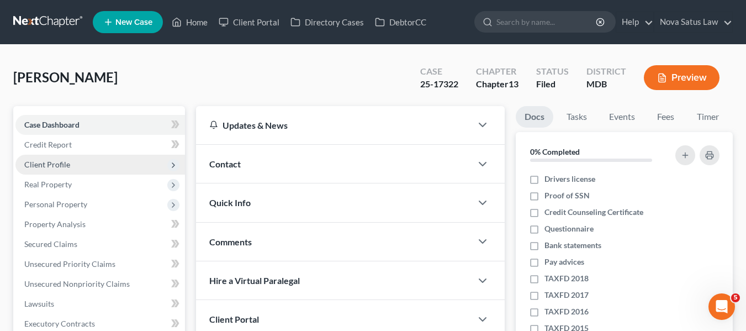
click at [44, 168] on span "Client Profile" at bounding box center [47, 163] width 46 height 9
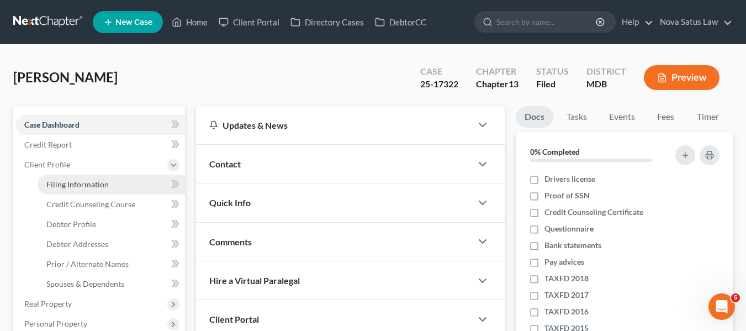
click at [86, 185] on span "Filing Information" at bounding box center [77, 183] width 62 height 9
select select "1"
select select "0"
select select "3"
select select "21"
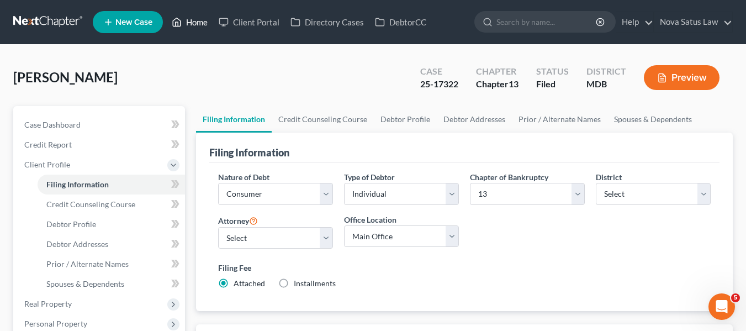
click at [200, 23] on link "Home" at bounding box center [189, 22] width 47 height 20
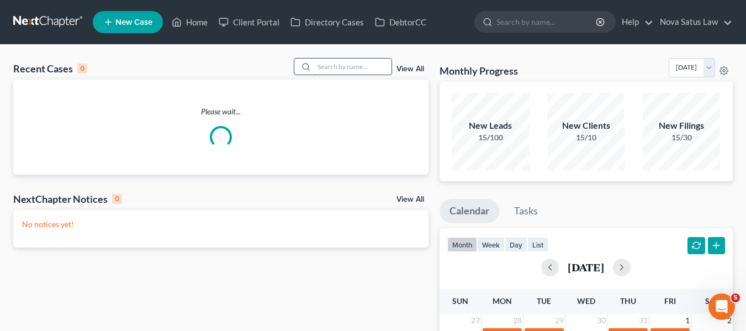
click at [340, 60] on input "search" at bounding box center [352, 66] width 77 height 16
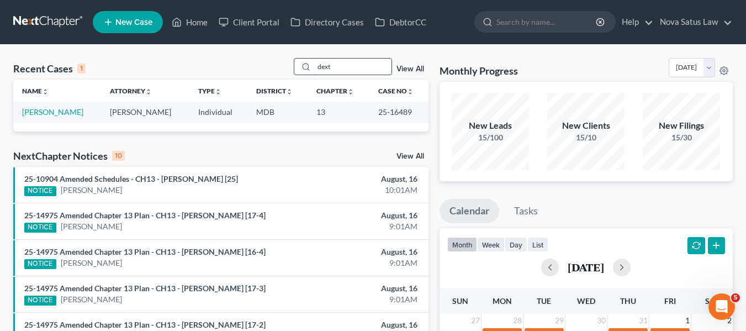
click at [340, 61] on input "dext" at bounding box center [352, 66] width 77 height 16
type input "dext"
click at [47, 110] on link "[PERSON_NAME]" at bounding box center [52, 111] width 61 height 9
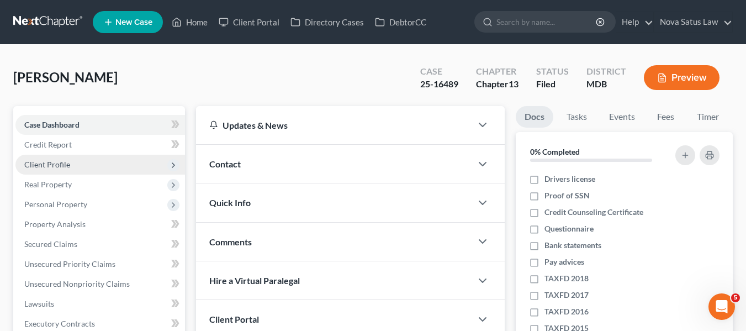
click at [57, 159] on span "Client Profile" at bounding box center [47, 163] width 46 height 9
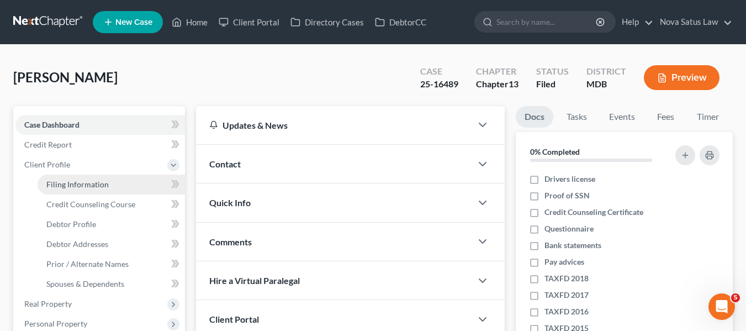
click at [72, 186] on span "Filing Information" at bounding box center [77, 183] width 62 height 9
select select "1"
select select "0"
select select "3"
select select "38"
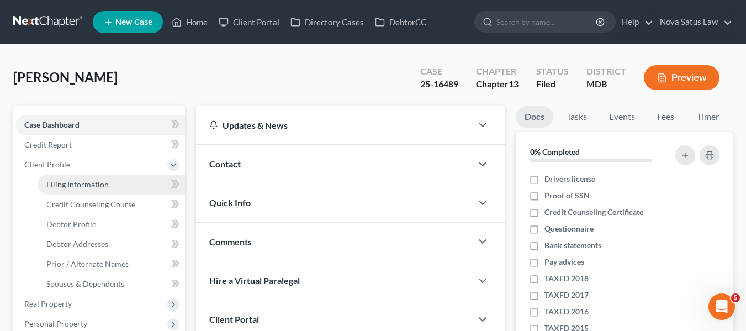
select select "0"
select select "21"
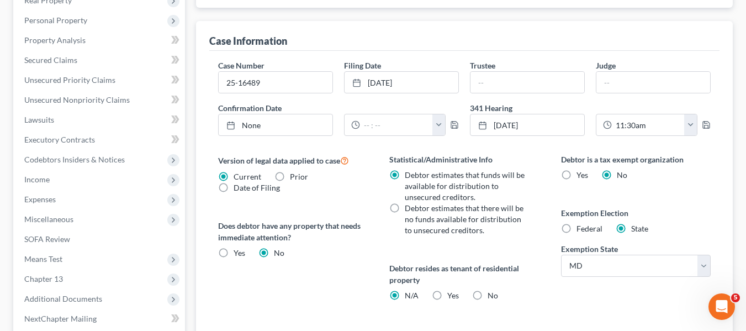
scroll to position [304, 0]
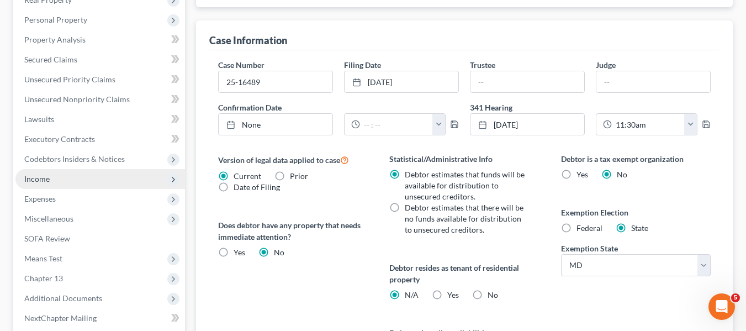
click at [73, 178] on span "Income" at bounding box center [99, 179] width 169 height 20
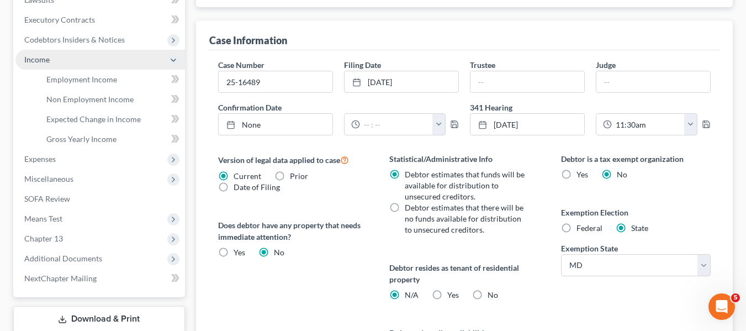
scroll to position [184, 0]
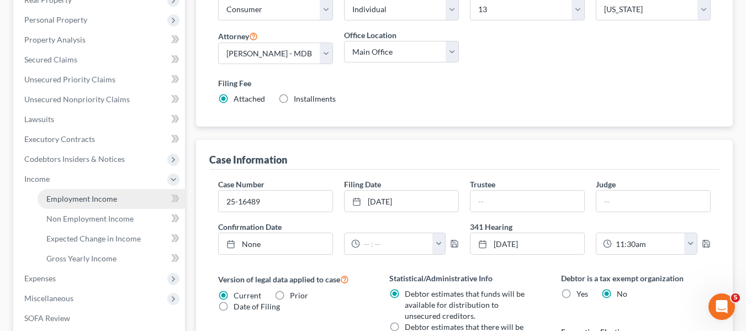
click at [82, 199] on span "Employment Income" at bounding box center [81, 198] width 71 height 9
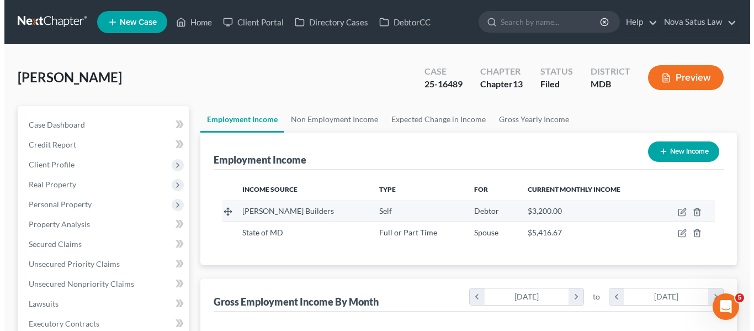
scroll to position [59, 0]
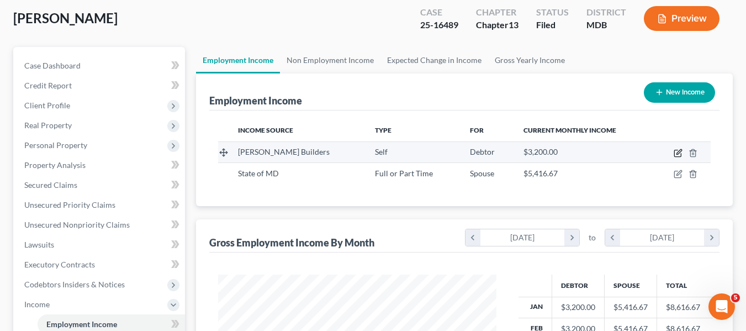
click at [677, 152] on icon "button" at bounding box center [677, 152] width 9 height 9
select select "1"
select select "0"
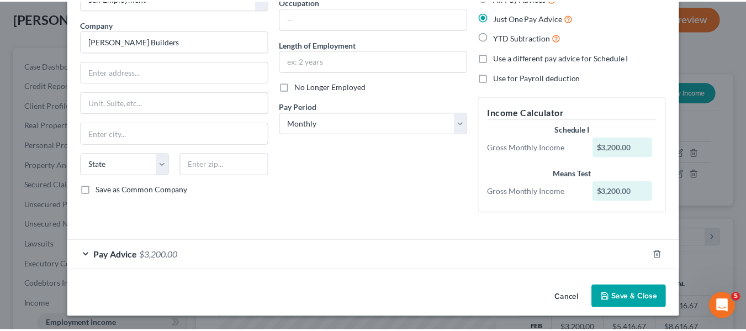
scroll to position [75, 0]
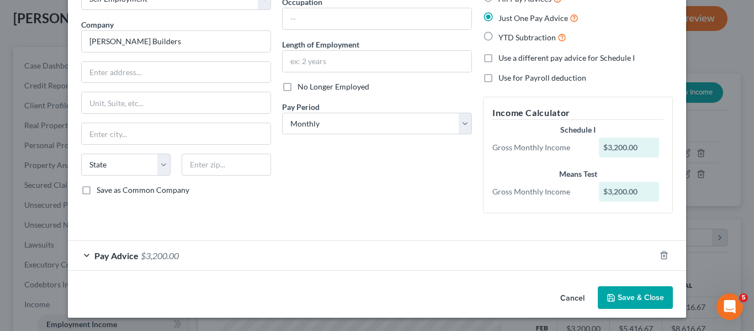
click at [608, 296] on icon "button" at bounding box center [611, 297] width 7 height 7
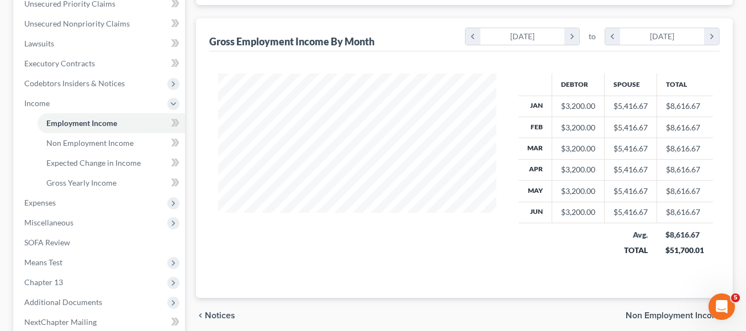
scroll to position [267, 0]
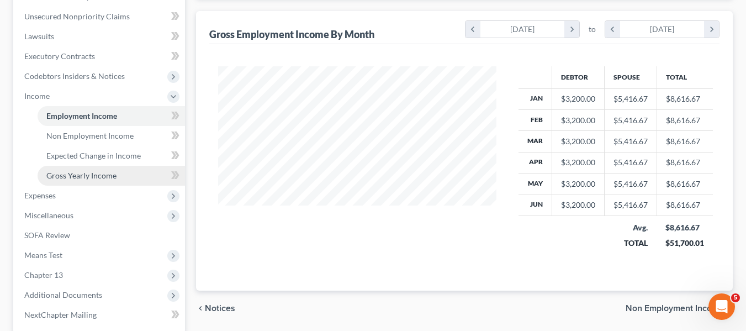
click at [86, 179] on span "Gross Yearly Income" at bounding box center [81, 175] width 70 height 9
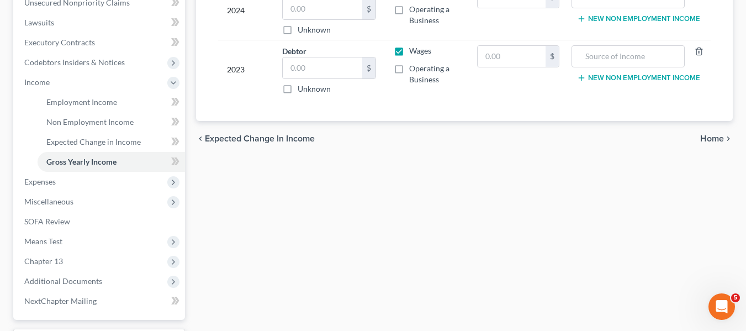
scroll to position [281, 0]
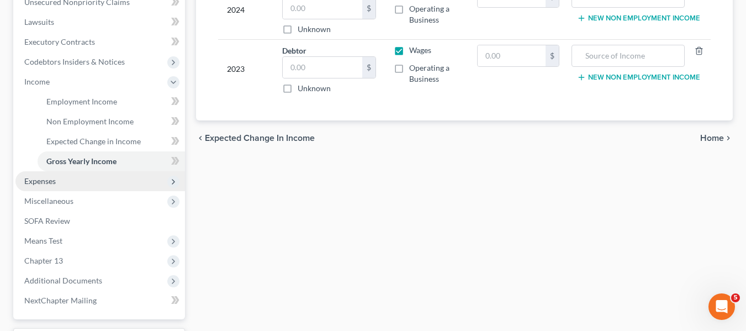
click at [27, 179] on span "Expenses" at bounding box center [39, 180] width 31 height 9
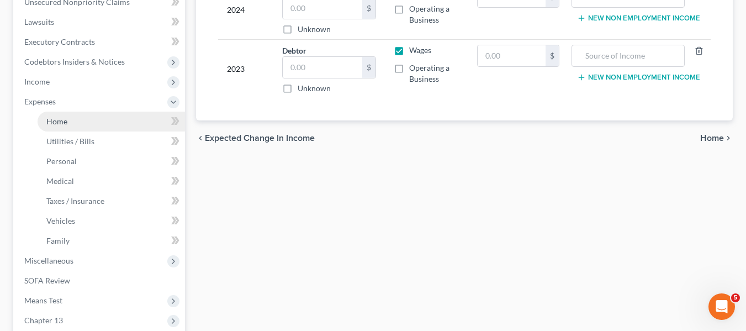
click at [63, 124] on span "Home" at bounding box center [56, 120] width 21 height 9
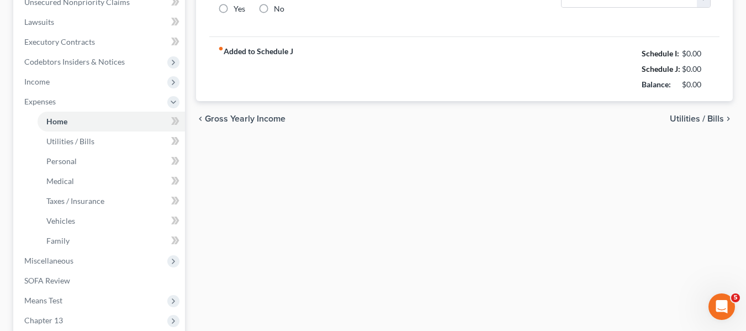
type input "1,550.00"
type input "0.00"
radio input "true"
type input "0.00"
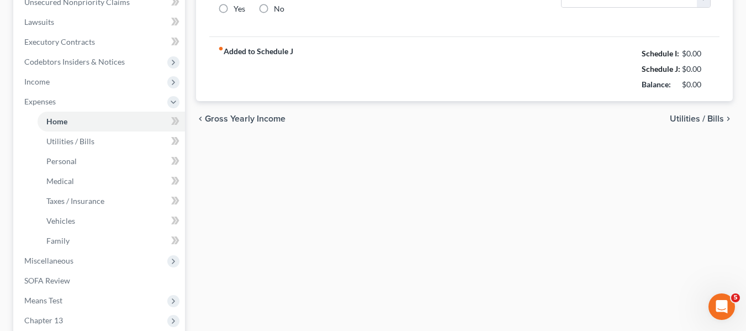
type input "0.00"
type input "150.00"
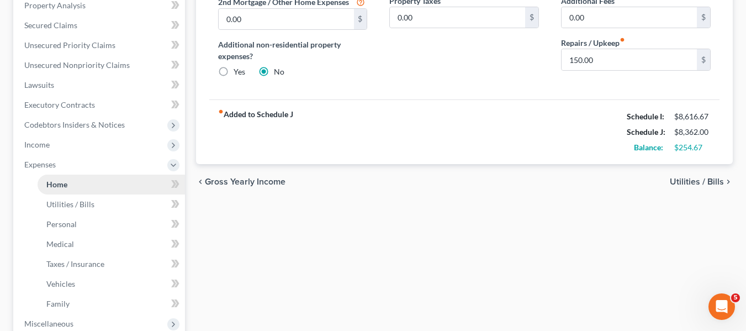
scroll to position [275, 0]
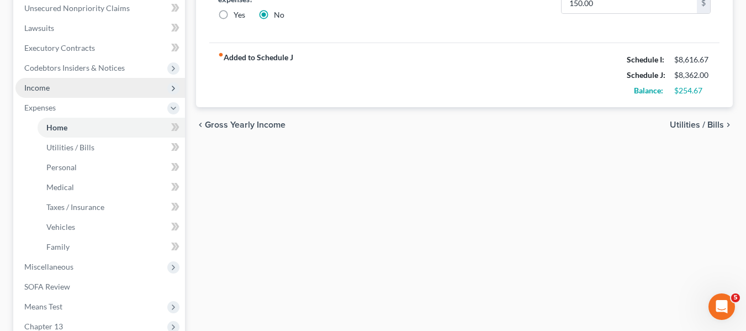
click at [48, 92] on span "Income" at bounding box center [99, 88] width 169 height 20
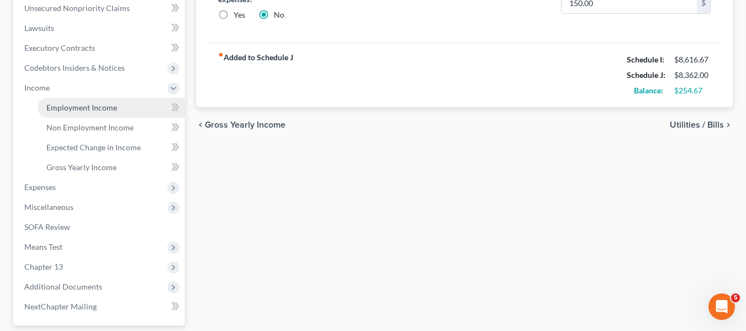
click at [56, 105] on span "Employment Income" at bounding box center [81, 107] width 71 height 9
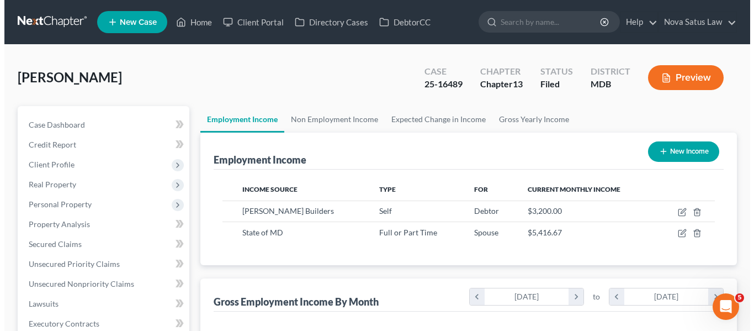
scroll to position [198, 300]
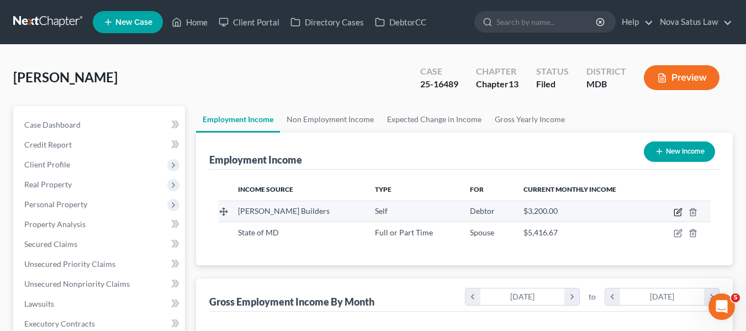
click at [675, 212] on icon "button" at bounding box center [677, 211] width 9 height 9
select select "1"
select select "0"
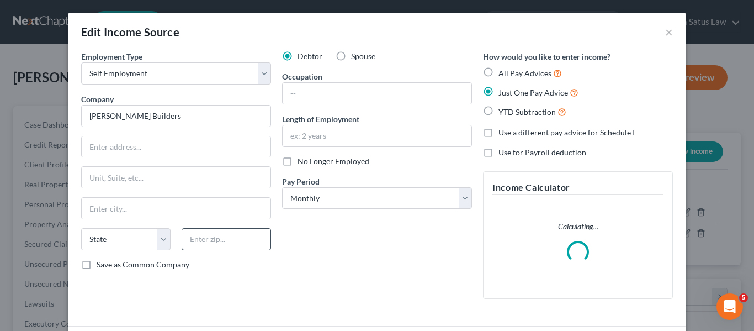
scroll to position [86, 0]
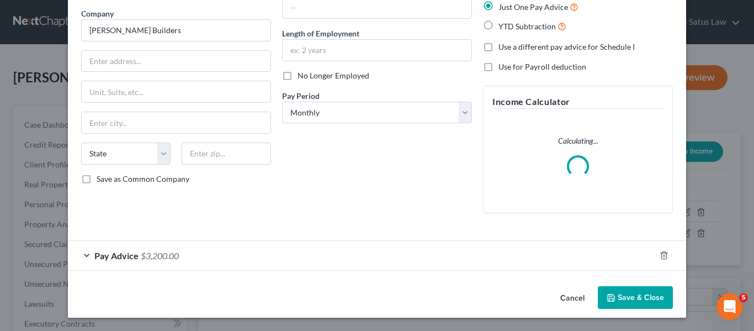
click at [105, 255] on span "Pay Advice" at bounding box center [116, 255] width 44 height 10
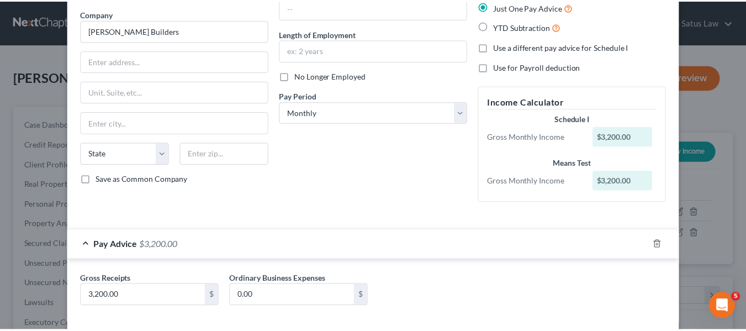
scroll to position [139, 0]
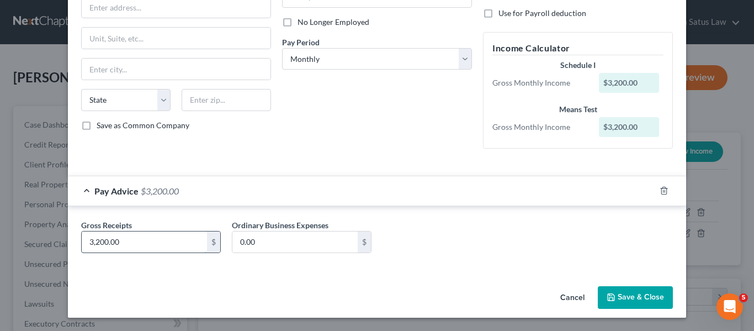
click at [118, 246] on input "3,200.00" at bounding box center [144, 241] width 125 height 21
type input "4,200"
click at [606, 292] on button "Save & Close" at bounding box center [635, 297] width 75 height 23
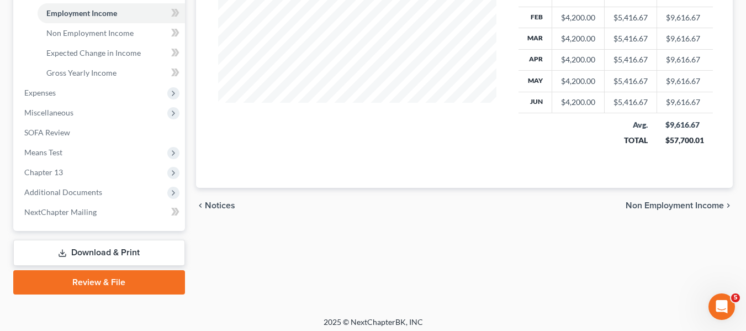
scroll to position [375, 0]
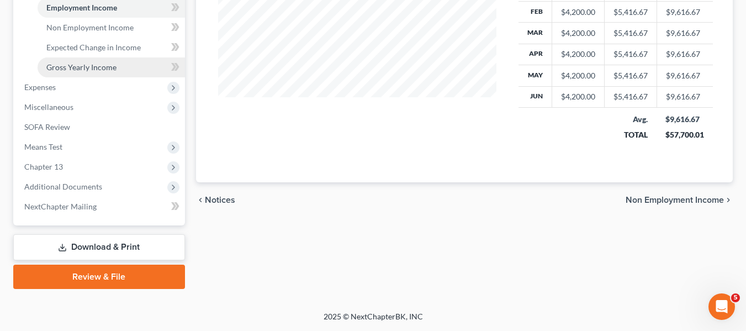
click at [111, 65] on span "Gross Yearly Income" at bounding box center [81, 66] width 70 height 9
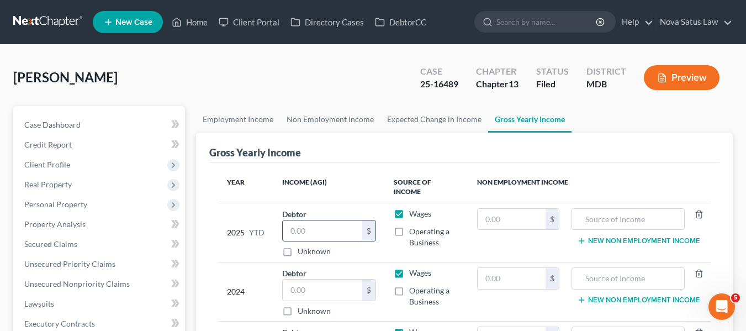
click at [312, 226] on input "text" at bounding box center [323, 230] width 80 height 21
type input "34,000"
click at [409, 226] on label "Operating a Business" at bounding box center [434, 237] width 50 height 22
click at [413, 226] on input "Operating a Business" at bounding box center [416, 229] width 7 height 7
checkbox input "true"
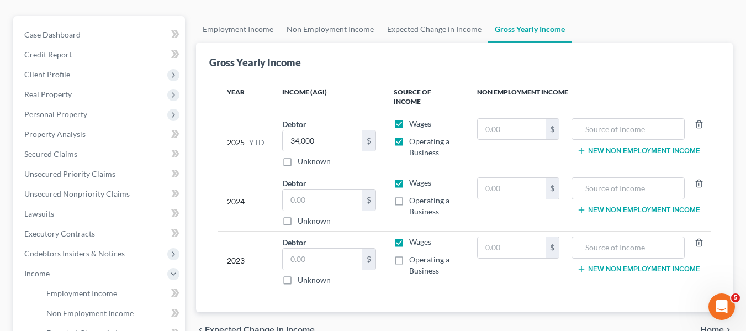
scroll to position [91, 0]
click at [409, 118] on label "Wages" at bounding box center [420, 123] width 22 height 11
click at [413, 118] on input "Wages" at bounding box center [416, 121] width 7 height 7
checkbox input "false"
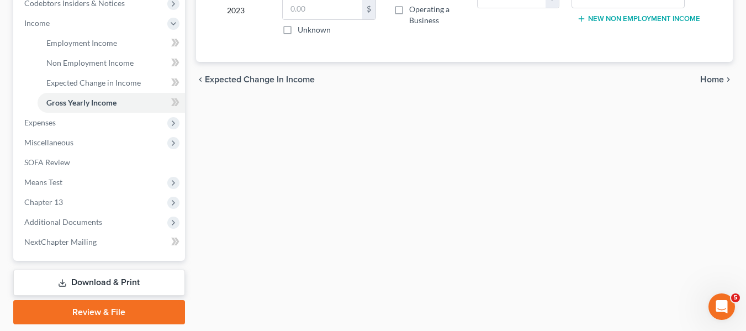
scroll to position [375, 0]
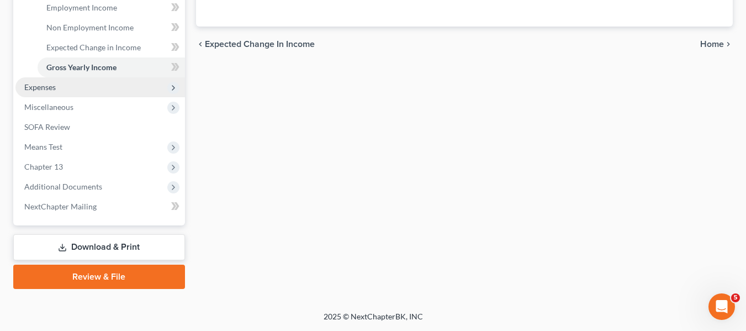
click at [54, 89] on span "Expenses" at bounding box center [39, 86] width 31 height 9
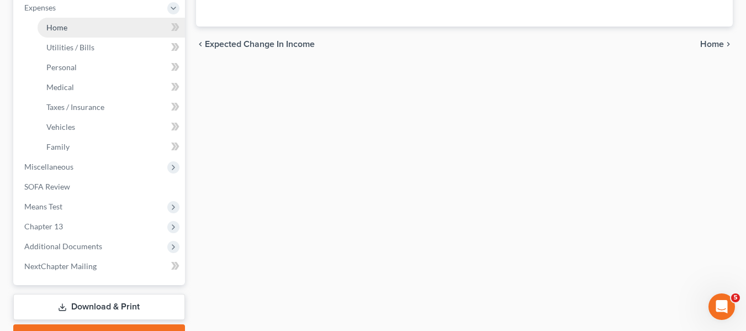
click at [52, 30] on span "Home" at bounding box center [56, 27] width 21 height 9
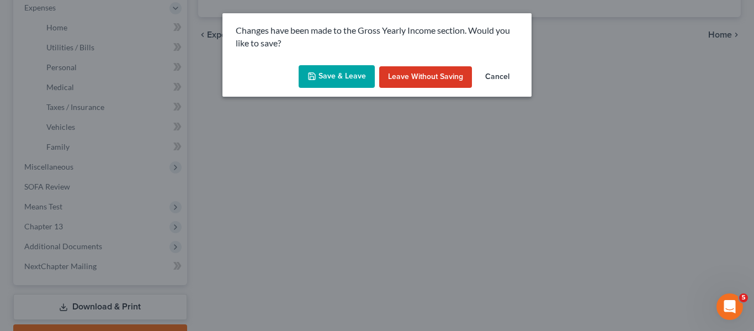
click at [327, 78] on button "Save & Leave" at bounding box center [337, 76] width 76 height 23
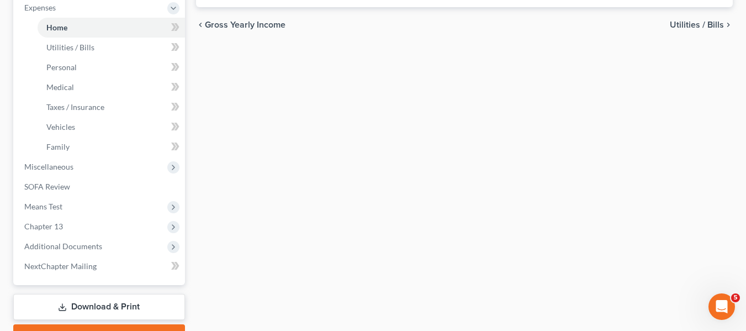
type input "1,550.00"
type input "0.00"
radio input "true"
type input "0.00"
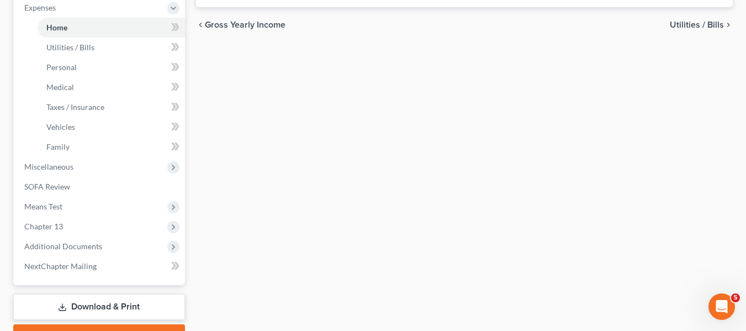
type input "0.00"
type input "150.00"
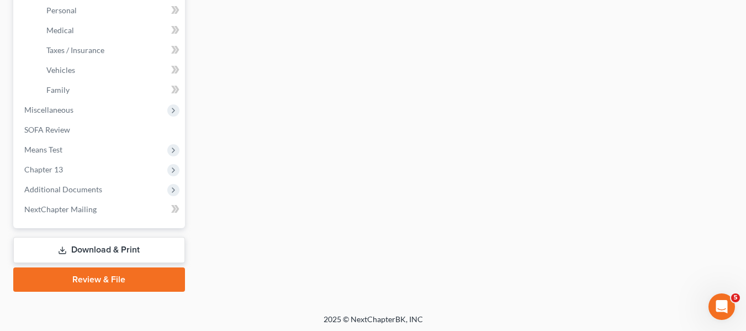
scroll to position [435, 0]
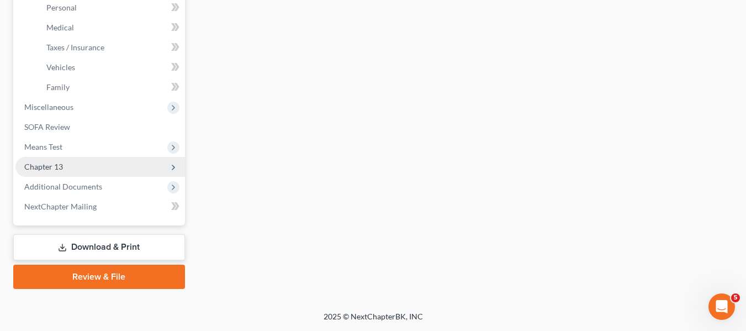
click at [48, 165] on span "Chapter 13" at bounding box center [43, 166] width 39 height 9
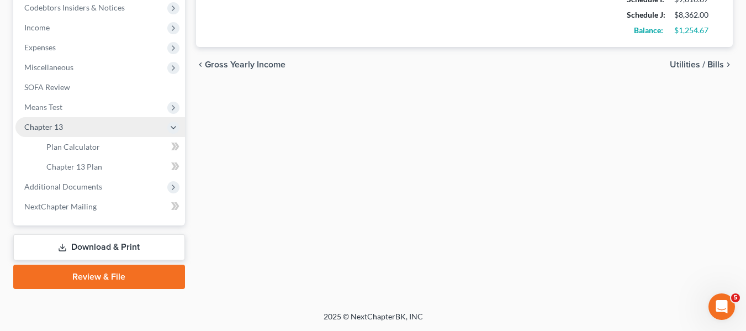
scroll to position [336, 0]
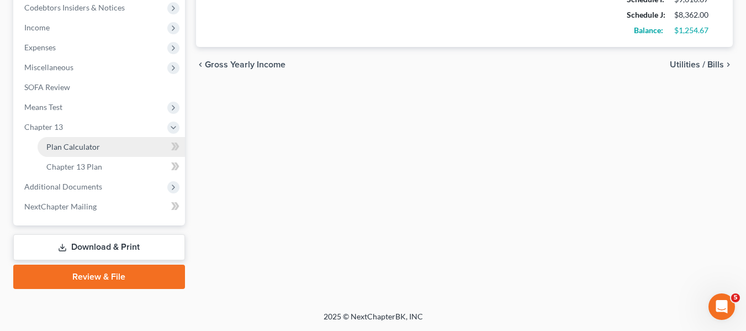
click at [65, 149] on span "Plan Calculator" at bounding box center [73, 146] width 54 height 9
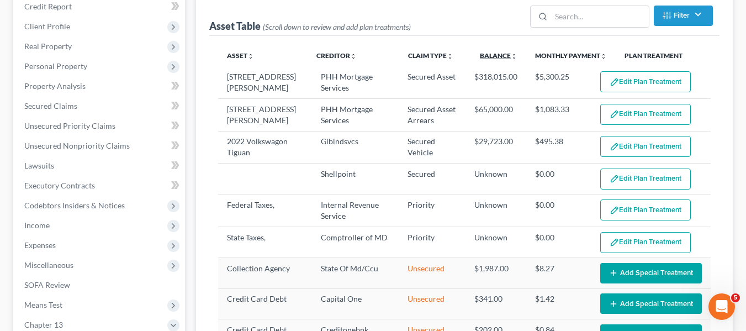
select select "59"
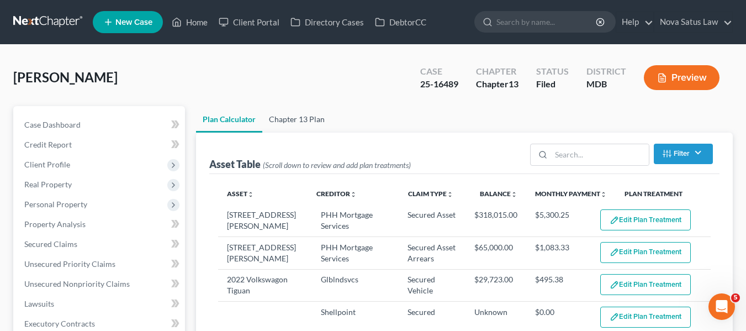
click at [299, 114] on link "Chapter 13 Plan" at bounding box center [296, 119] width 69 height 26
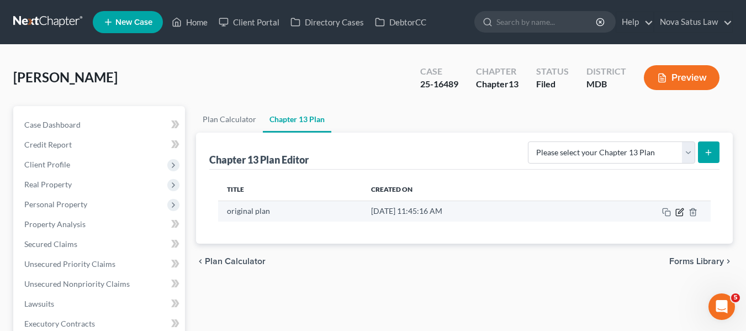
click at [679, 215] on icon "button" at bounding box center [678, 212] width 7 height 7
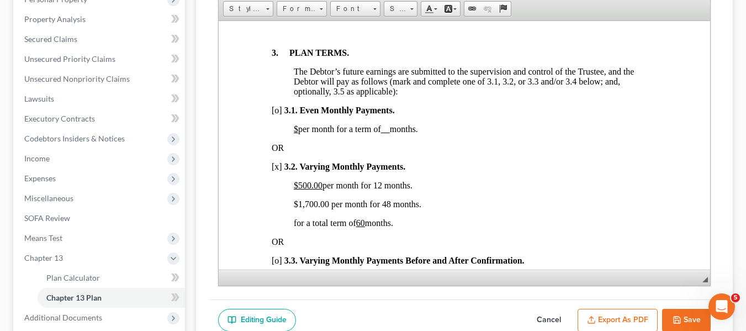
scroll to position [757, 0]
click at [552, 315] on button "Cancel" at bounding box center [548, 319] width 49 height 23
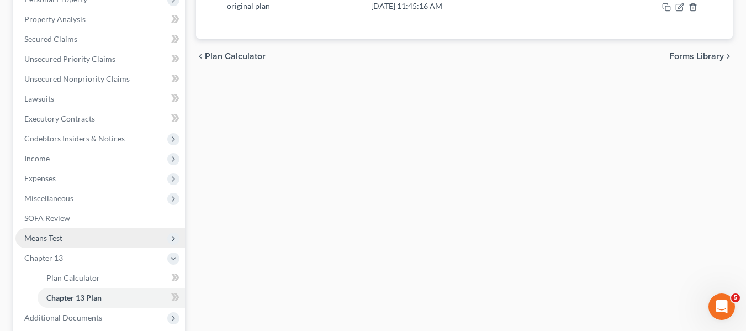
scroll to position [336, 0]
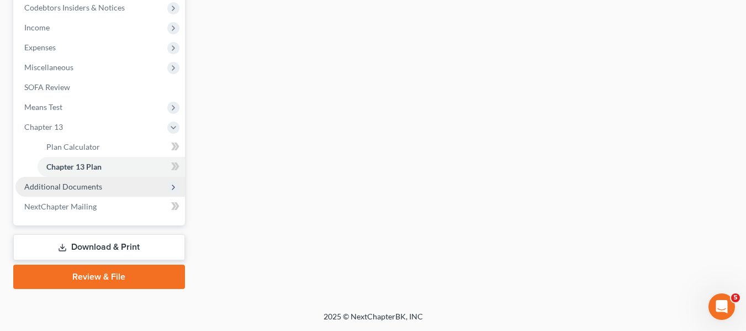
click at [57, 188] on span "Additional Documents" at bounding box center [63, 186] width 78 height 9
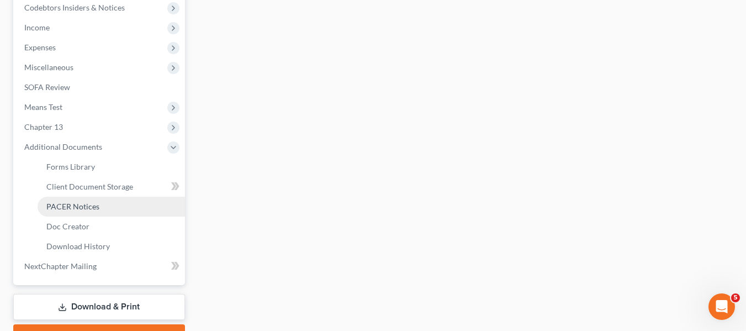
scroll to position [395, 0]
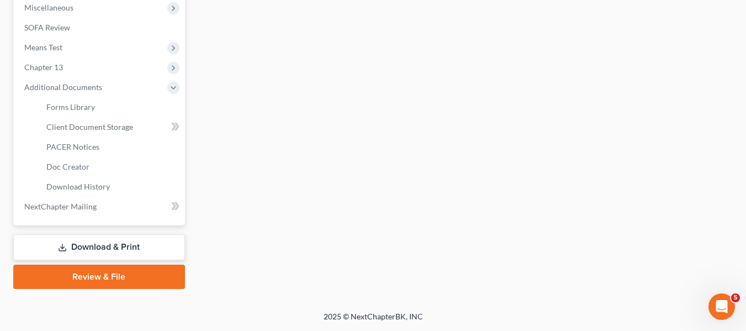
click at [79, 244] on link "Download & Print" at bounding box center [99, 247] width 172 height 26
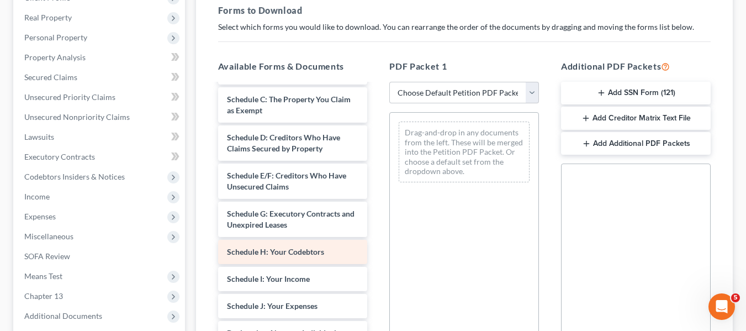
scroll to position [222, 0]
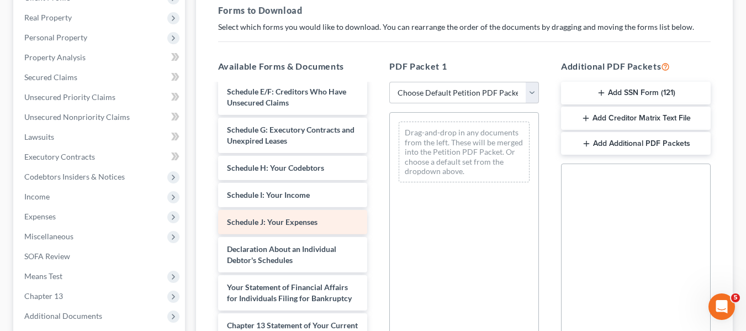
click at [258, 203] on div "[PERSON_NAME] D 15317-MD-CC-039866366-pdf Voluntary Petition for Individuals Fi…" at bounding box center [292, 170] width 167 height 616
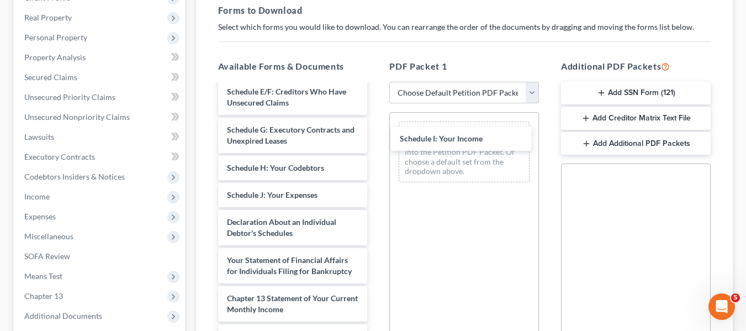
drag, startPoint x: 234, startPoint y: 193, endPoint x: 384, endPoint y: 146, distance: 157.4
click at [376, 140] on div "Schedule I: Your Income [PERSON_NAME] D 15317-MD-CC-039866366-pdf Voluntary Pet…" at bounding box center [292, 156] width 167 height 589
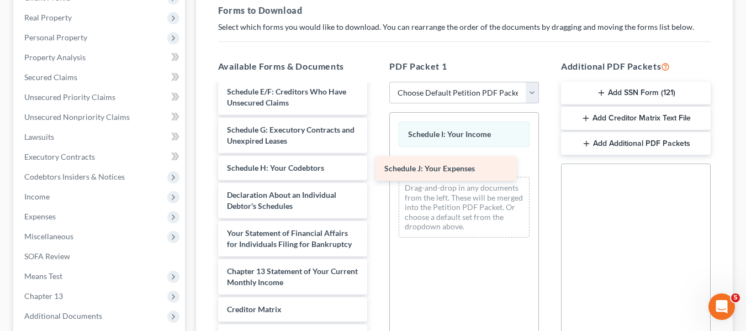
drag, startPoint x: 287, startPoint y: 194, endPoint x: 441, endPoint y: 172, distance: 155.6
click at [376, 172] on div "Schedule J: Your Expenses [PERSON_NAME] D 15317-MD-CC-039866366-pdf Voluntary P…" at bounding box center [292, 143] width 167 height 562
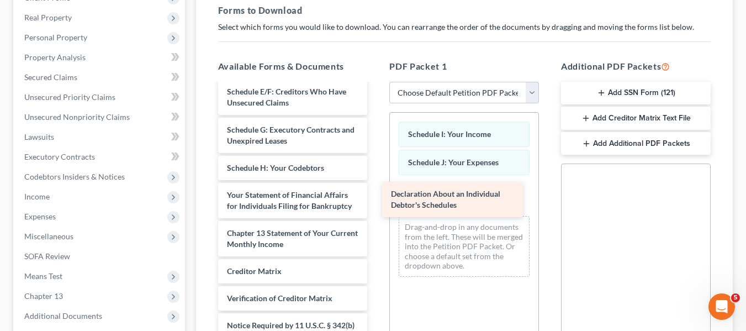
drag, startPoint x: 302, startPoint y: 200, endPoint x: 464, endPoint y: 200, distance: 162.2
click at [376, 200] on div "Declaration About an Individual Debtor's Schedules [PERSON_NAME] D 15317-MD-CC-…" at bounding box center [292, 124] width 167 height 524
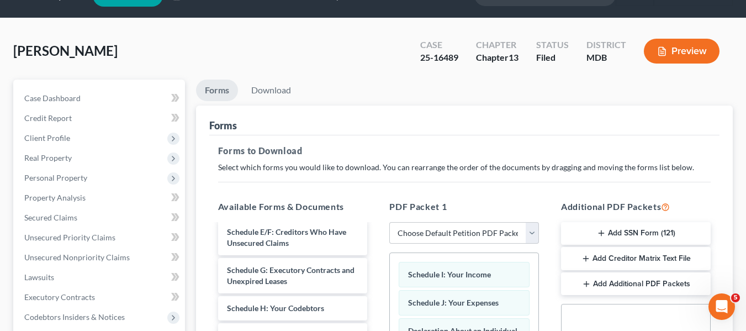
scroll to position [0, 0]
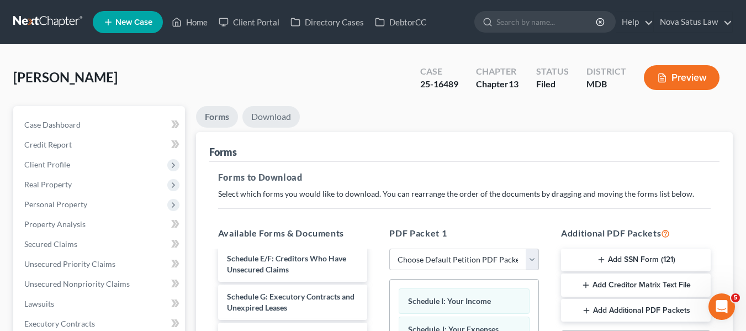
click at [272, 118] on link "Download" at bounding box center [270, 117] width 57 height 22
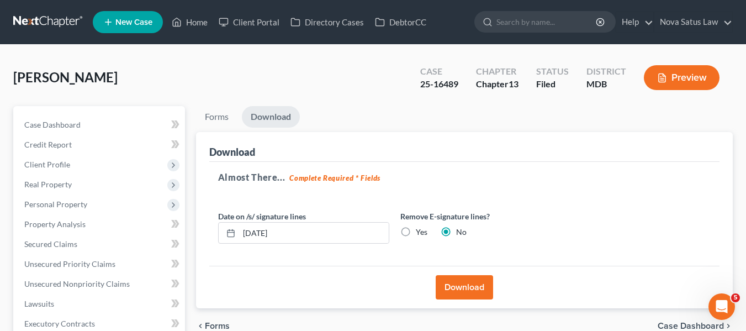
click at [449, 290] on button "Download" at bounding box center [463, 287] width 57 height 24
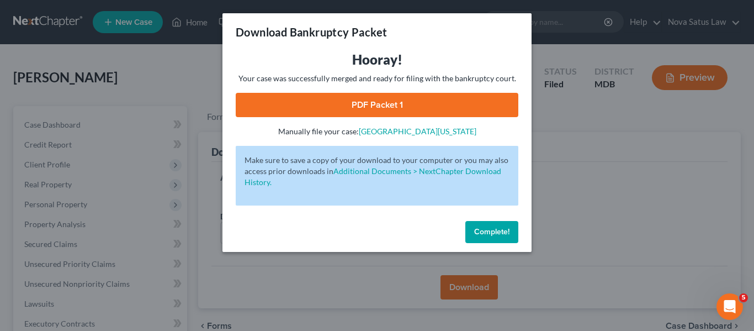
click at [383, 106] on link "PDF Packet 1" at bounding box center [377, 105] width 283 height 24
click at [493, 225] on button "Complete!" at bounding box center [491, 232] width 53 height 22
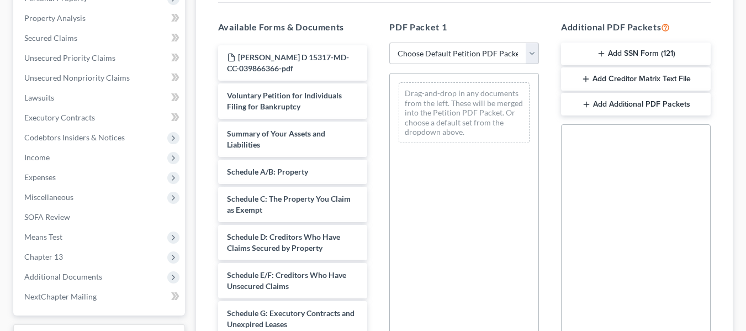
scroll to position [351, 0]
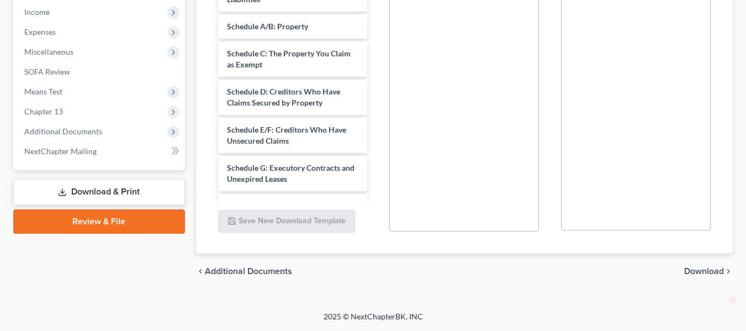
click at [76, 203] on link "Download & Print" at bounding box center [99, 192] width 172 height 26
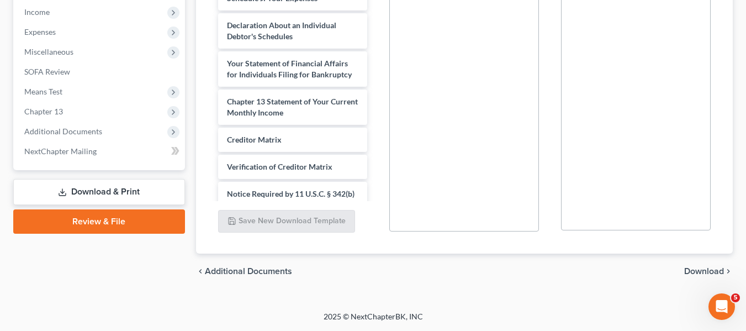
scroll to position [262, 0]
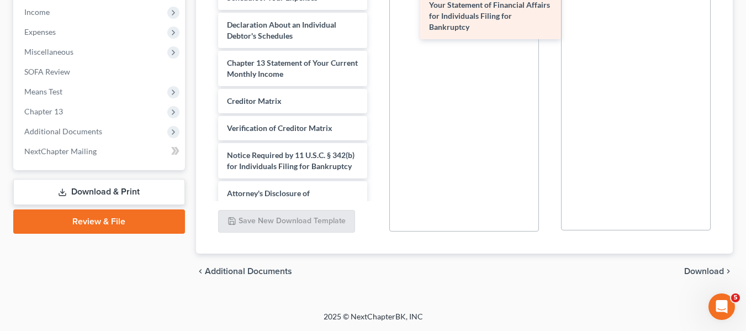
drag, startPoint x: 252, startPoint y: 75, endPoint x: 444, endPoint y: 32, distance: 196.8
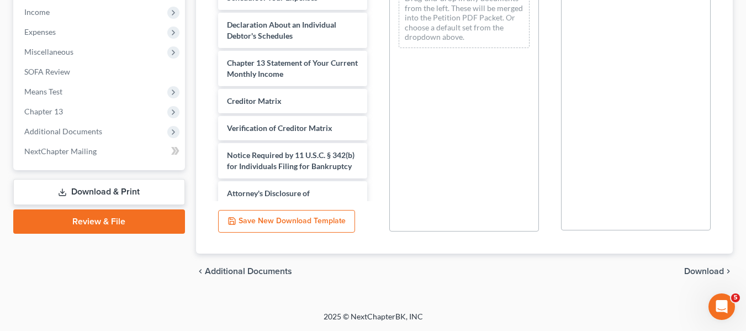
scroll to position [62, 0]
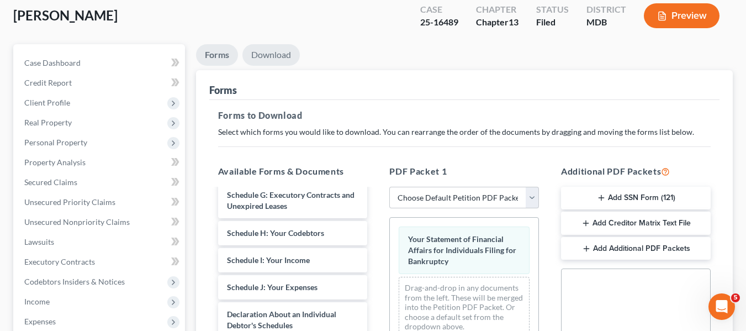
click at [272, 56] on link "Download" at bounding box center [270, 55] width 57 height 22
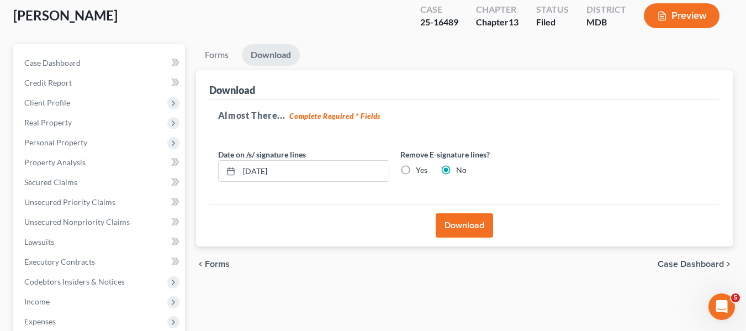
click at [448, 220] on button "Download" at bounding box center [463, 225] width 57 height 24
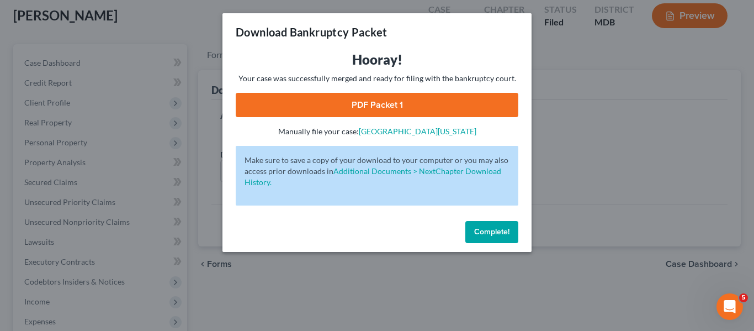
click at [374, 108] on link "PDF Packet 1" at bounding box center [377, 105] width 283 height 24
click at [490, 227] on span "Complete!" at bounding box center [491, 231] width 35 height 9
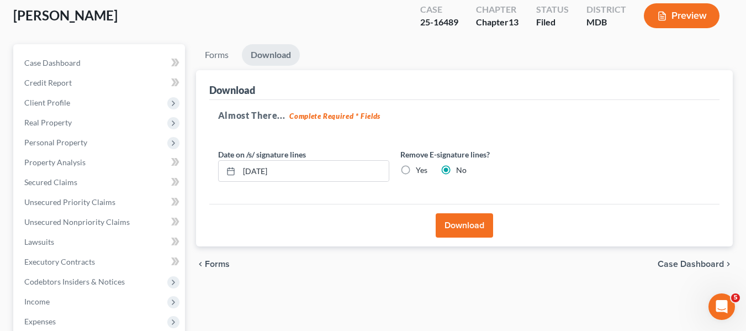
scroll to position [0, 0]
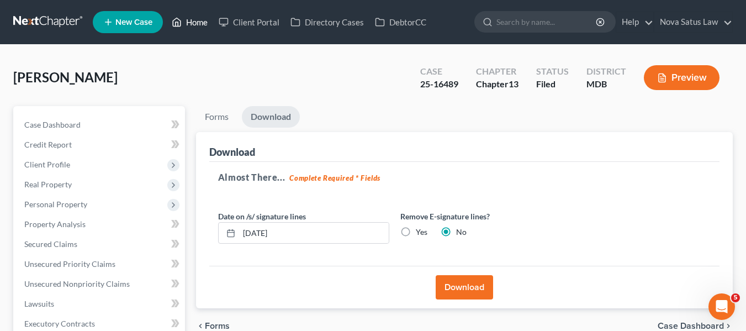
click at [196, 18] on link "Home" at bounding box center [189, 22] width 47 height 20
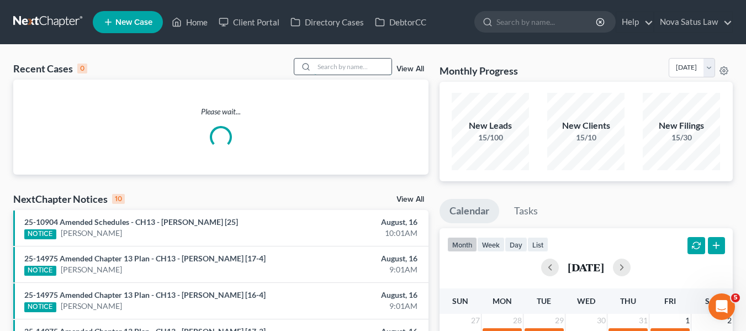
click at [348, 62] on input "search" at bounding box center [352, 66] width 77 height 16
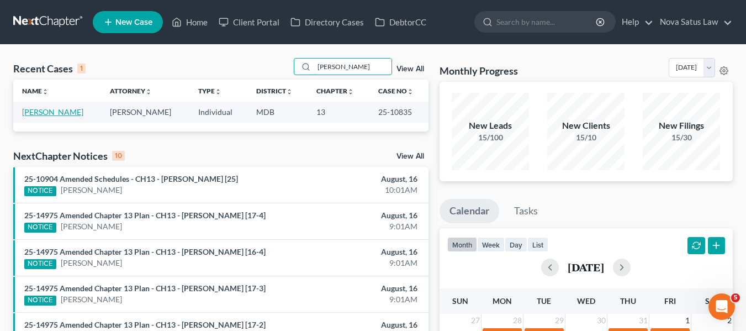
type input "lonzo"
click at [57, 110] on link "Boxdale, Lonzo" at bounding box center [52, 111] width 61 height 9
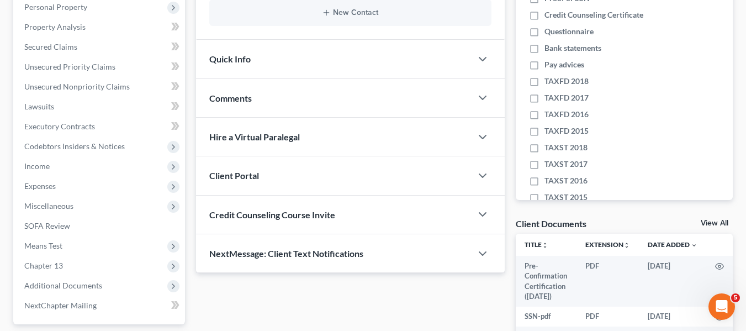
scroll to position [301, 0]
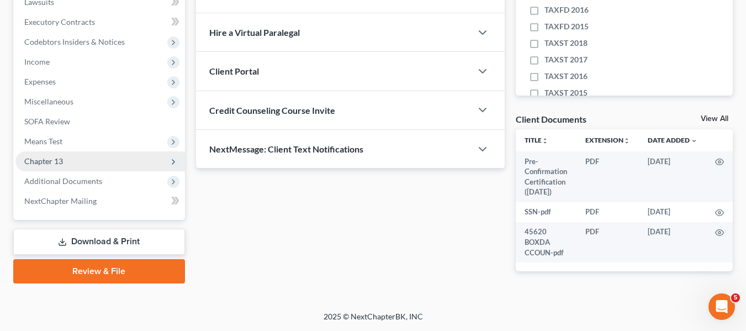
click at [51, 165] on span "Chapter 13" at bounding box center [43, 160] width 39 height 9
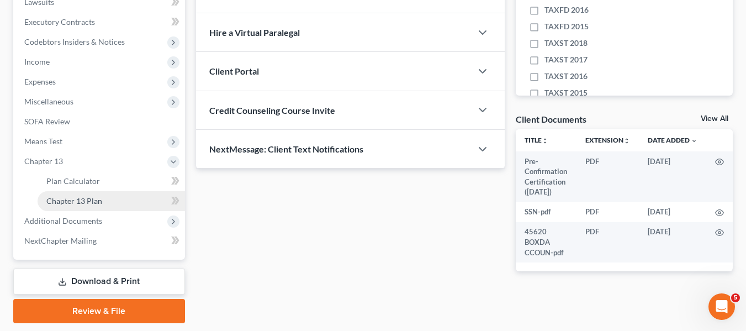
click at [67, 198] on span "Chapter 13 Plan" at bounding box center [74, 200] width 56 height 9
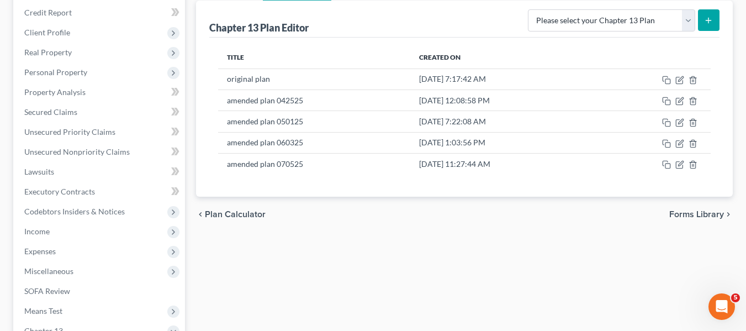
scroll to position [134, 0]
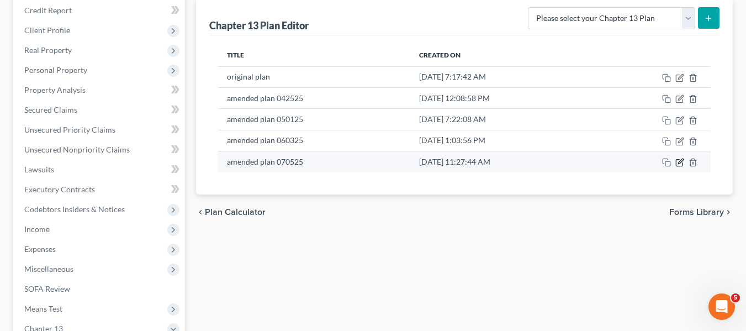
click at [680, 161] on icon "button" at bounding box center [679, 162] width 9 height 9
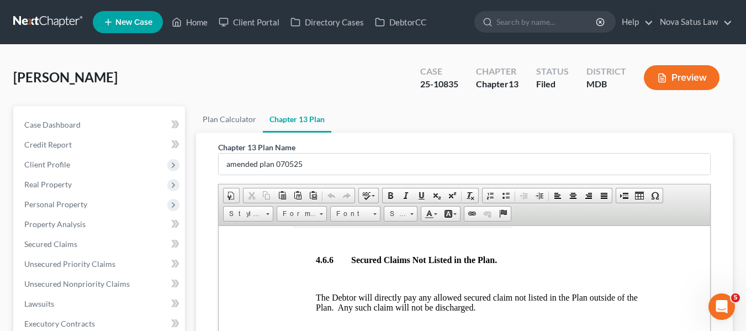
scroll to position [2574, 0]
click at [218, 115] on link "Plan Calculator" at bounding box center [229, 119] width 67 height 26
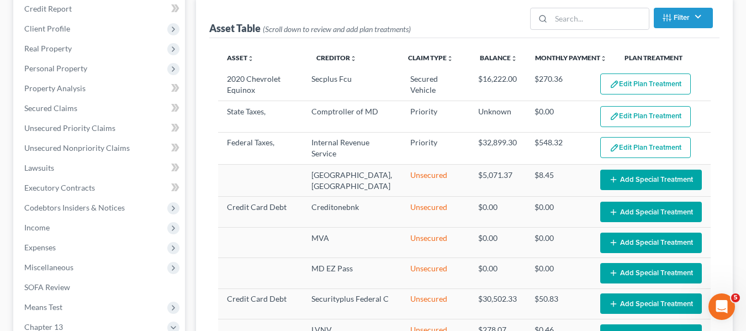
select select "59"
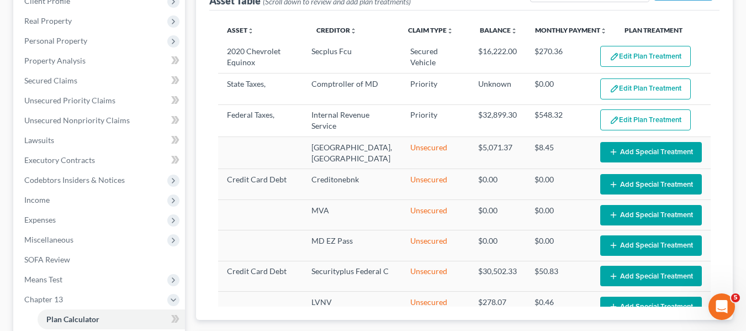
scroll to position [195, 0]
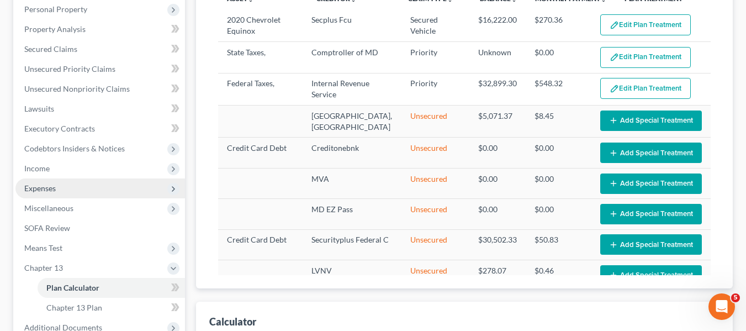
click at [57, 187] on span "Expenses" at bounding box center [99, 188] width 169 height 20
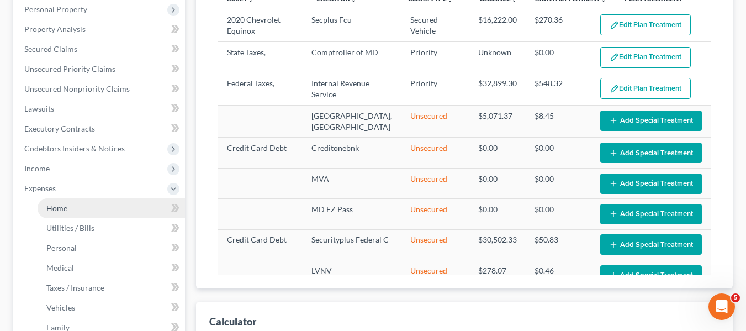
click at [66, 204] on span "Home" at bounding box center [56, 207] width 21 height 9
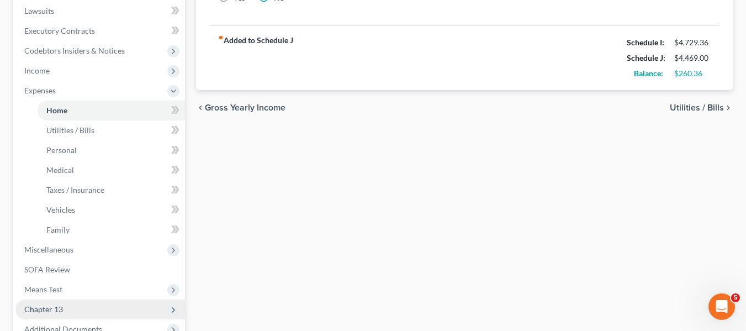
scroll to position [392, 0]
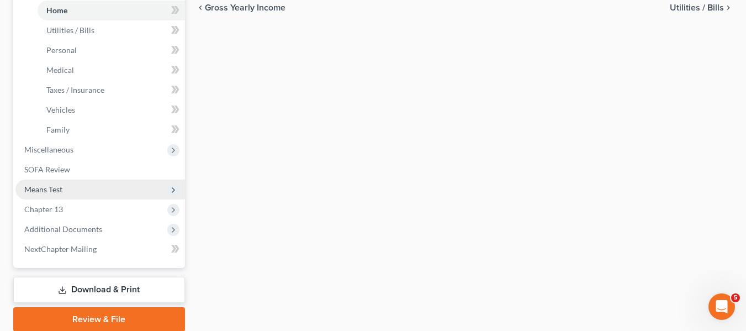
click at [50, 187] on span "Means Test" at bounding box center [43, 188] width 38 height 9
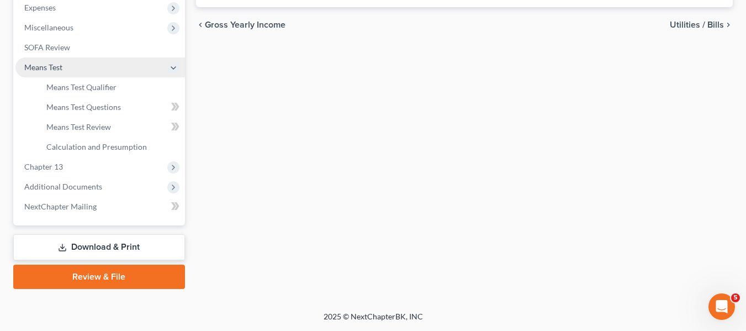
scroll to position [375, 0]
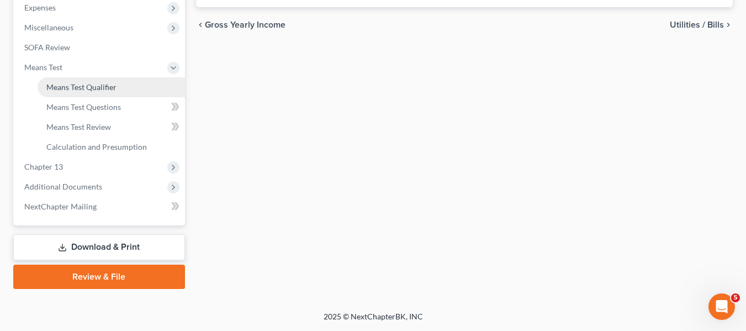
click at [102, 83] on span "Means Test Qualifier" at bounding box center [81, 86] width 70 height 9
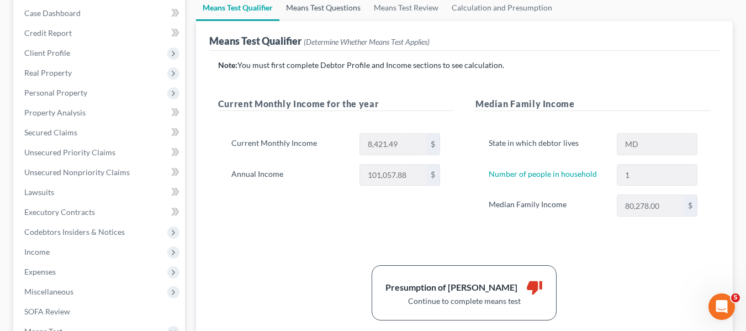
scroll to position [173, 0]
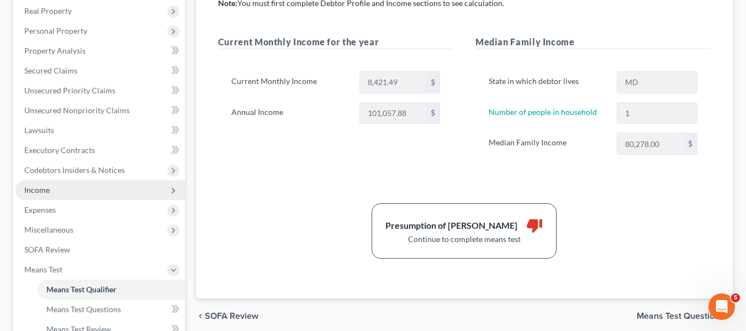
drag, startPoint x: 306, startPoint y: 116, endPoint x: 62, endPoint y: 191, distance: 255.7
click at [62, 191] on span "Income" at bounding box center [99, 190] width 169 height 20
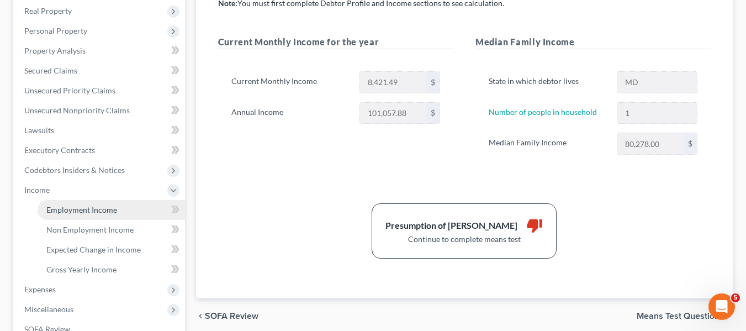
click at [73, 212] on span "Employment Income" at bounding box center [81, 209] width 71 height 9
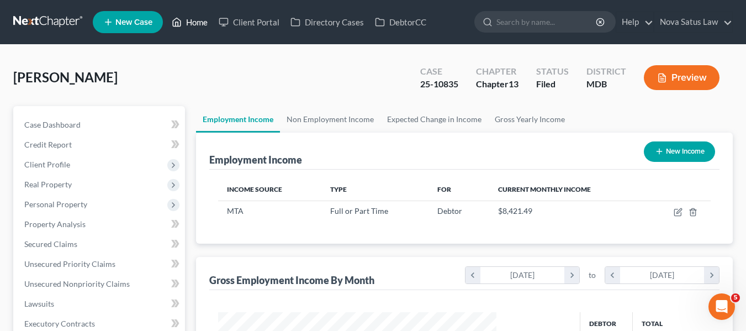
click at [200, 19] on link "Home" at bounding box center [189, 22] width 47 height 20
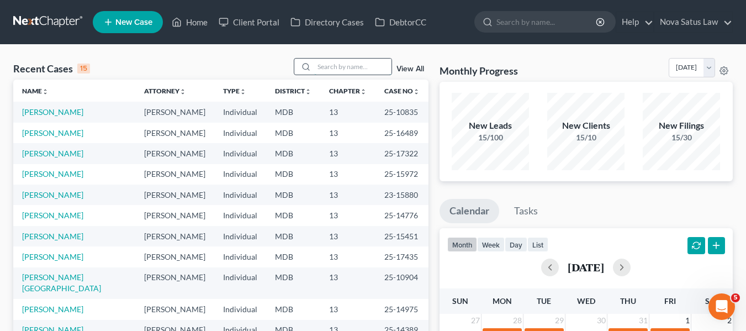
click at [330, 68] on input "search" at bounding box center [352, 66] width 77 height 16
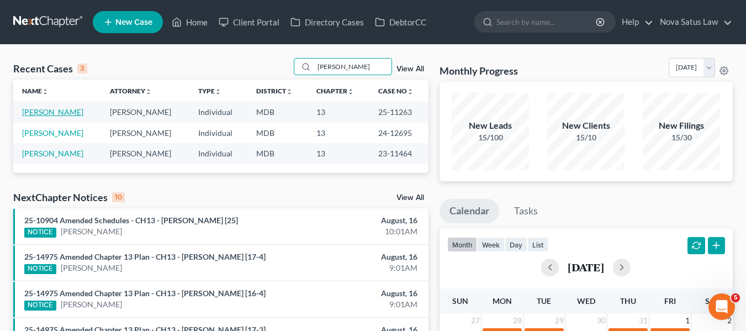
type input "moye"
click at [34, 113] on link "Moye, Freddy" at bounding box center [52, 111] width 61 height 9
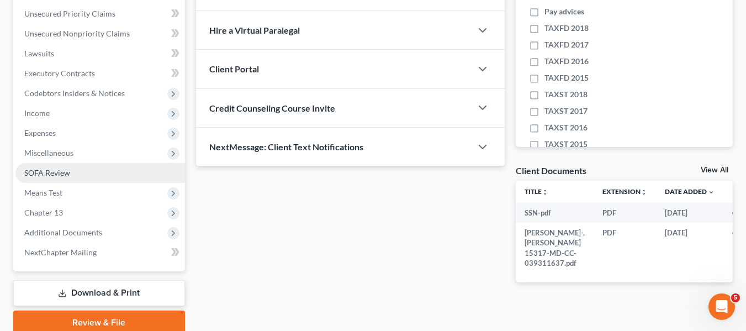
scroll to position [247, 0]
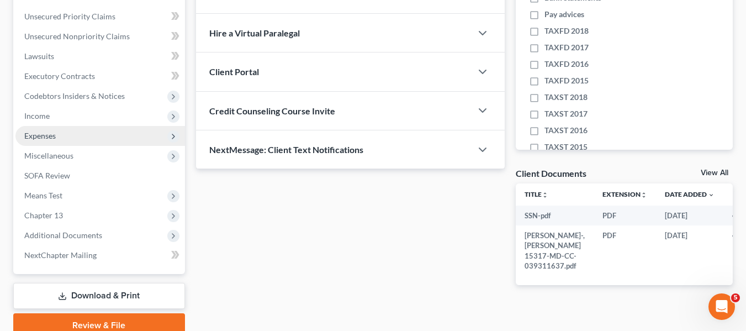
click at [67, 134] on span "Expenses" at bounding box center [99, 136] width 169 height 20
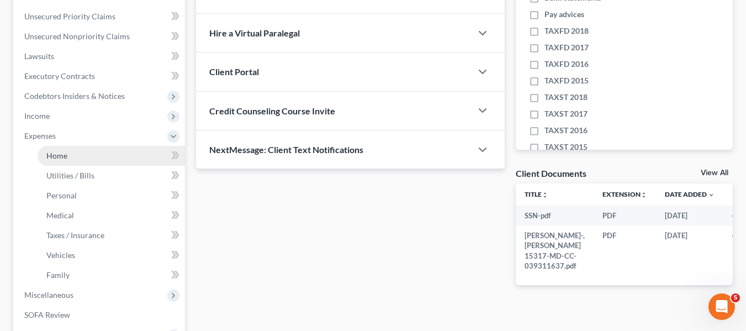
click at [71, 155] on link "Home" at bounding box center [111, 156] width 147 height 20
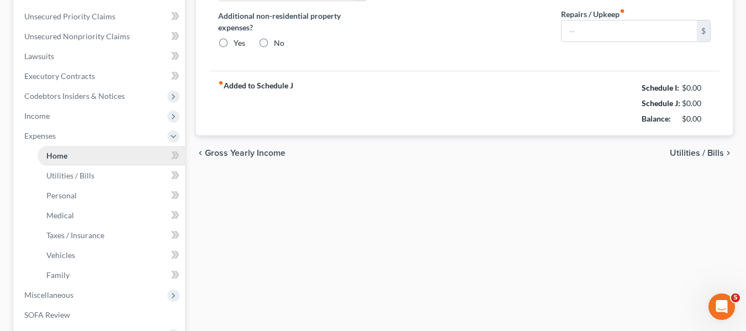
type input "1,490.00"
type input "100.00"
radio input "true"
type input "0.00"
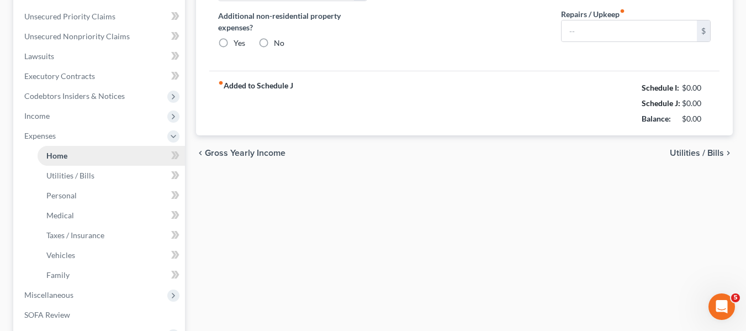
type input "250.00"
type input "0.00"
type input "150.00"
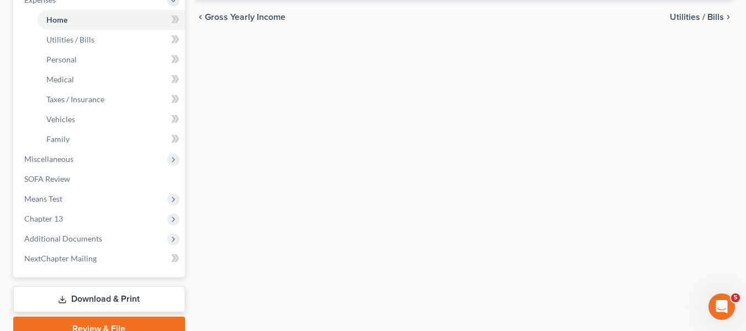
scroll to position [435, 0]
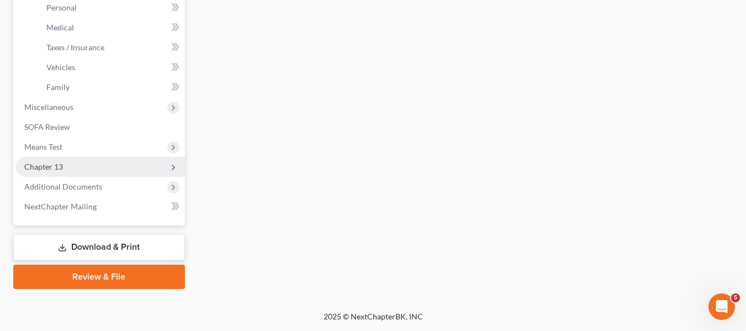
click at [79, 166] on span "Chapter 13" at bounding box center [99, 167] width 169 height 20
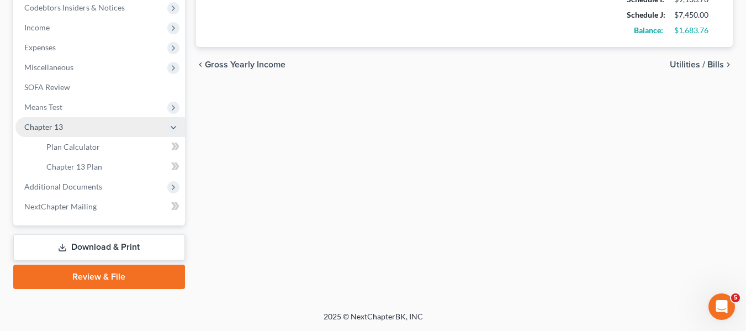
scroll to position [336, 0]
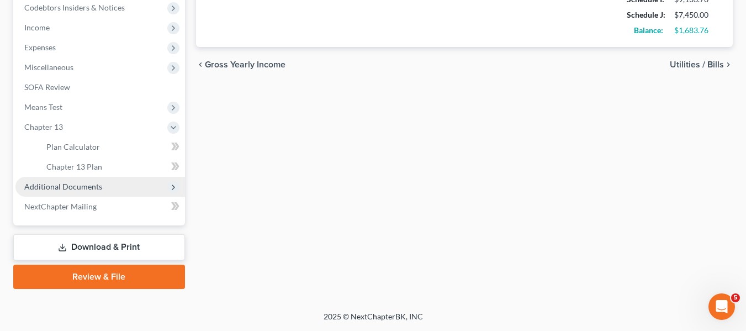
click at [78, 182] on span "Additional Documents" at bounding box center [63, 186] width 78 height 9
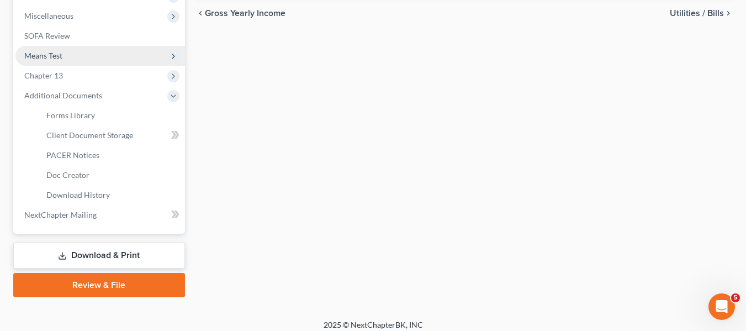
click at [50, 58] on span "Means Test" at bounding box center [43, 55] width 38 height 9
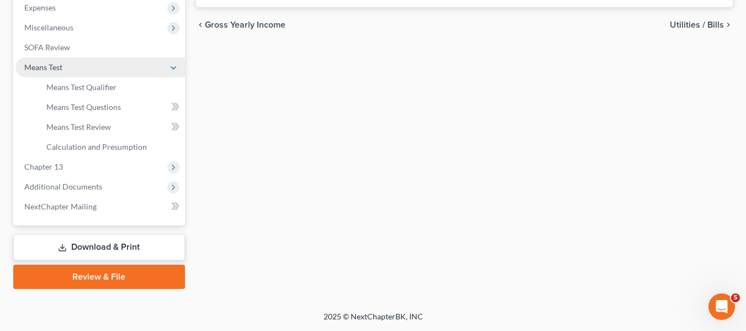
scroll to position [375, 0]
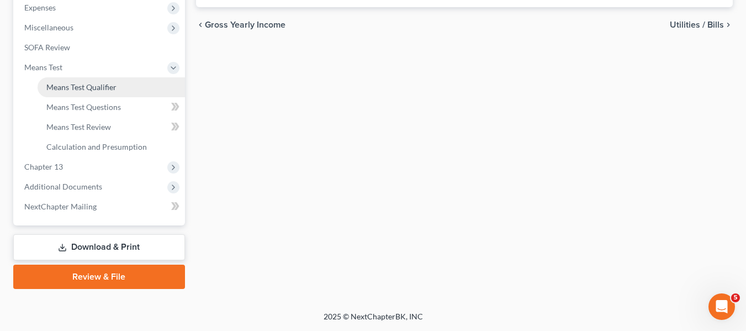
click at [73, 85] on span "Means Test Qualifier" at bounding box center [81, 86] width 70 height 9
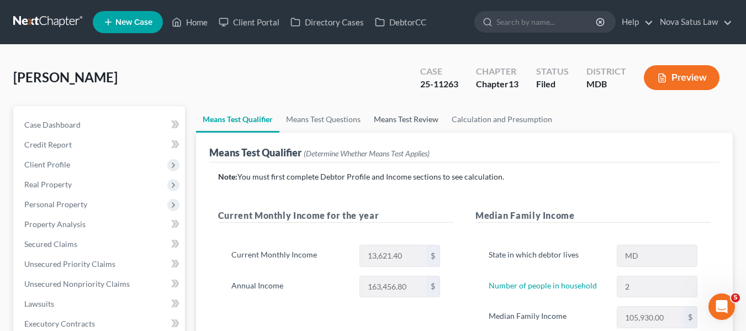
click at [399, 120] on link "Means Test Review" at bounding box center [406, 119] width 78 height 26
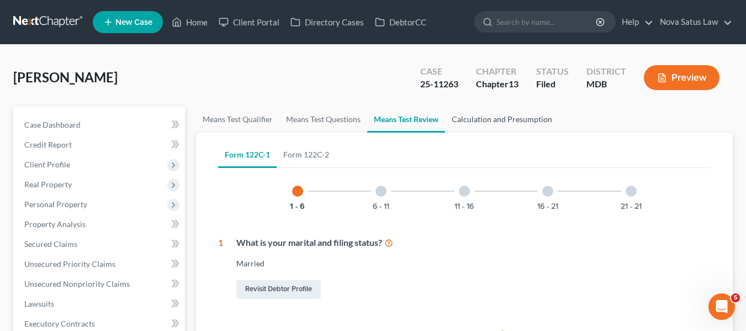
click at [489, 115] on link "Calculation and Presumption" at bounding box center [502, 119] width 114 height 26
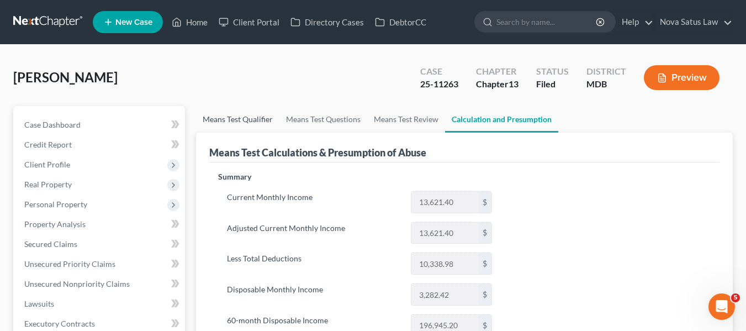
click at [216, 117] on link "Means Test Qualifier" at bounding box center [237, 119] width 83 height 26
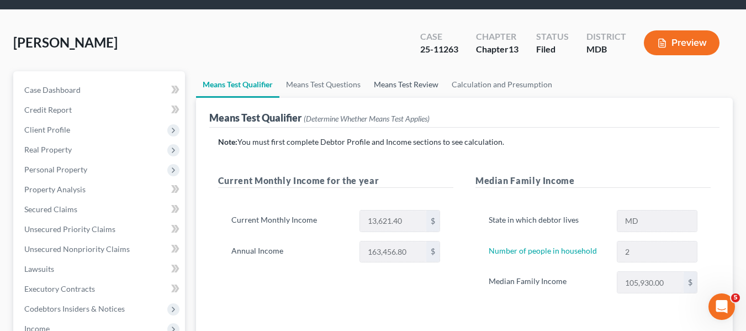
scroll to position [34, 0]
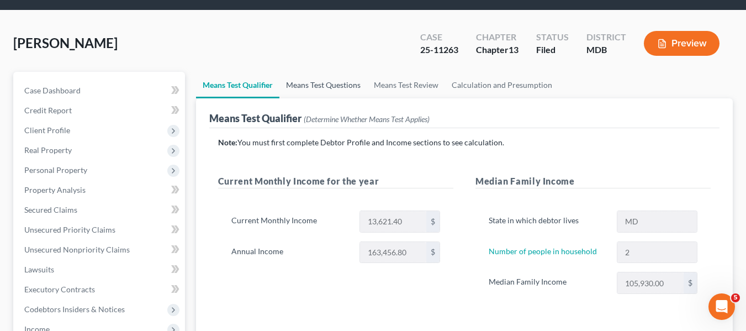
click at [323, 79] on link "Means Test Questions" at bounding box center [323, 85] width 88 height 26
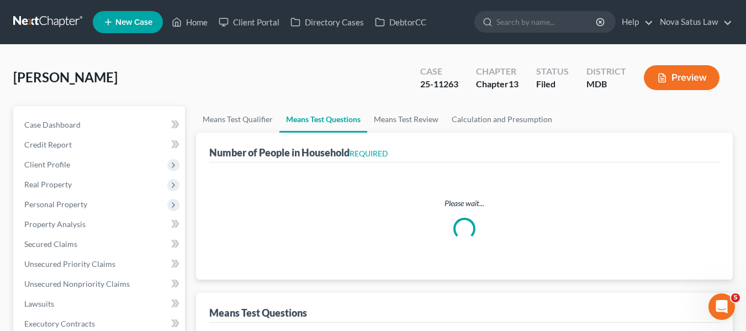
select select "1"
select select "60"
select select "0"
select select "60"
select select "0"
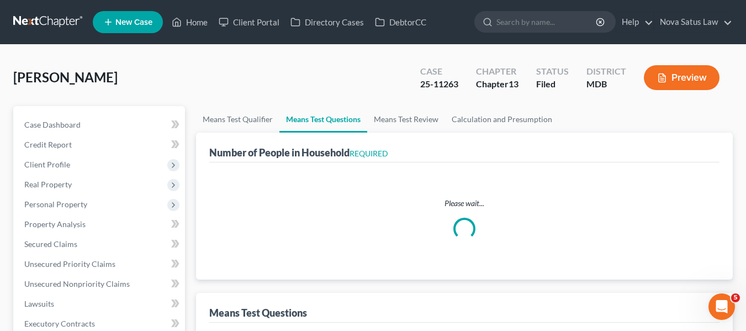
select select "60"
select select "2"
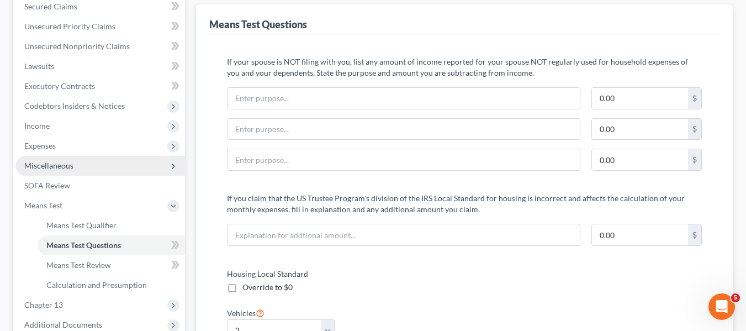
scroll to position [236, 0]
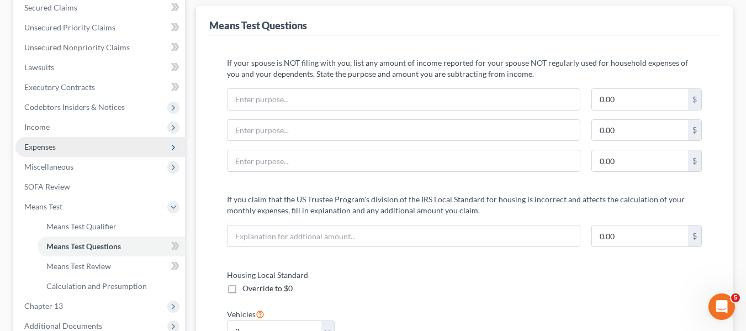
click at [45, 150] on span "Expenses" at bounding box center [39, 146] width 31 height 9
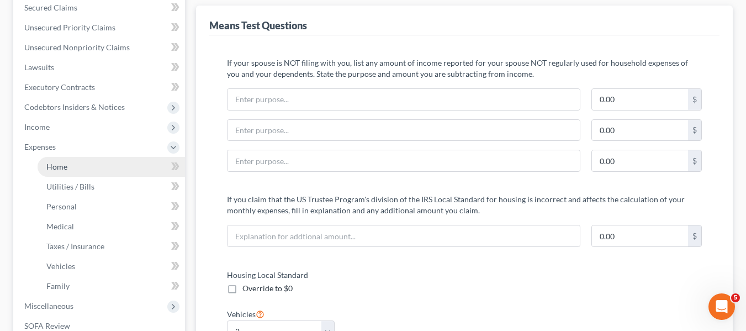
click at [59, 167] on span "Home" at bounding box center [56, 166] width 21 height 9
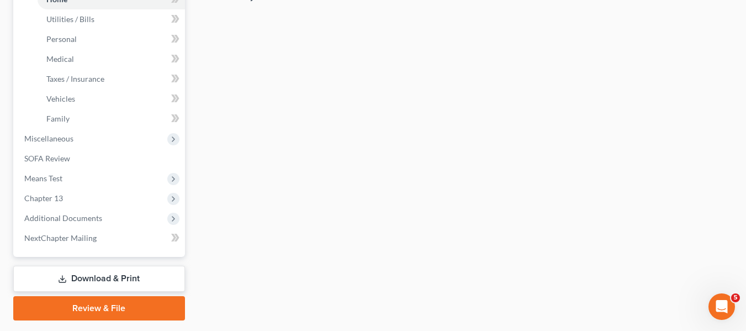
scroll to position [435, 0]
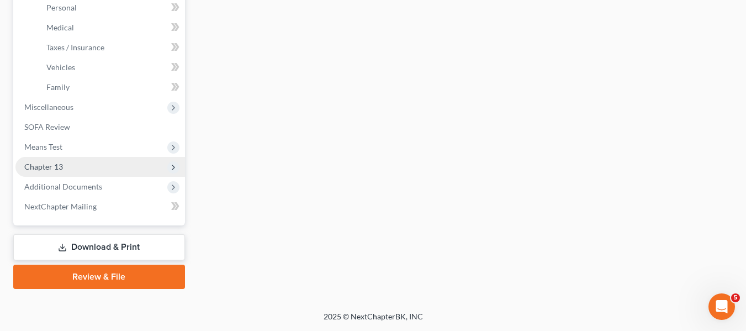
click at [67, 170] on span "Chapter 13" at bounding box center [99, 167] width 169 height 20
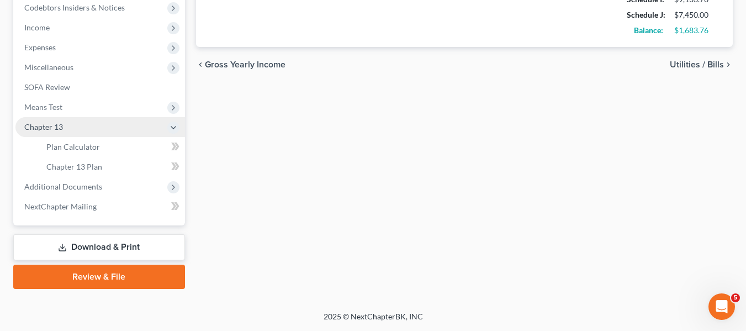
scroll to position [336, 0]
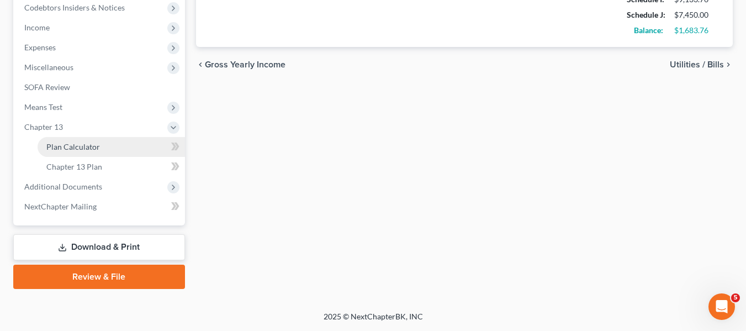
click at [62, 148] on span "Plan Calculator" at bounding box center [73, 146] width 54 height 9
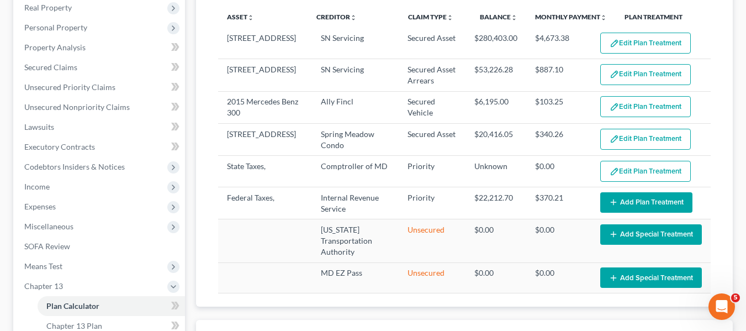
select select "59"
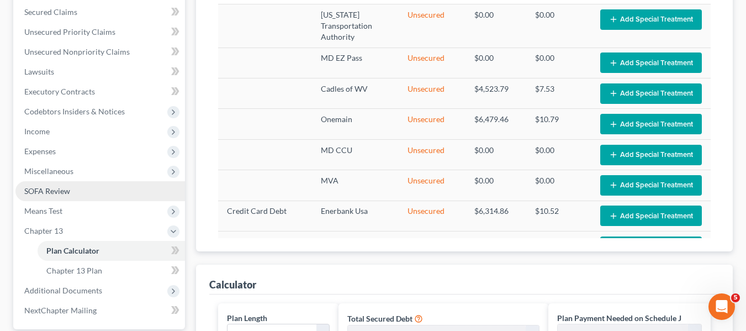
scroll to position [160, 0]
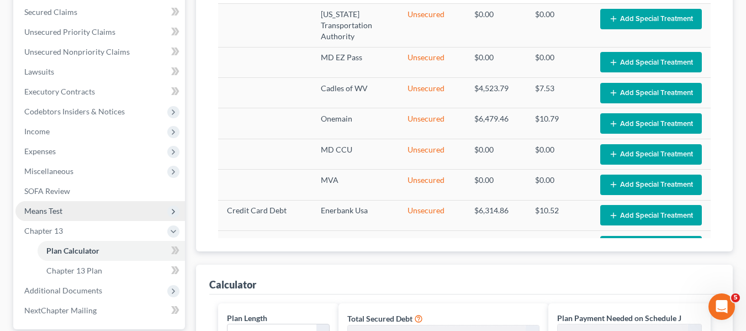
click at [48, 217] on span "Means Test" at bounding box center [99, 211] width 169 height 20
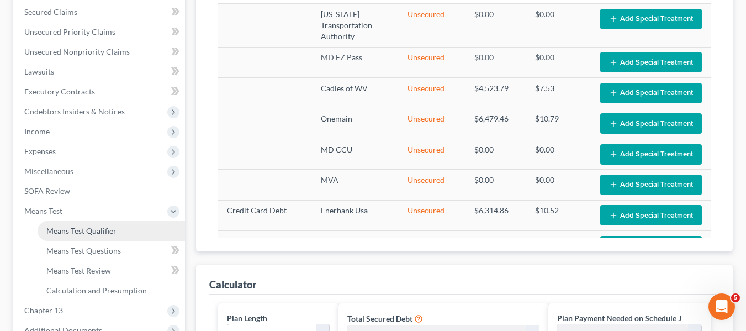
click at [64, 232] on span "Means Test Qualifier" at bounding box center [81, 230] width 70 height 9
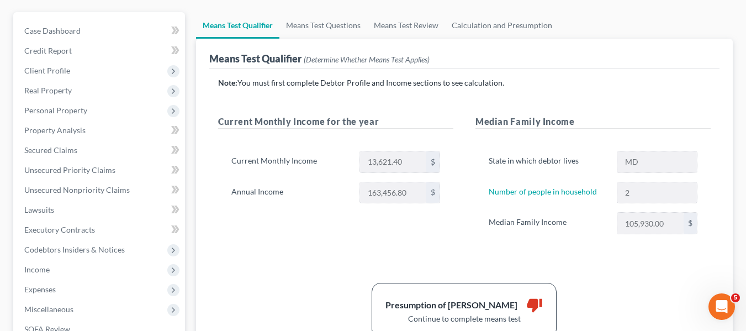
scroll to position [94, 0]
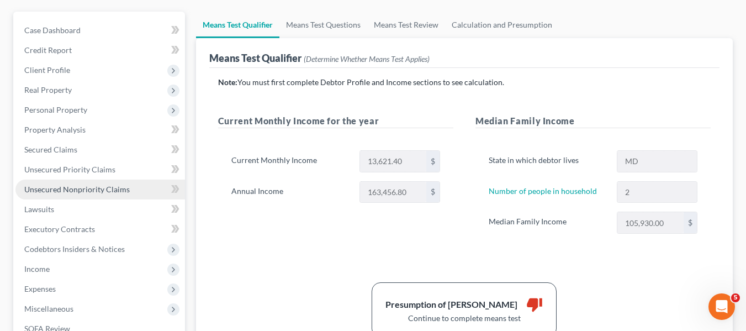
click at [84, 185] on span "Unsecured Nonpriority Claims" at bounding box center [76, 188] width 105 height 9
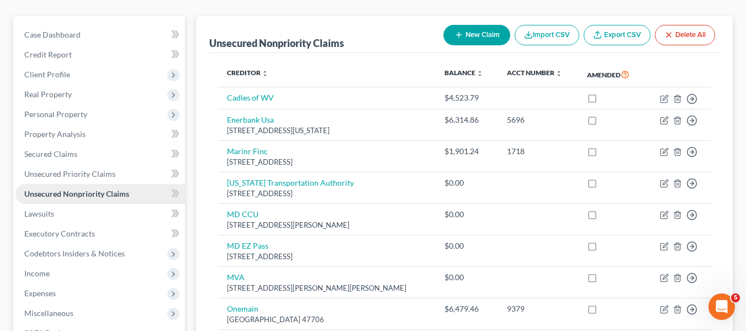
scroll to position [91, 0]
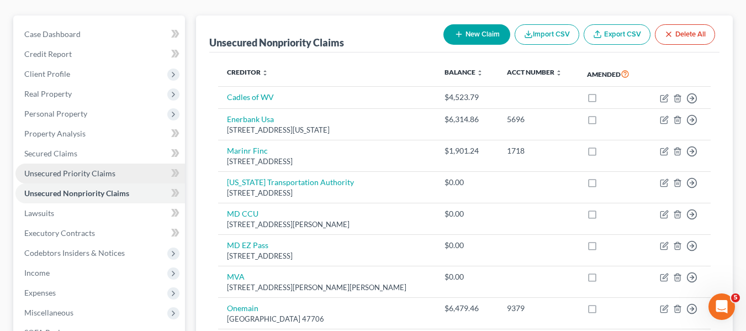
click at [48, 172] on span "Unsecured Priority Claims" at bounding box center [69, 172] width 91 height 9
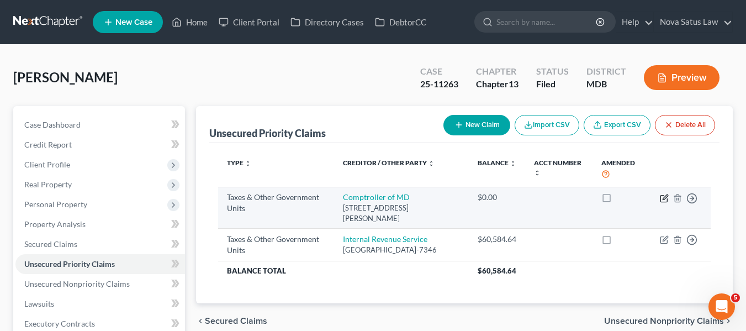
click at [664, 199] on icon "button" at bounding box center [664, 196] width 5 height 5
select select "2"
select select "21"
select select "0"
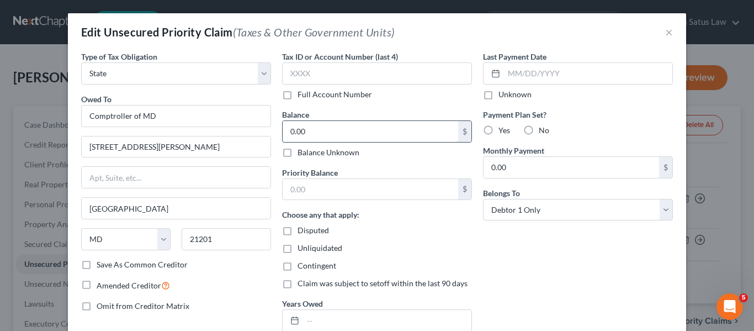
click at [347, 131] on input "0.00" at bounding box center [370, 131] width 175 height 21
type input "13,502"
click at [325, 191] on input "text" at bounding box center [370, 189] width 175 height 21
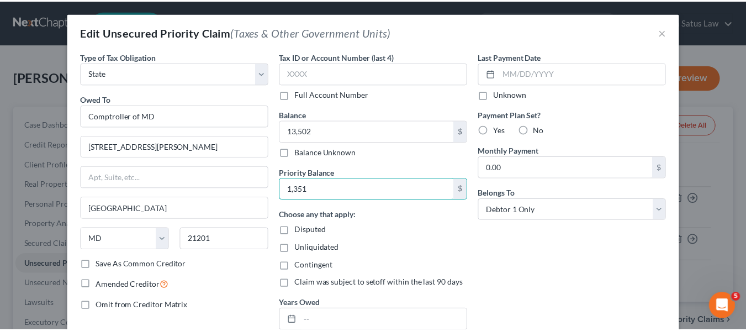
scroll to position [110, 0]
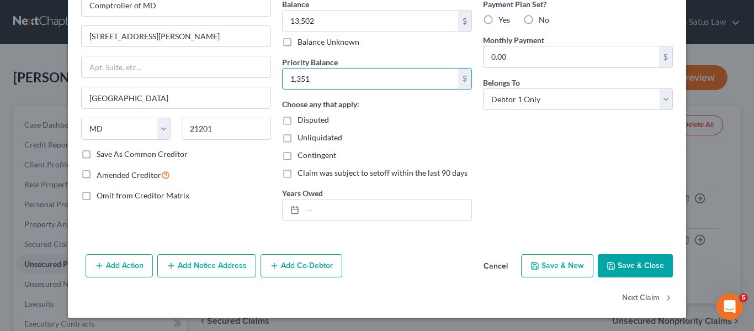
type input "1,351"
click at [620, 263] on button "Save & Close" at bounding box center [635, 265] width 75 height 23
type input "13,502.00"
type input "1,351.00"
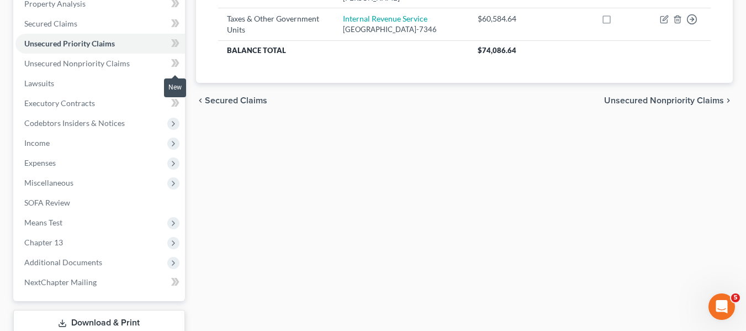
scroll to position [296, 0]
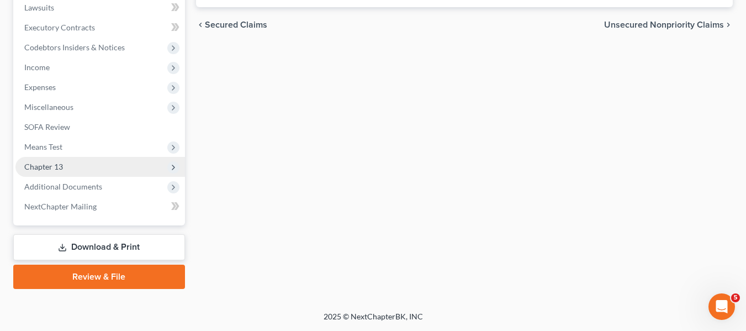
click at [97, 169] on span "Chapter 13" at bounding box center [99, 167] width 169 height 20
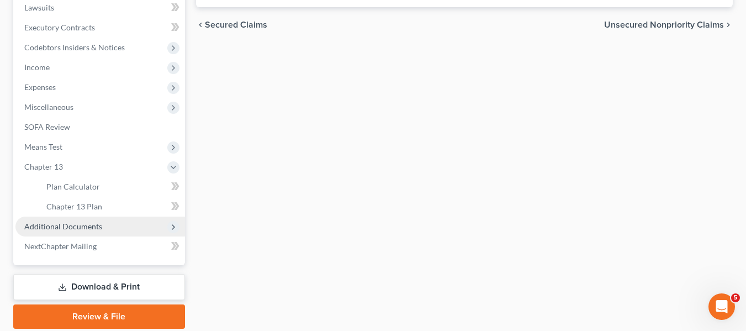
click at [91, 230] on span "Additional Documents" at bounding box center [63, 225] width 78 height 9
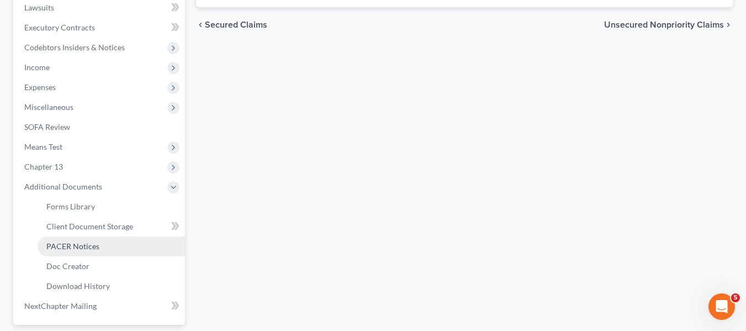
click at [94, 242] on span "PACER Notices" at bounding box center [72, 245] width 53 height 9
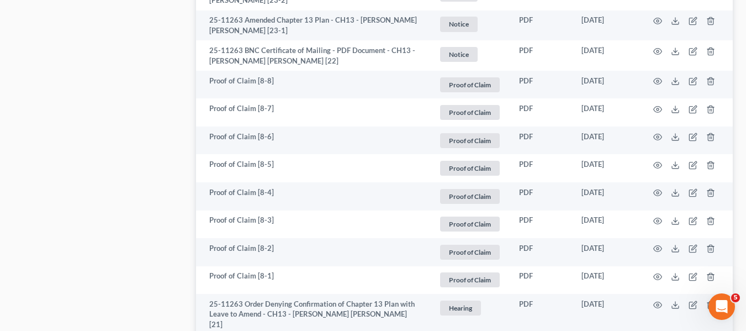
scroll to position [994, 0]
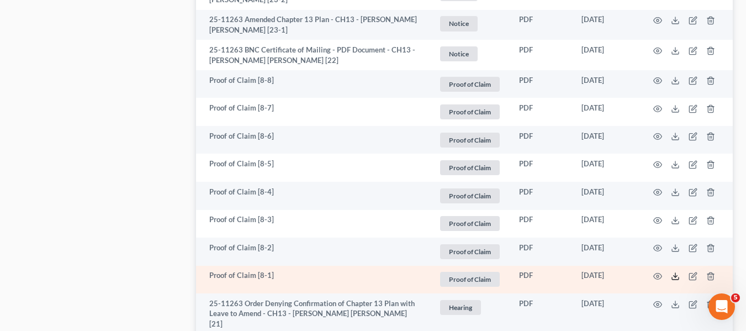
click at [674, 272] on icon at bounding box center [675, 276] width 9 height 9
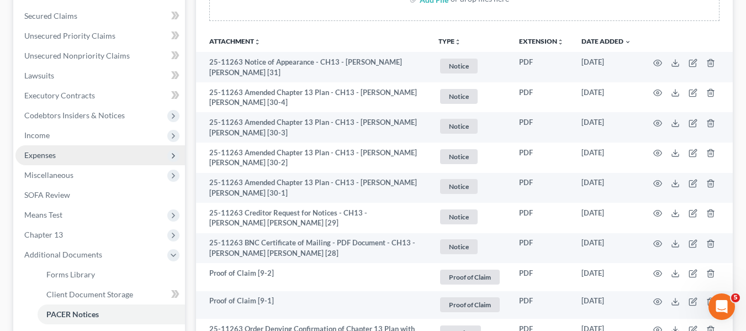
scroll to position [227, 0]
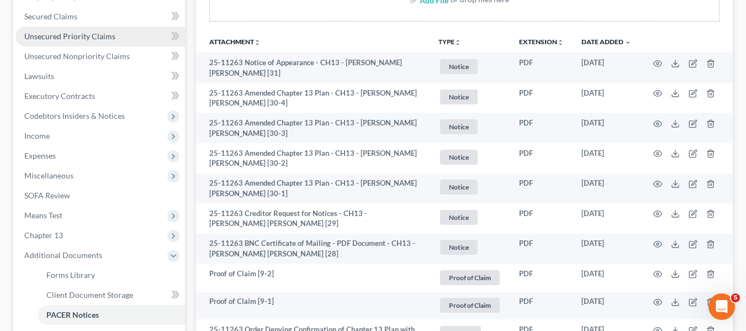
click at [65, 40] on span "Unsecured Priority Claims" at bounding box center [69, 35] width 91 height 9
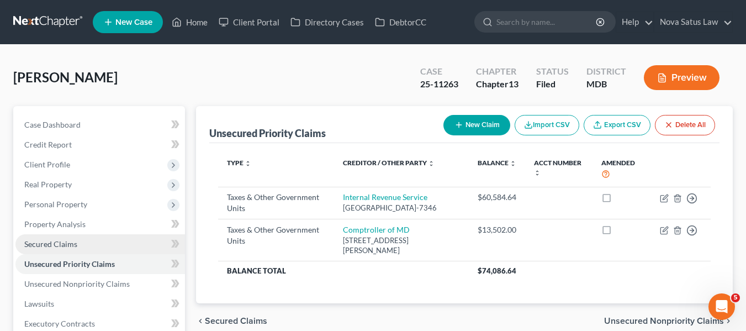
click at [69, 246] on span "Secured Claims" at bounding box center [50, 243] width 53 height 9
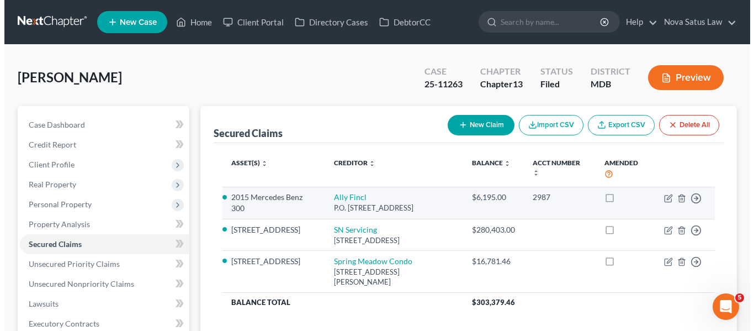
scroll to position [95, 0]
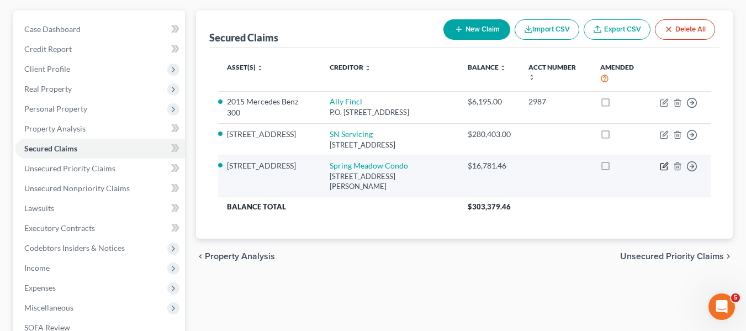
click at [662, 171] on icon "button" at bounding box center [663, 166] width 9 height 9
select select "21"
select select "0"
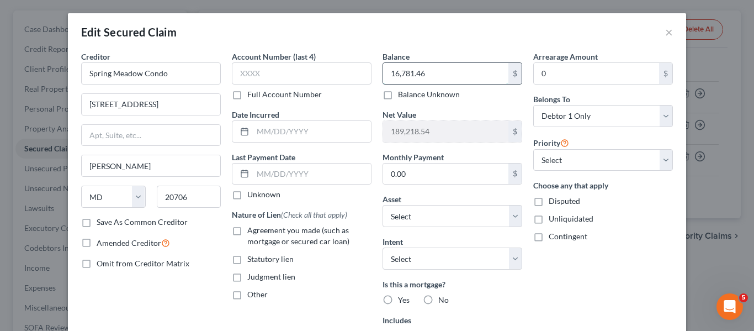
click at [445, 67] on input "16,781.46" at bounding box center [445, 73] width 125 height 21
type input "0"
type input "9,602.99"
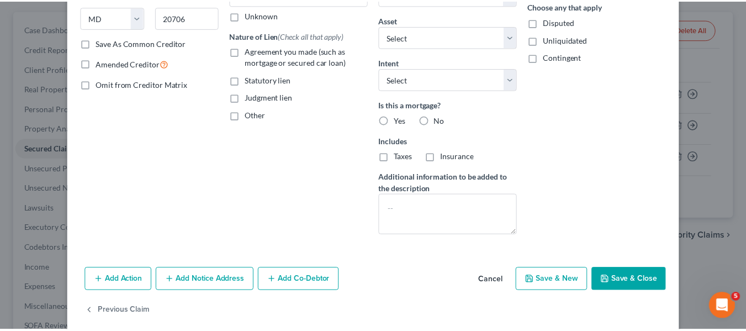
scroll to position [193, 0]
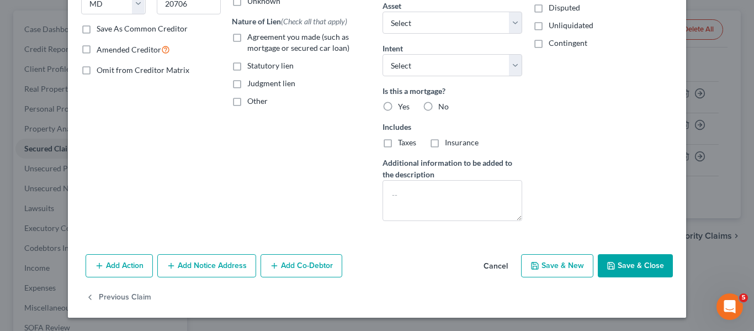
click at [608, 264] on icon "button" at bounding box center [611, 265] width 7 height 7
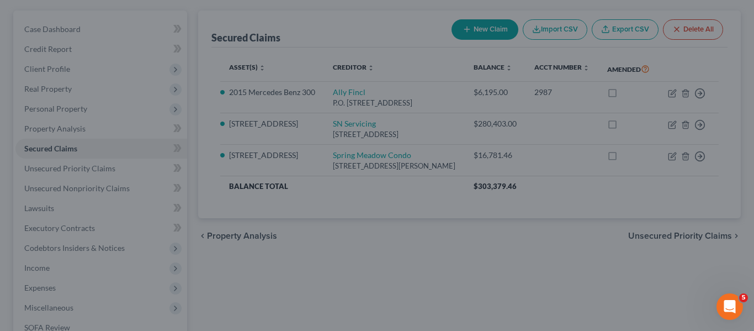
type input "196,397.01"
select select "6"
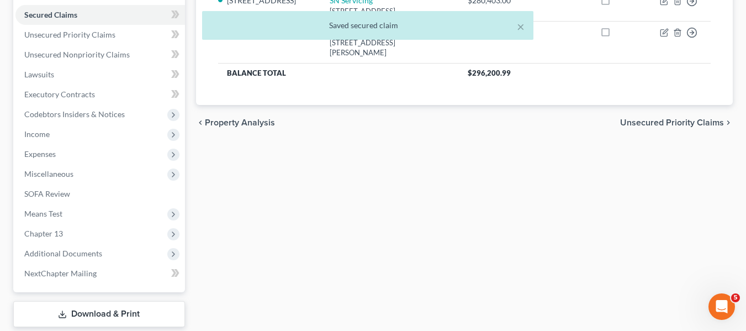
scroll to position [230, 0]
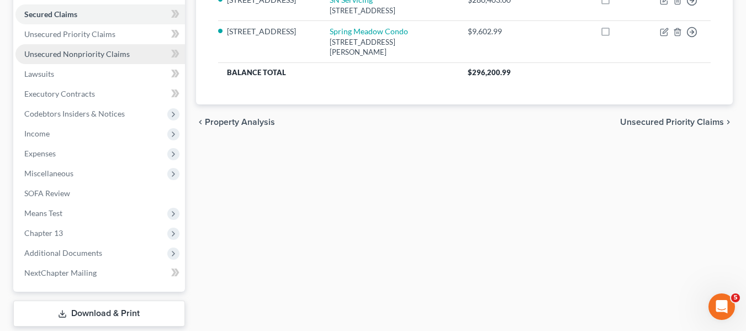
click at [73, 57] on span "Unsecured Nonpriority Claims" at bounding box center [76, 53] width 105 height 9
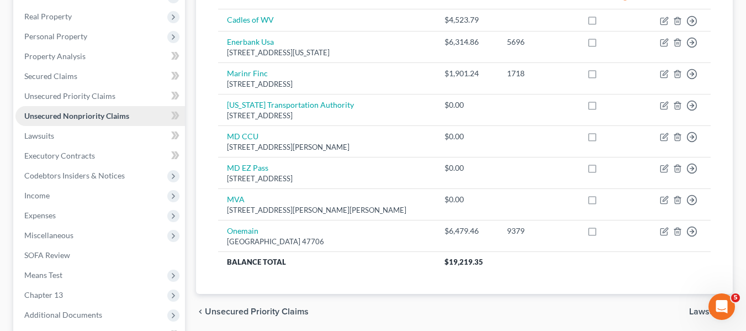
scroll to position [296, 0]
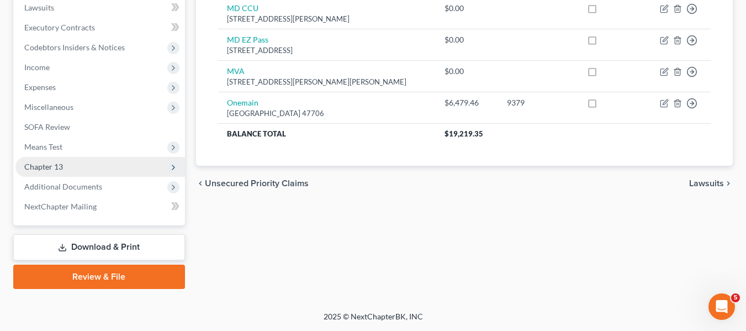
click at [55, 165] on span "Chapter 13" at bounding box center [43, 166] width 39 height 9
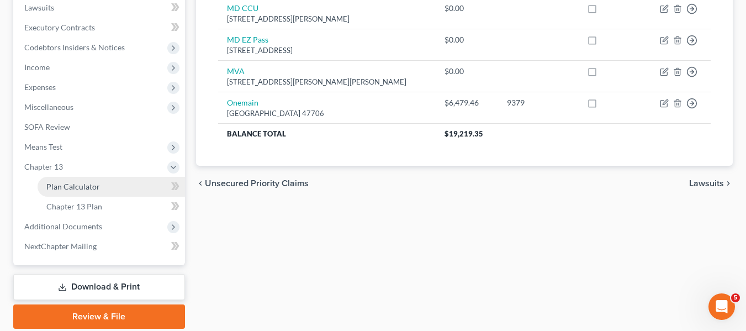
click at [68, 190] on span "Plan Calculator" at bounding box center [73, 186] width 54 height 9
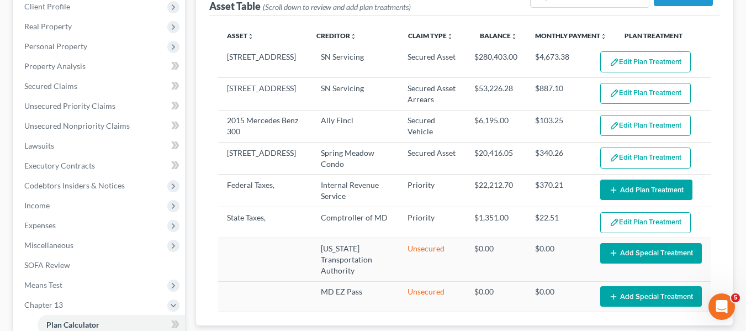
scroll to position [159, 0]
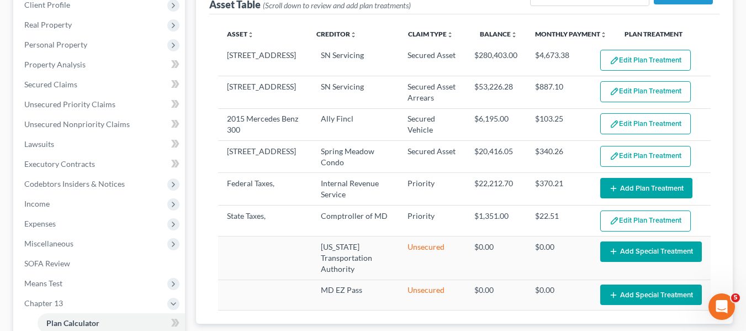
select select "59"
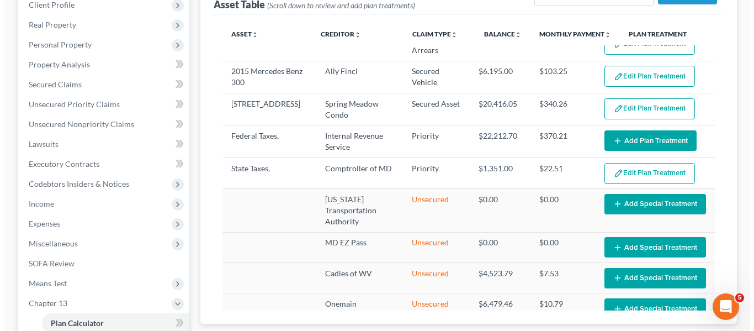
scroll to position [48, 0]
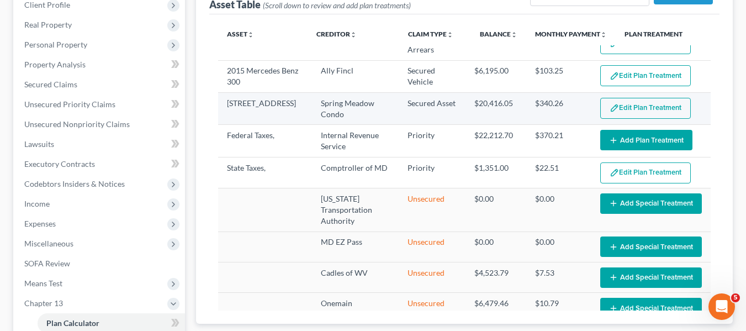
click at [640, 104] on button "Edit Plan Treatment" at bounding box center [645, 108] width 91 height 21
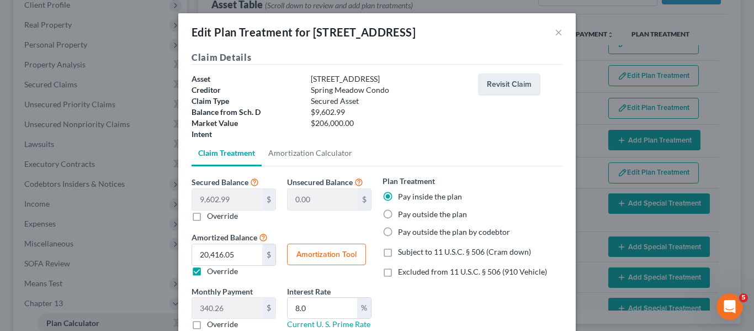
scroll to position [77, 0]
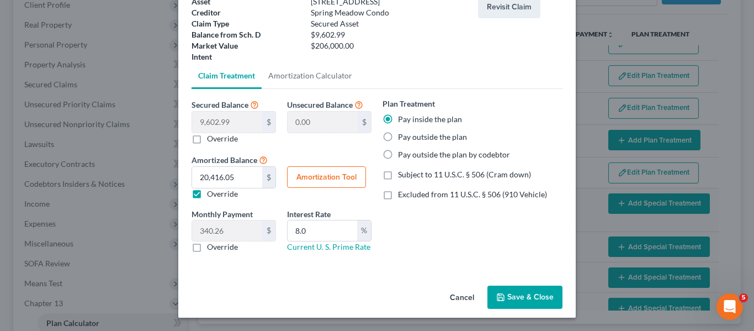
click at [326, 177] on button "Amortization Tool" at bounding box center [326, 177] width 79 height 22
type input "9,602.99"
type input "8.0"
type input "60"
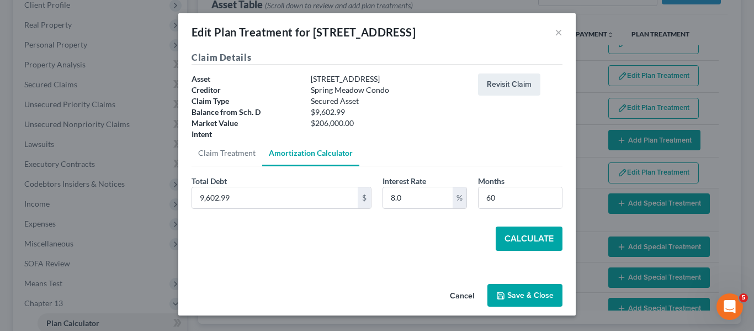
click at [515, 240] on button "Calculate" at bounding box center [529, 238] width 67 height 24
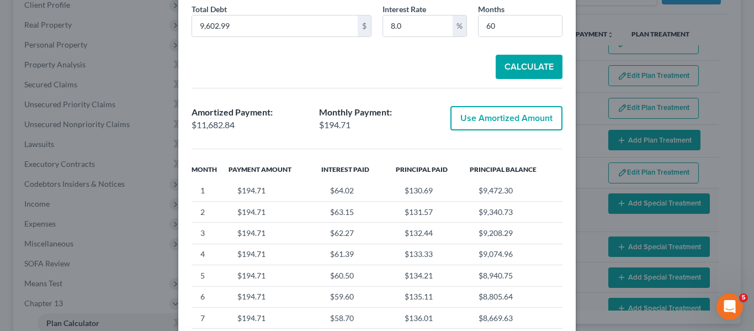
scroll to position [173, 0]
click at [476, 122] on button "Use Amortized Amount" at bounding box center [506, 117] width 112 height 24
type input "11,682.84"
type input "194.71"
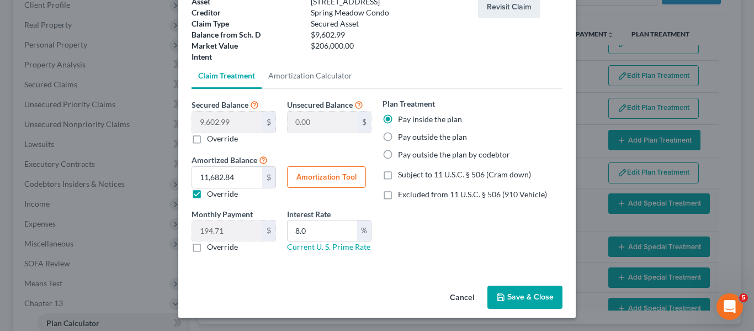
scroll to position [77, 0]
click at [503, 290] on button "Save & Close" at bounding box center [524, 296] width 75 height 23
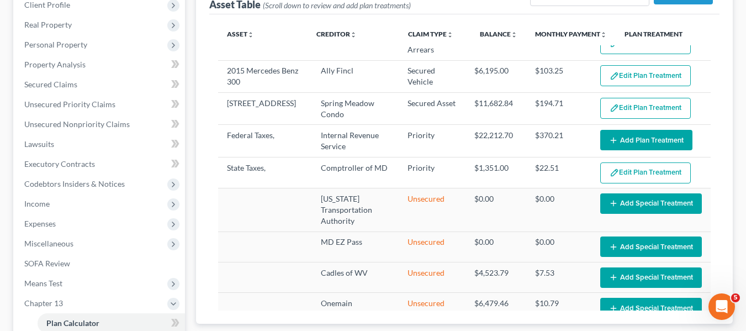
select select "59"
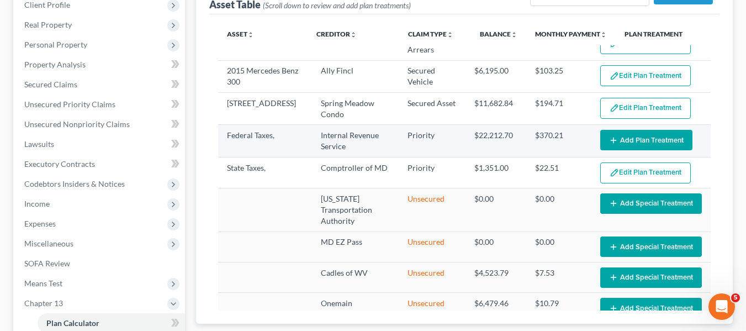
click at [609, 136] on icon "button" at bounding box center [613, 140] width 9 height 9
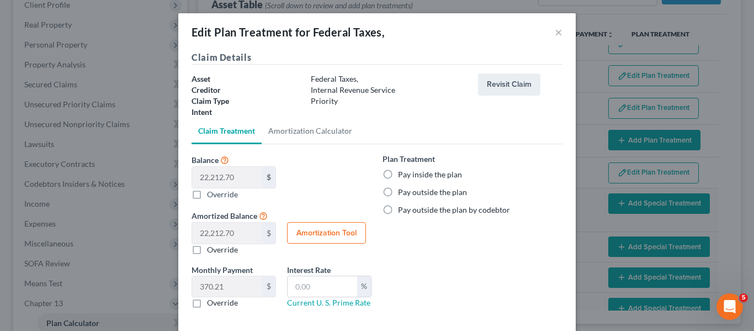
click at [398, 173] on label "Pay inside the plan" at bounding box center [430, 174] width 64 height 11
click at [402, 173] on input "Pay inside the plan" at bounding box center [405, 172] width 7 height 7
radio input "true"
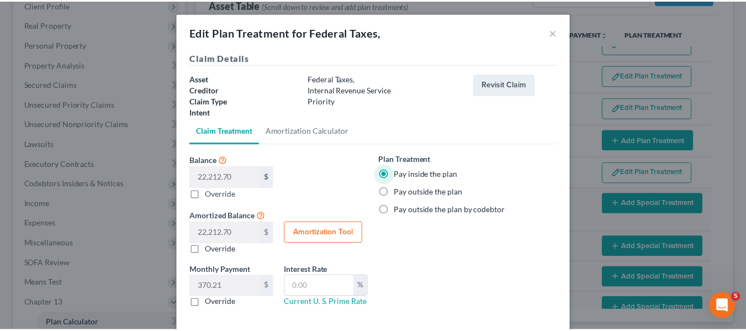
scroll to position [56, 0]
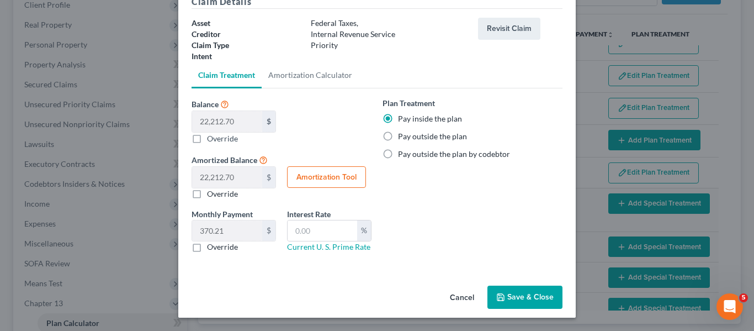
click at [508, 286] on button "Save & Close" at bounding box center [524, 296] width 75 height 23
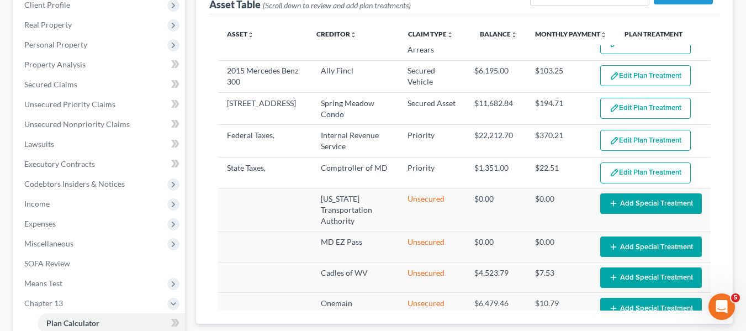
select select "59"
click at [81, 82] on link "Secured Claims" at bounding box center [99, 85] width 169 height 20
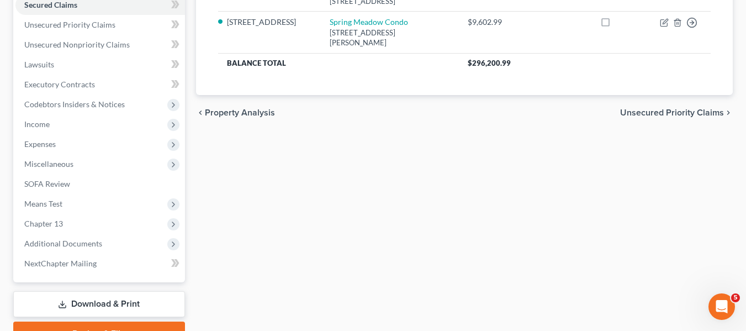
scroll to position [240, 0]
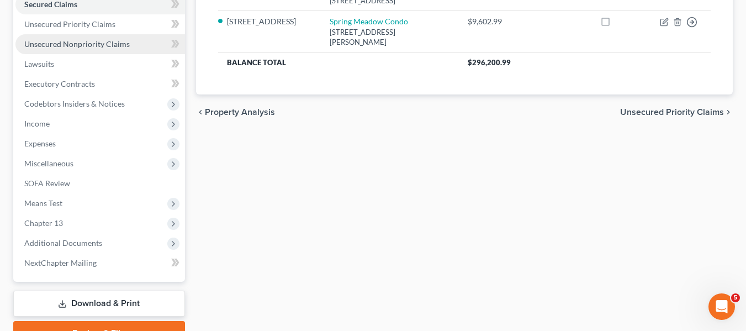
click at [62, 49] on link "Unsecured Nonpriority Claims" at bounding box center [99, 44] width 169 height 20
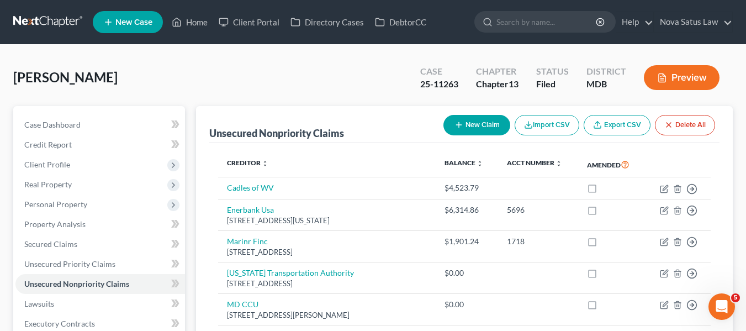
click at [460, 126] on icon "button" at bounding box center [458, 124] width 9 height 9
select select "0"
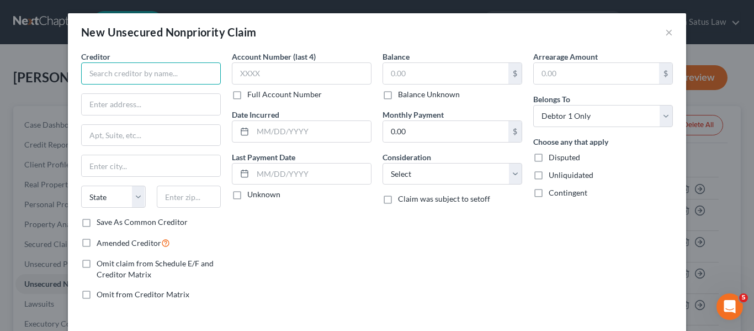
click at [162, 68] on input "text" at bounding box center [151, 73] width 140 height 22
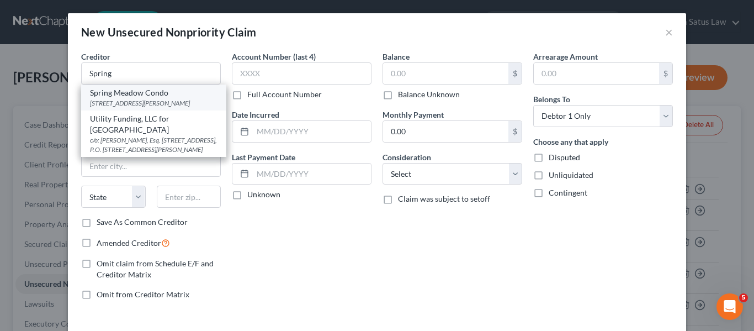
click at [162, 97] on div "Spring Meadow Condo" at bounding box center [153, 92] width 127 height 11
type input "Spring Meadow Condo"
type input "4550 Forbes Blvd Suite 120"
type input "Lanham"
select select "21"
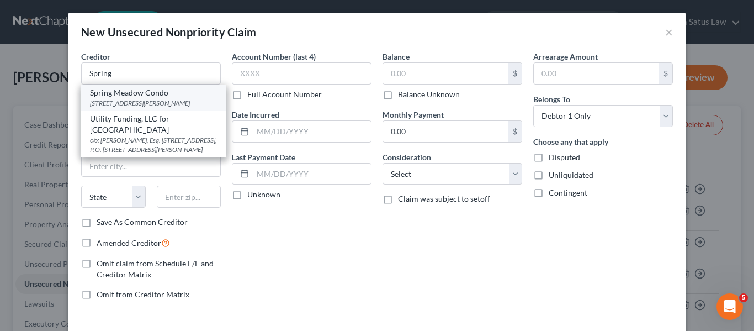
type input "20706"
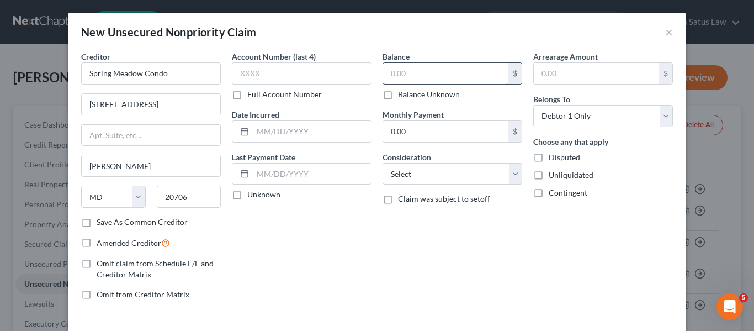
click at [412, 67] on input "text" at bounding box center [445, 73] width 125 height 21
type input "7,178.47"
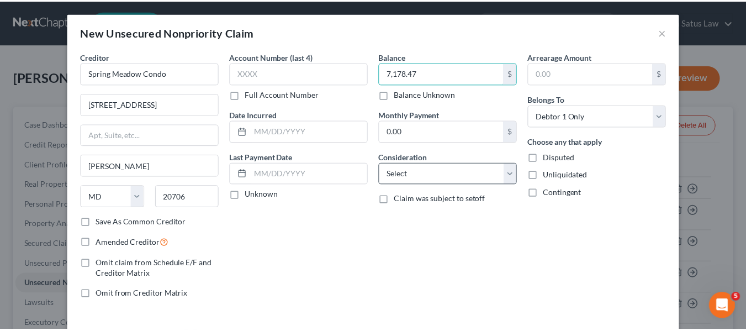
scroll to position [47, 0]
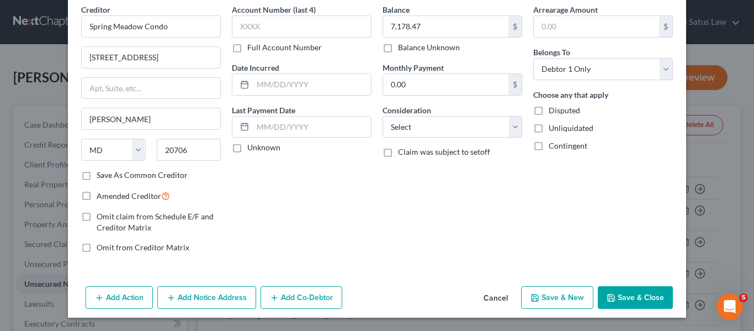
click at [624, 290] on button "Save & Close" at bounding box center [635, 297] width 75 height 23
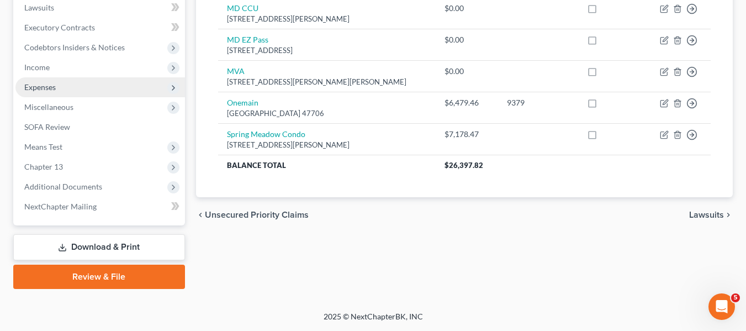
scroll to position [295, 0]
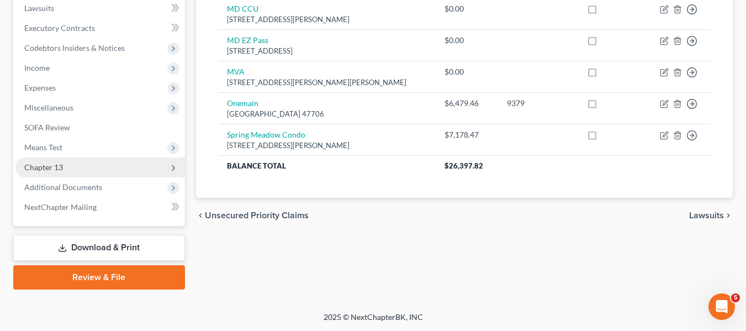
click at [67, 168] on span "Chapter 13" at bounding box center [99, 167] width 169 height 20
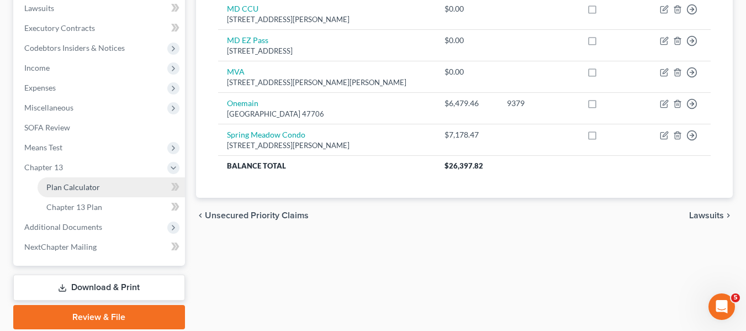
click at [75, 188] on span "Plan Calculator" at bounding box center [73, 186] width 54 height 9
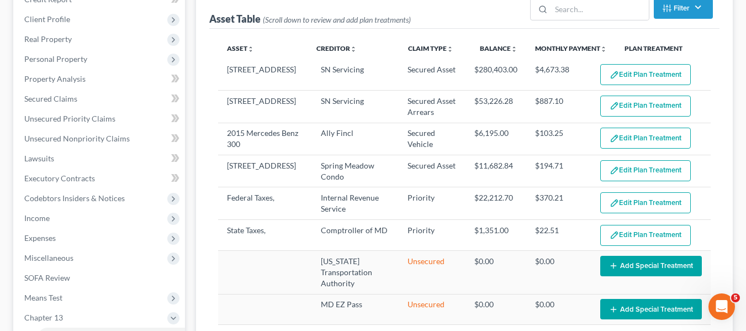
select select "59"
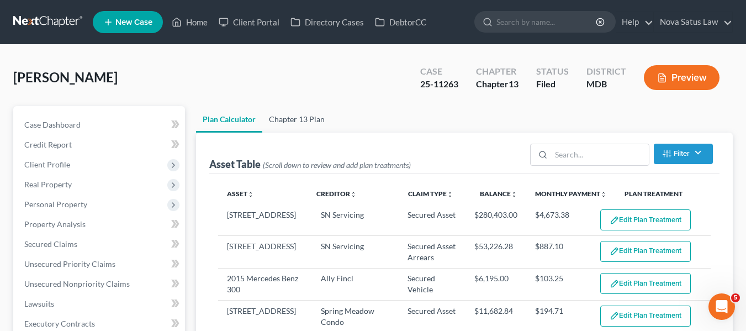
click at [286, 119] on link "Chapter 13 Plan" at bounding box center [296, 119] width 69 height 26
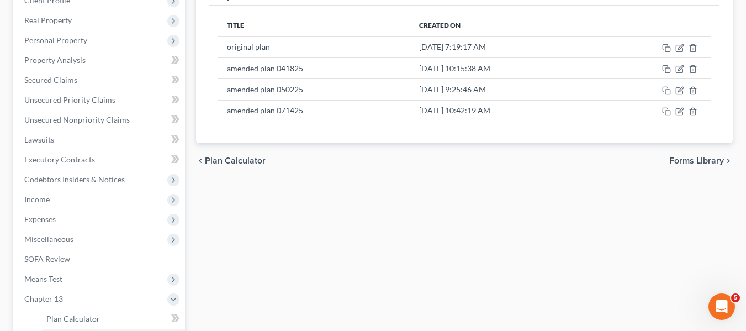
scroll to position [164, 0]
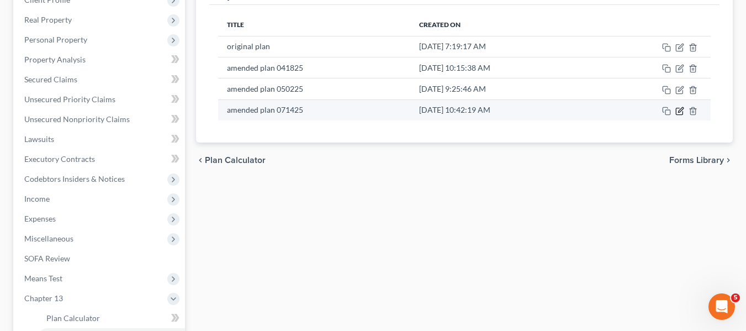
click at [676, 110] on icon "button" at bounding box center [678, 111] width 7 height 7
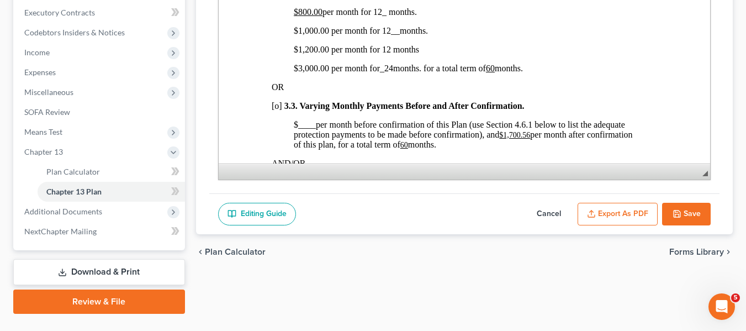
scroll to position [336, 0]
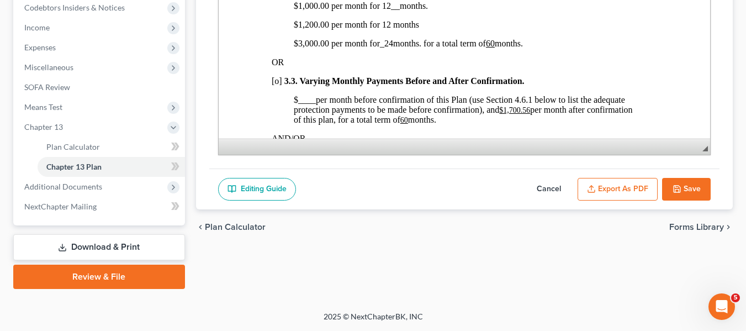
click at [536, 186] on button "Cancel" at bounding box center [548, 189] width 49 height 23
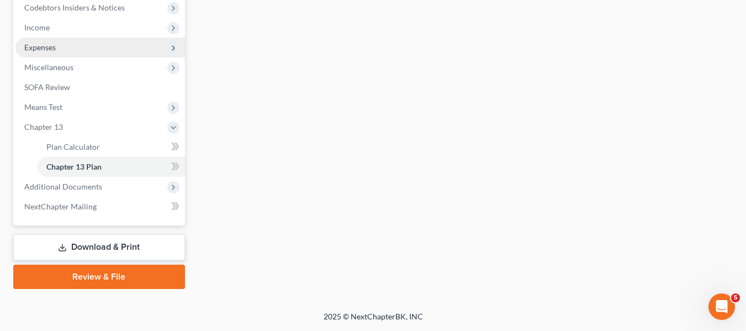
click at [62, 46] on span "Expenses" at bounding box center [99, 48] width 169 height 20
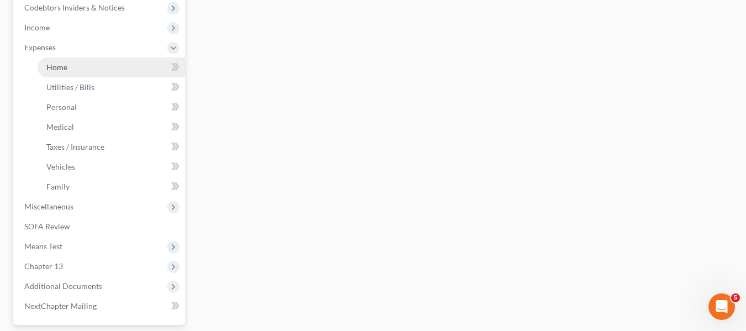
click at [68, 63] on link "Home" at bounding box center [111, 67] width 147 height 20
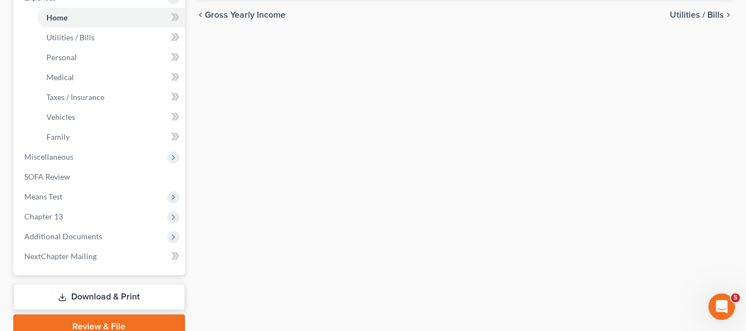
scroll to position [435, 0]
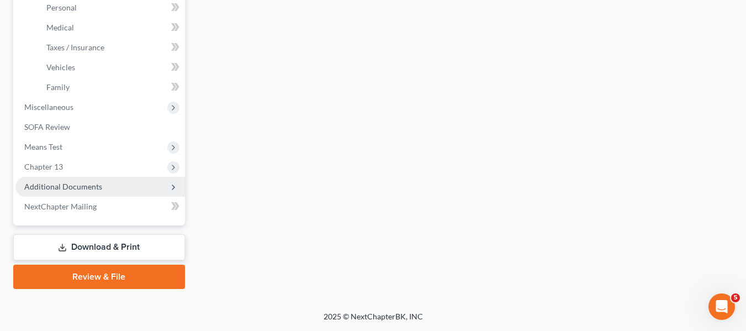
click at [86, 183] on span "Additional Documents" at bounding box center [63, 186] width 78 height 9
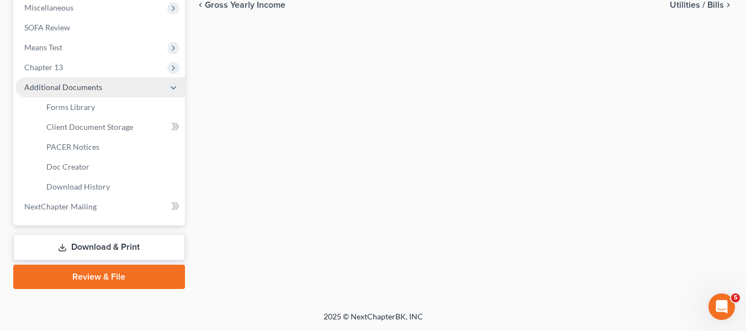
scroll to position [395, 0]
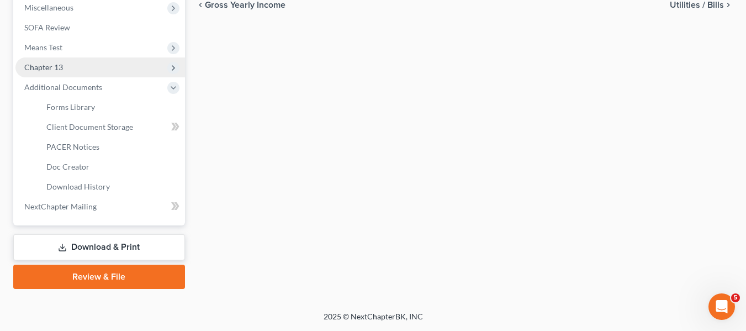
click at [49, 70] on span "Chapter 13" at bounding box center [43, 66] width 39 height 9
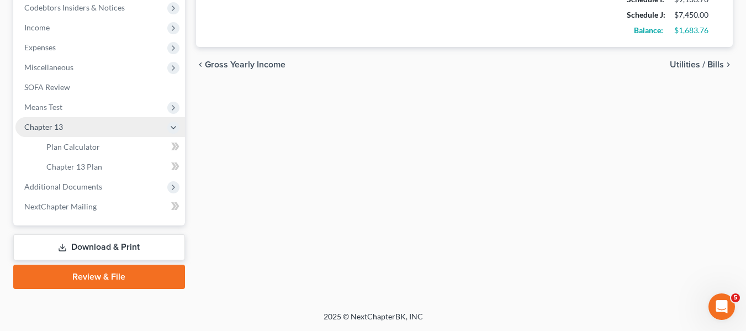
scroll to position [336, 0]
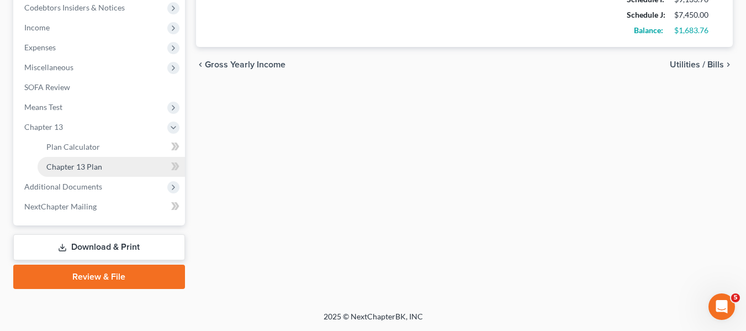
click at [89, 165] on span "Chapter 13 Plan" at bounding box center [74, 166] width 56 height 9
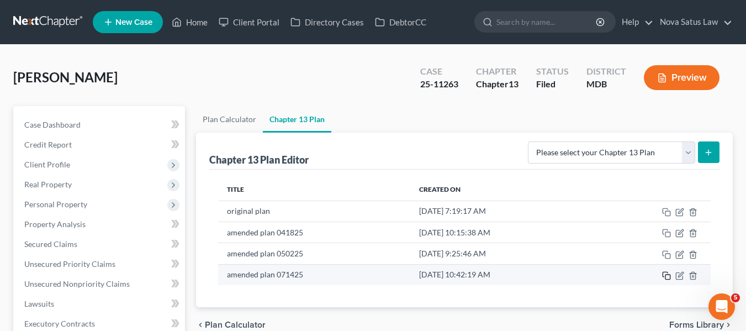
click at [665, 275] on rect "button" at bounding box center [667, 276] width 5 height 5
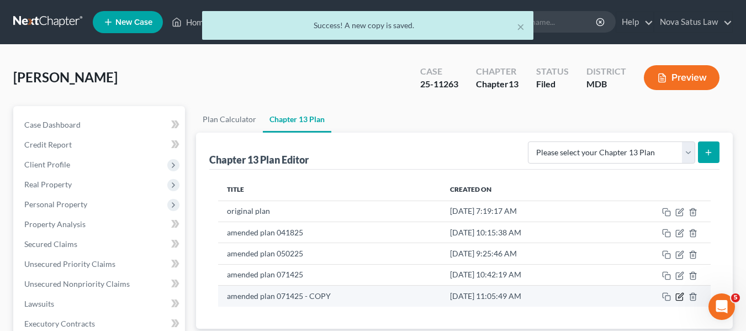
click at [678, 297] on icon "button" at bounding box center [680, 295] width 5 height 5
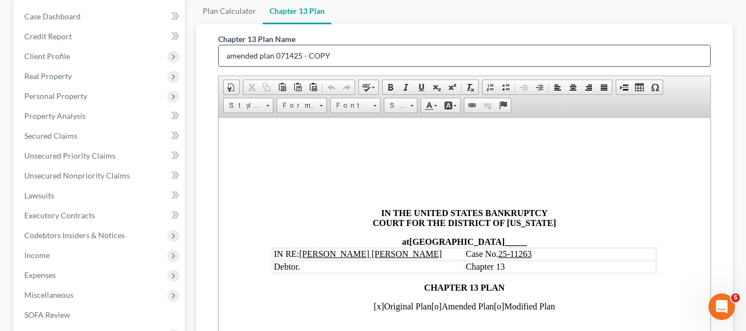
click at [356, 54] on input "amended plan 071425 - COPY" at bounding box center [464, 55] width 491 height 21
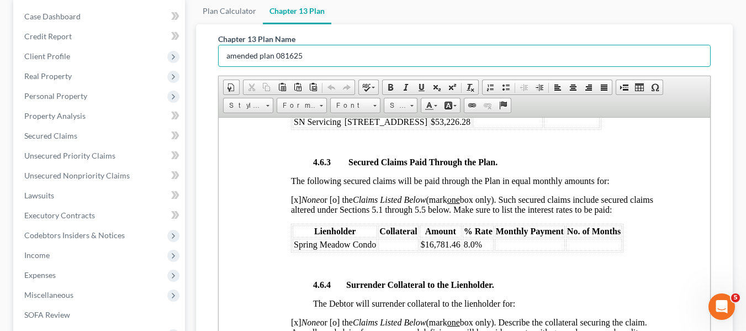
scroll to position [2115, 3]
type input "amended plan 081625"
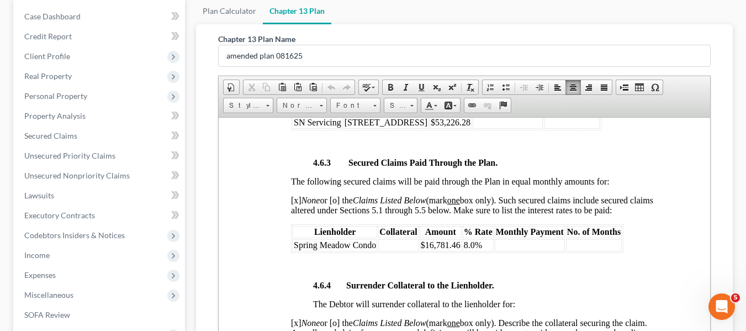
click at [458, 251] on td "$16,781.46" at bounding box center [440, 244] width 42 height 12
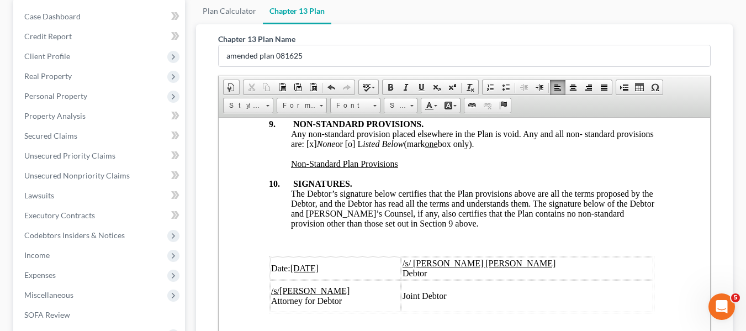
scroll to position [4328, 3]
click at [294, 263] on u "07/14/2025" at bounding box center [304, 267] width 29 height 9
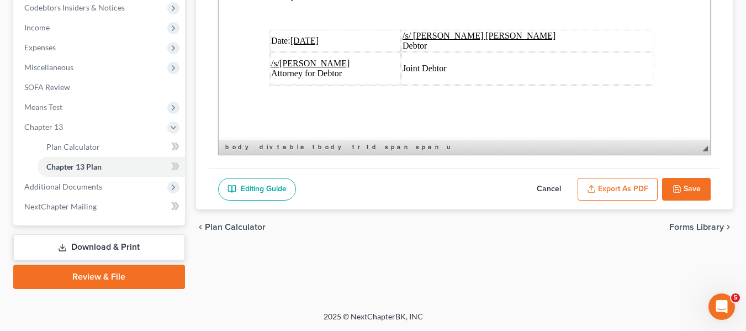
click at [593, 185] on polyline "button" at bounding box center [591, 186] width 4 height 2
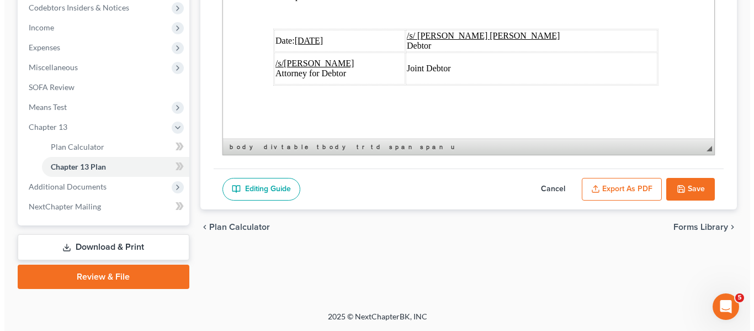
scroll to position [4288, 3]
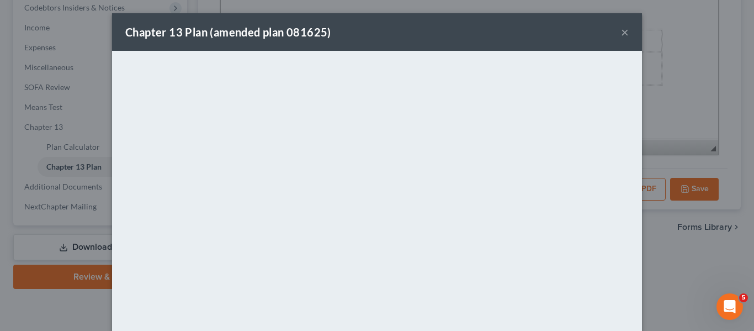
click at [505, 37] on div "Chapter 13 Plan (amended plan 081625) ×" at bounding box center [377, 32] width 530 height 38
click at [621, 29] on button "×" at bounding box center [625, 31] width 8 height 13
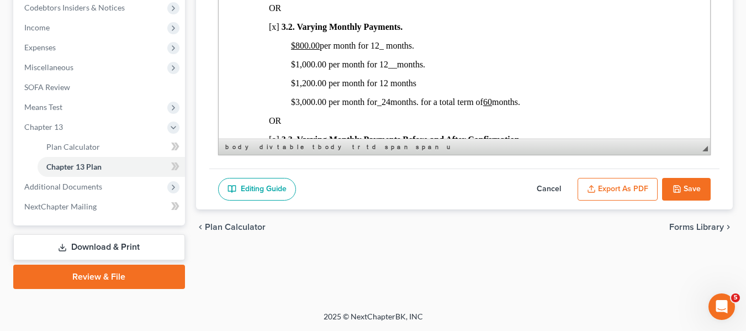
scroll to position [763, 3]
